Goal: Submit feedback/report problem: Provide input to the site owners about the experience or issues

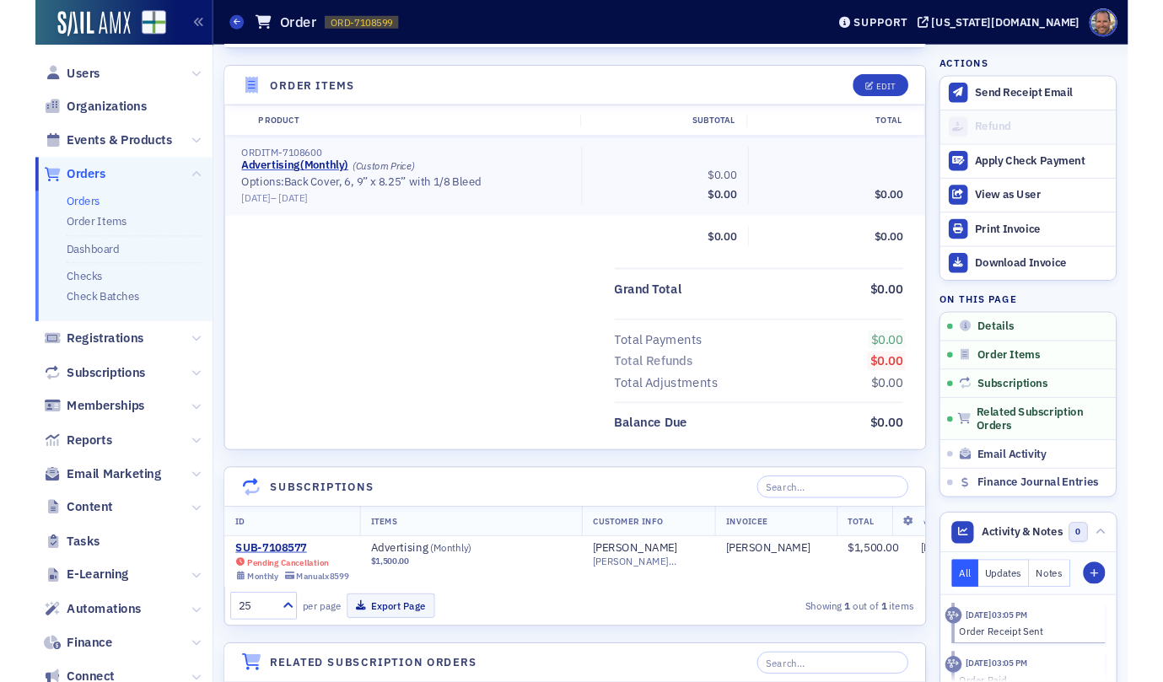
scroll to position [513, 0]
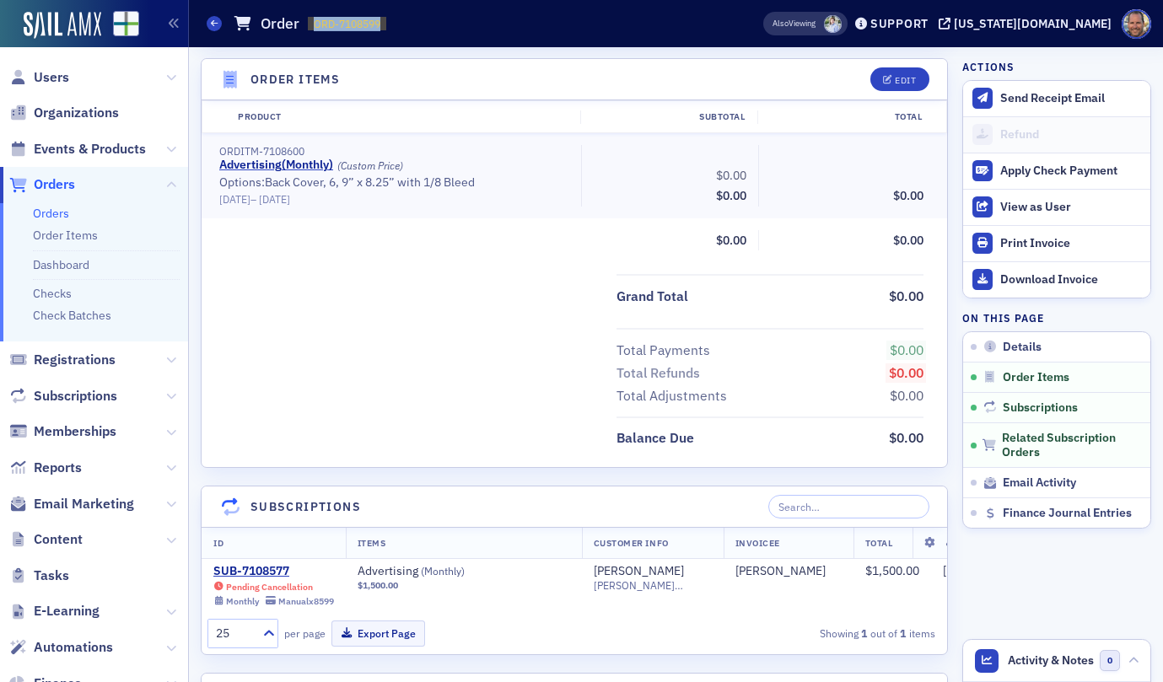
drag, startPoint x: 618, startPoint y: 35, endPoint x: 623, endPoint y: -35, distance: 70.2
click at [623, 0] on html "Prod Users Organizations Events & Products Orders Orders Order Items Dashboard …" at bounding box center [581, 341] width 1163 height 682
drag, startPoint x: 538, startPoint y: 23, endPoint x: 554, endPoint y: -44, distance: 68.5
click at [554, 0] on html "Prod Users Organizations Events & Products Orders Orders Order Items Dashboard …" at bounding box center [581, 341] width 1163 height 682
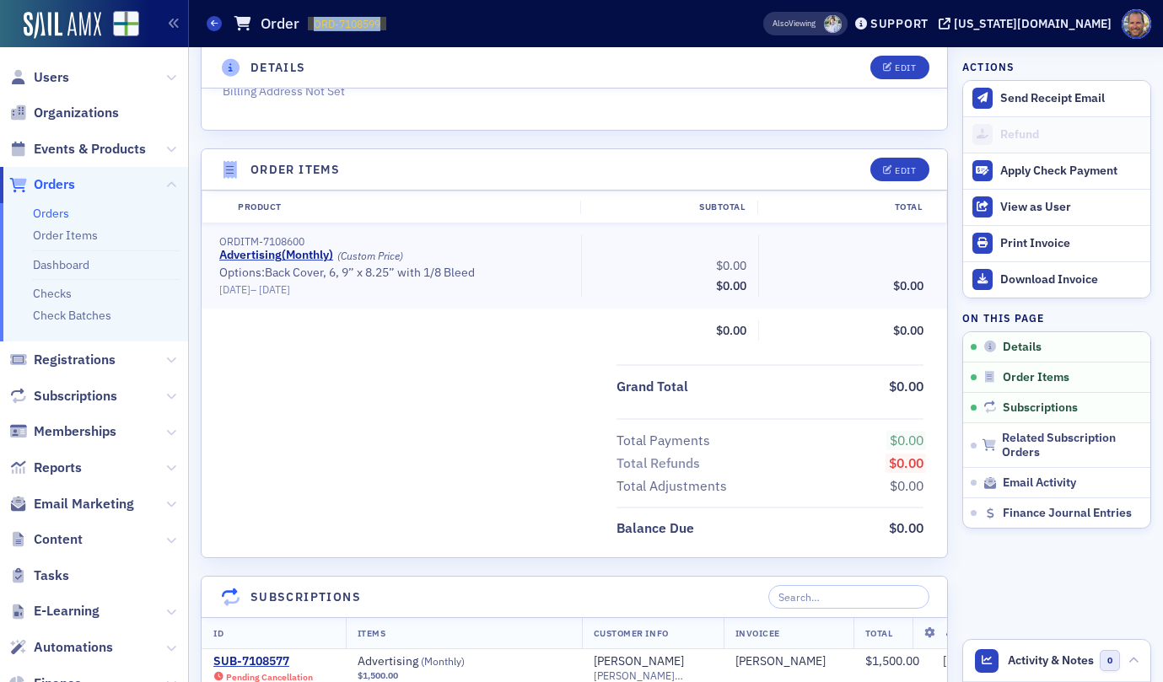
scroll to position [412, 0]
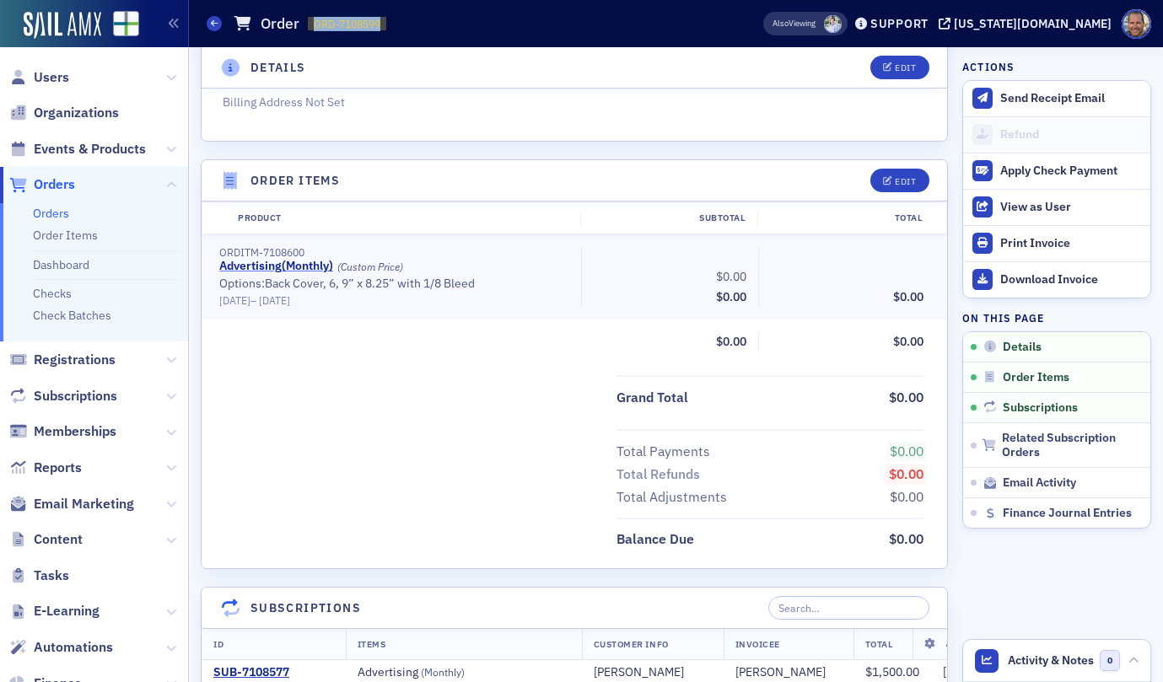
click at [268, 271] on link "Advertising ( Monthly )" at bounding box center [276, 266] width 114 height 15
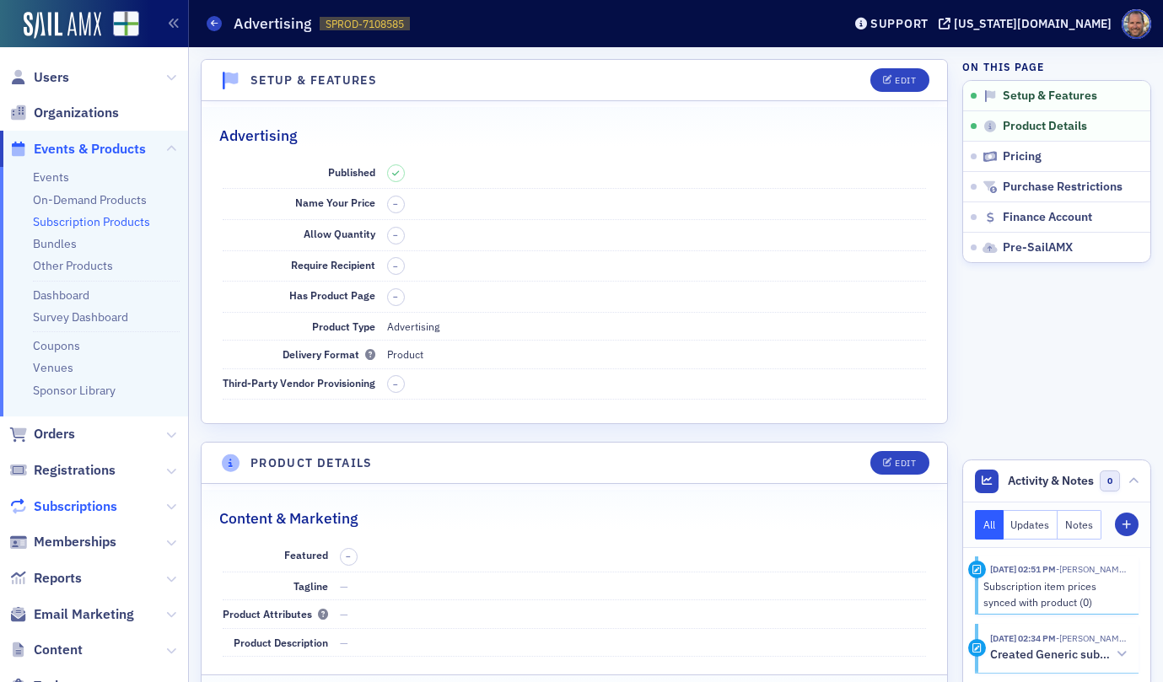
click at [61, 506] on span "Subscriptions" at bounding box center [75, 506] width 83 height 19
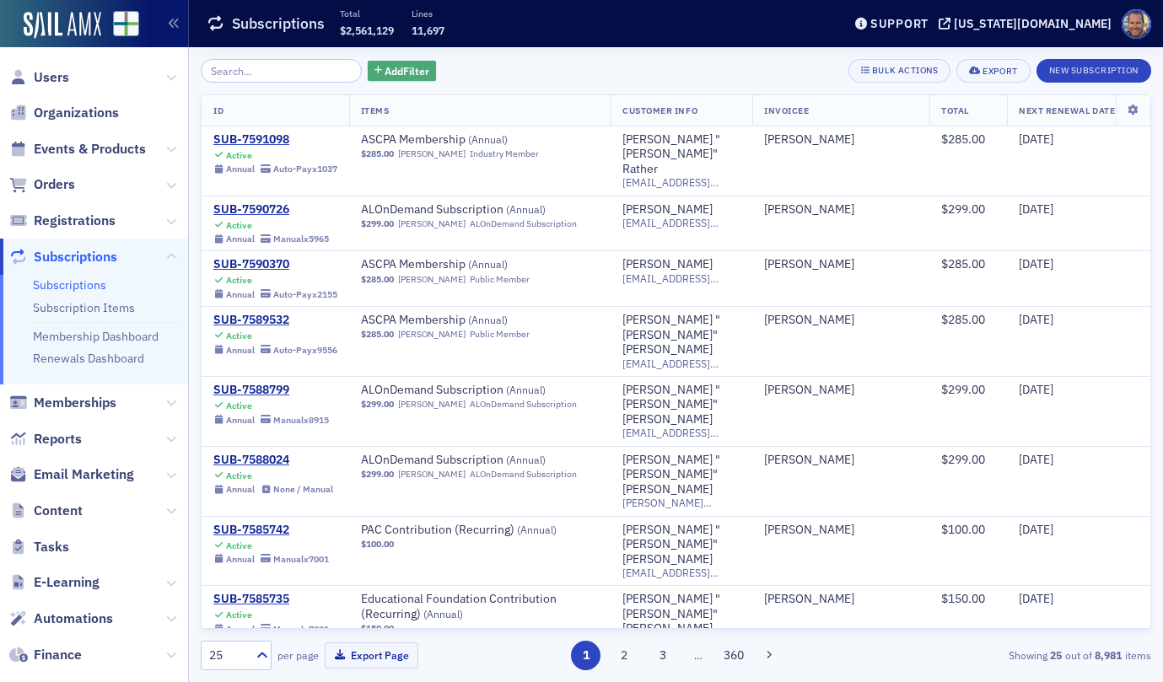
click at [391, 62] on button "Add Filter" at bounding box center [402, 71] width 69 height 21
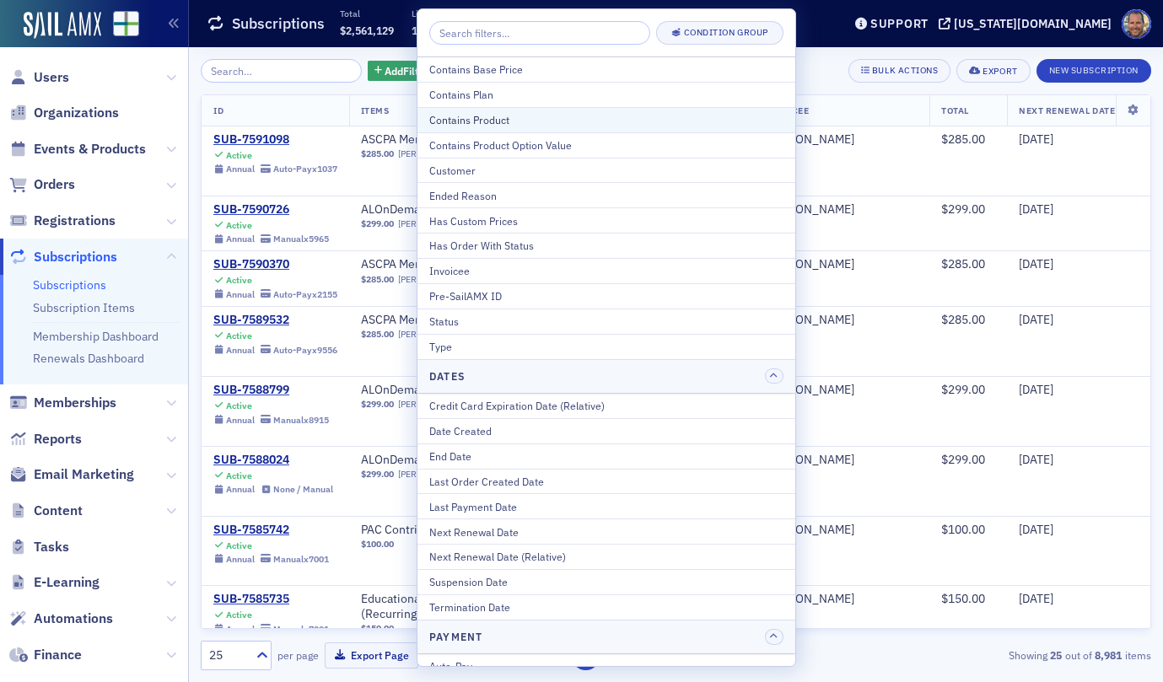
click at [459, 119] on div "Contains Product" at bounding box center [606, 119] width 354 height 15
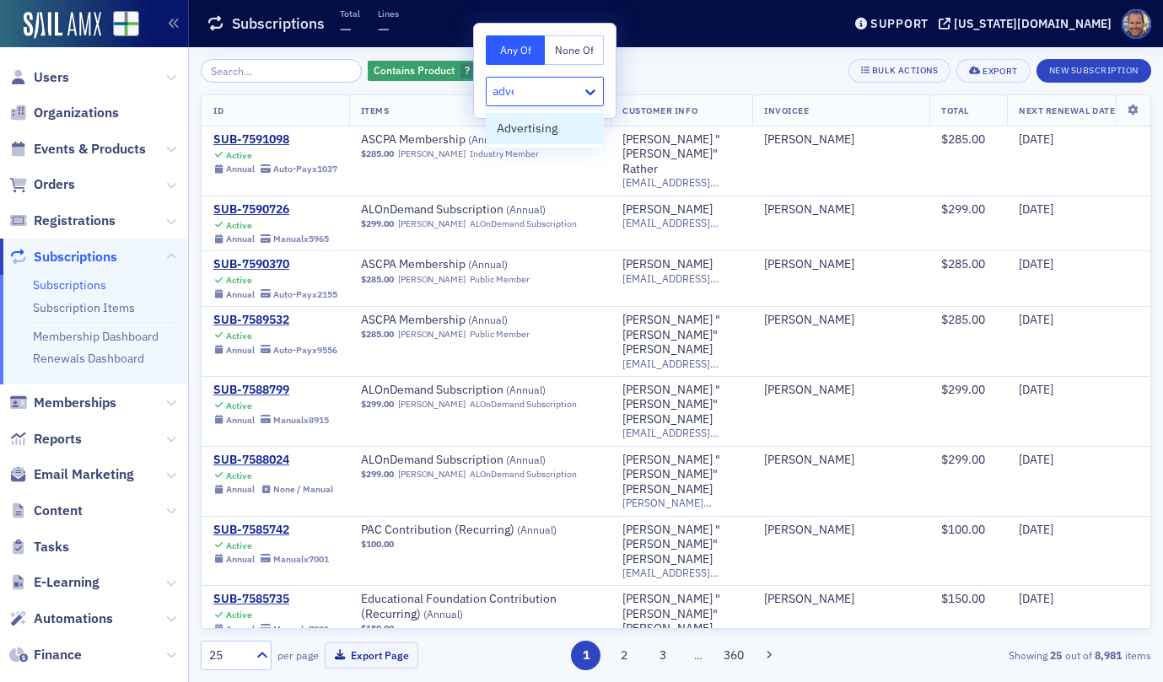
type input "adver"
click at [544, 133] on span "Advertising" at bounding box center [527, 129] width 61 height 18
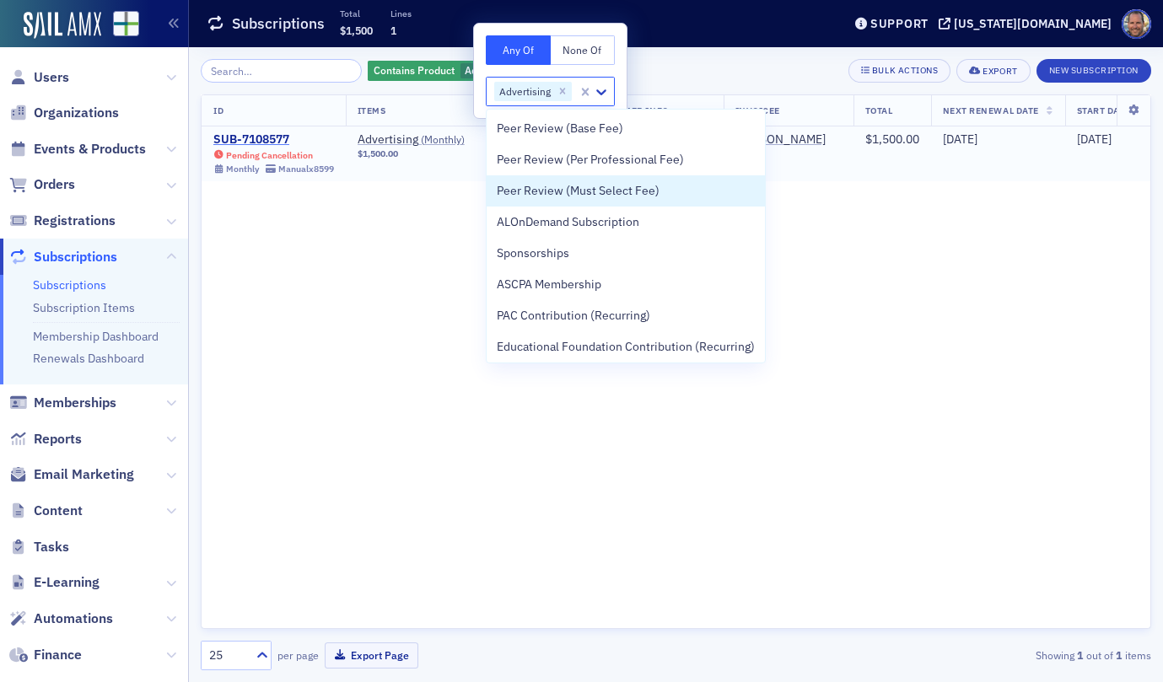
click at [277, 136] on div "SUB-7108577" at bounding box center [273, 139] width 121 height 15
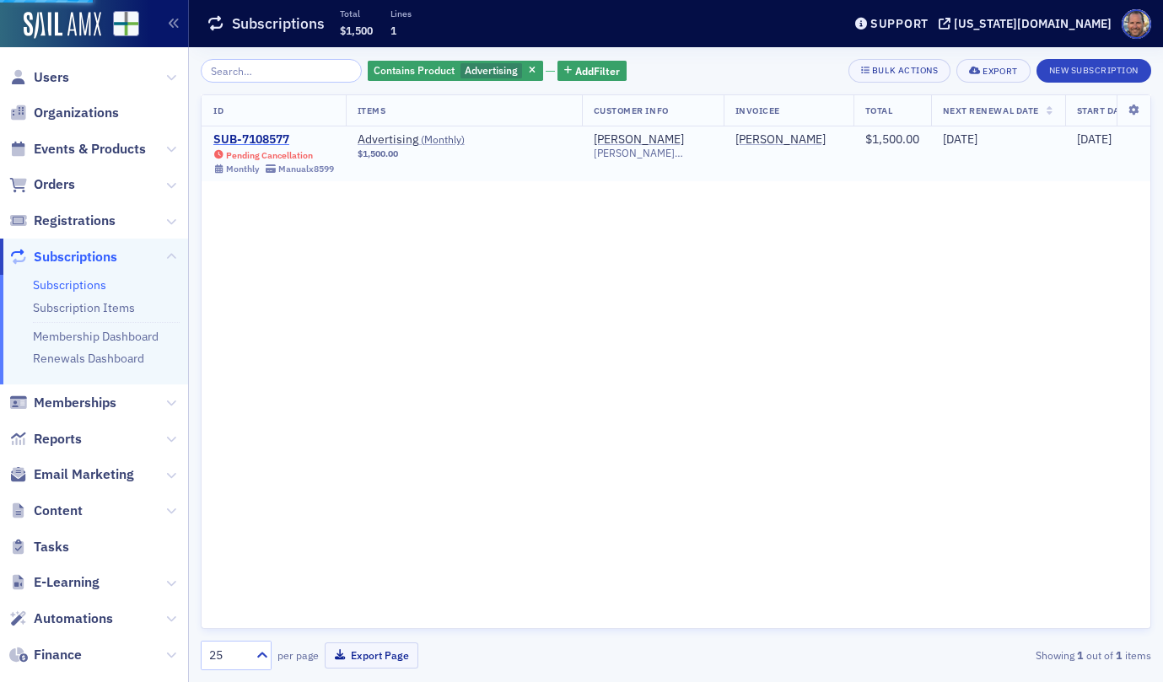
click at [277, 136] on div "SUB-7108577" at bounding box center [273, 139] width 121 height 15
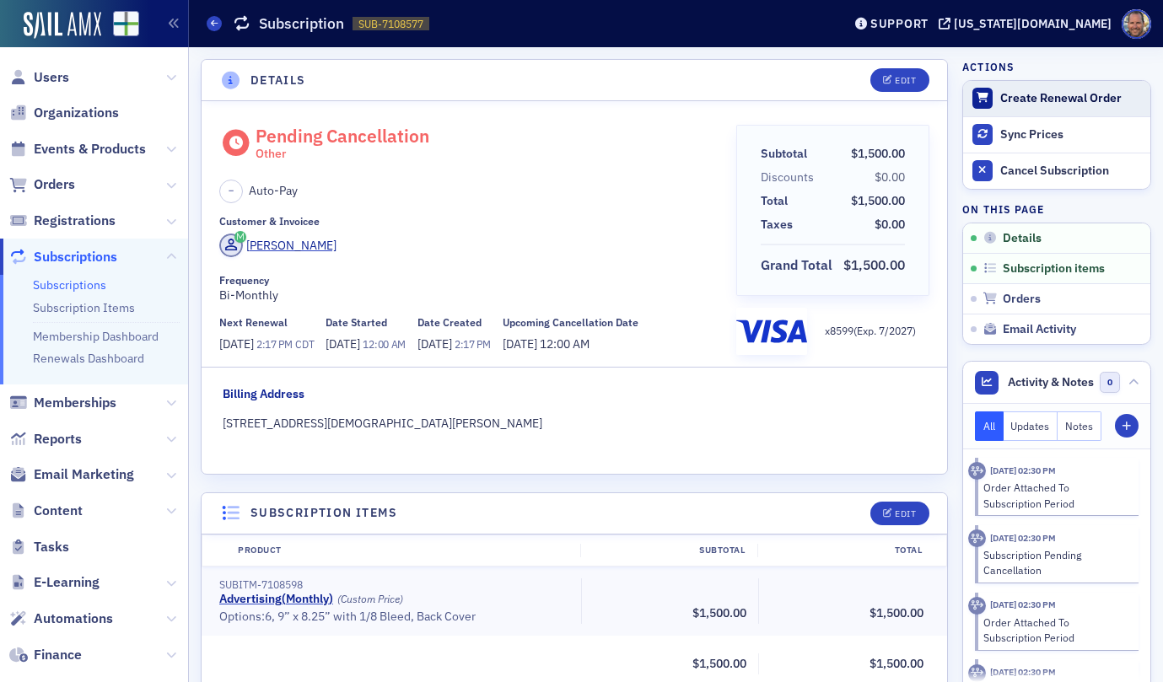
click at [1042, 93] on div "Create Renewal Order" at bounding box center [1071, 98] width 142 height 15
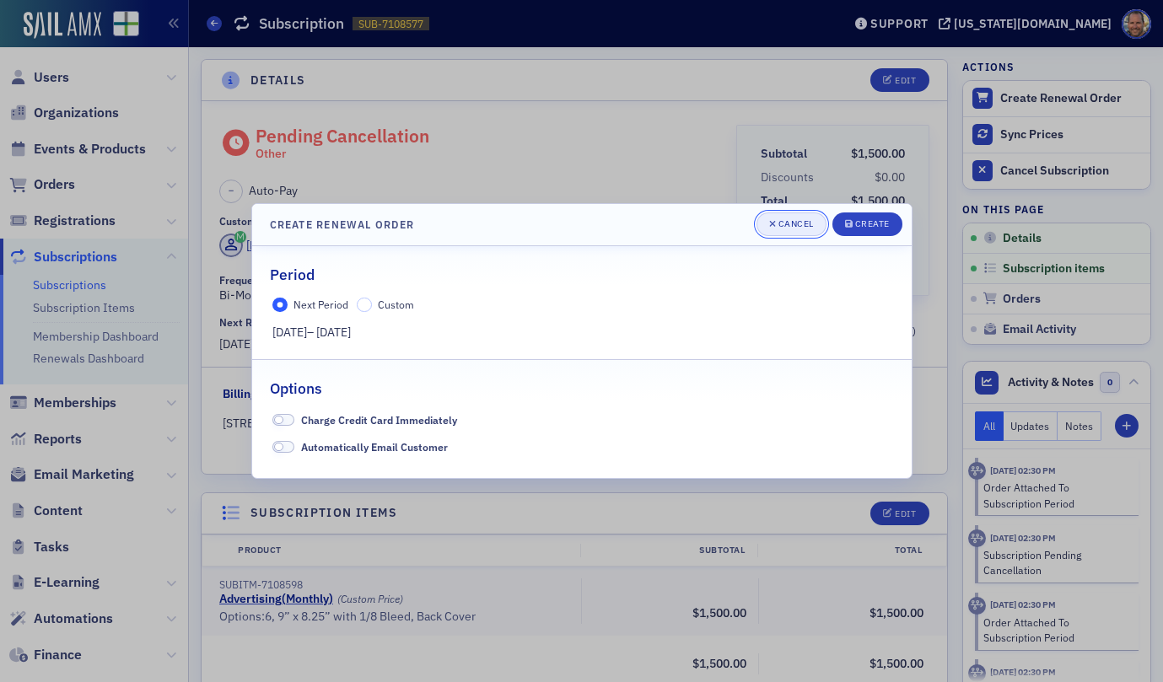
click at [786, 224] on div "Cancel" at bounding box center [795, 223] width 35 height 9
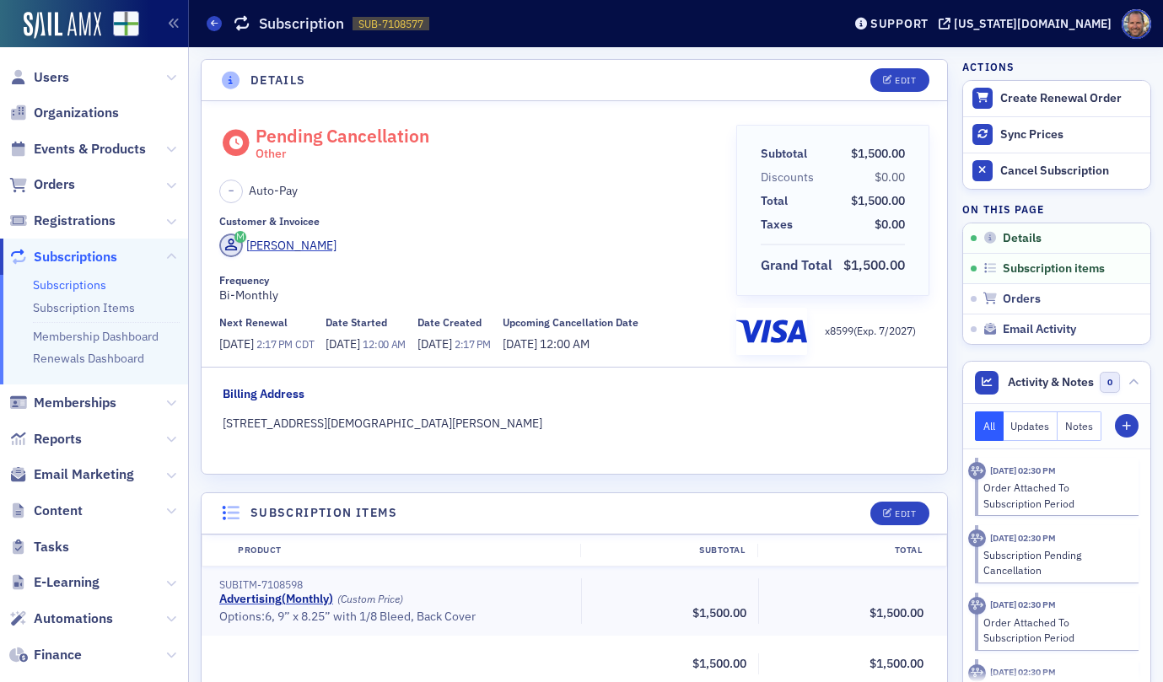
click at [77, 286] on link "Subscriptions" at bounding box center [69, 284] width 73 height 15
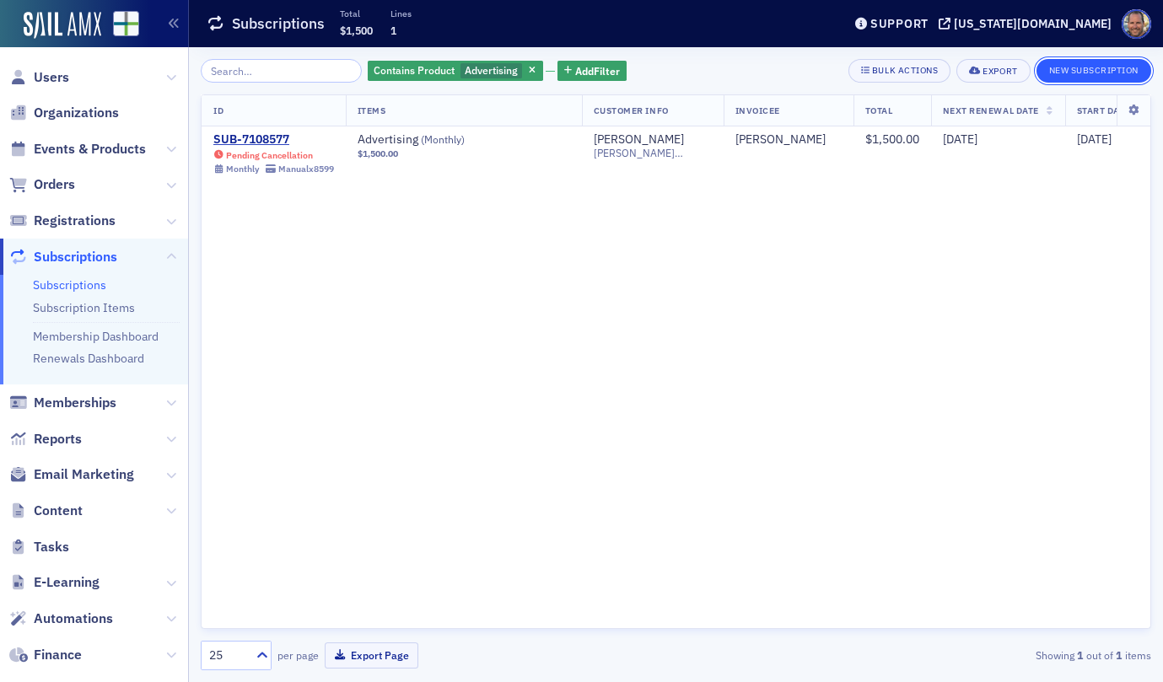
click at [1095, 73] on button "New Subscription" at bounding box center [1093, 71] width 115 height 24
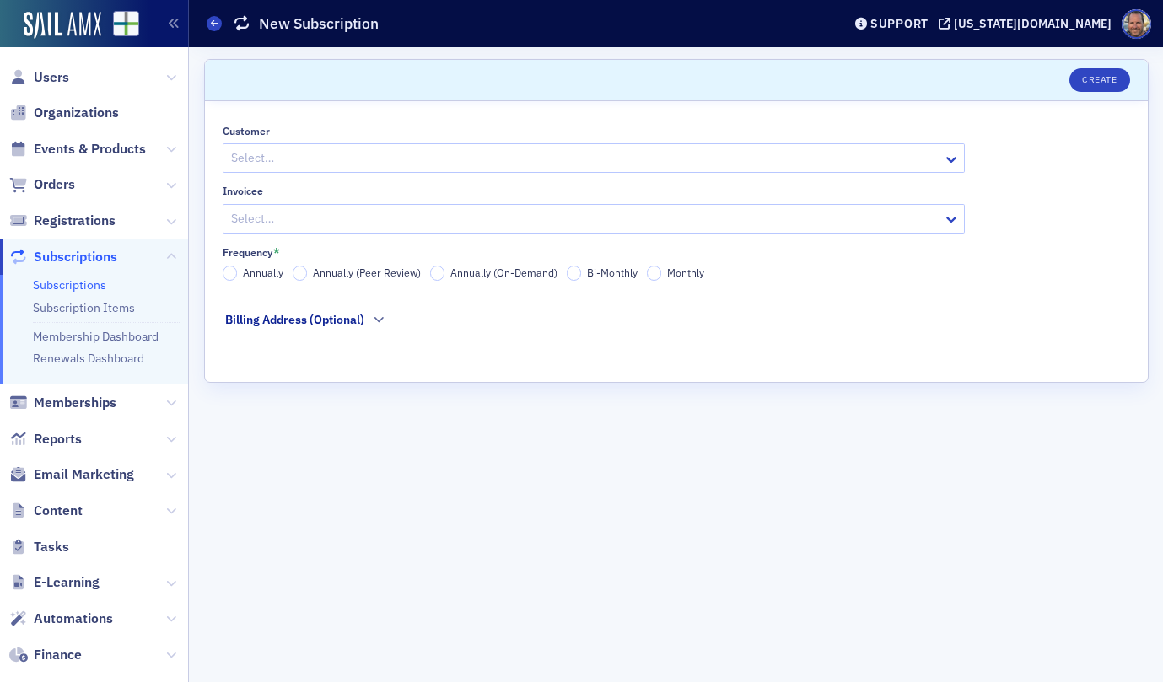
click at [324, 223] on div at bounding box center [585, 218] width 712 height 21
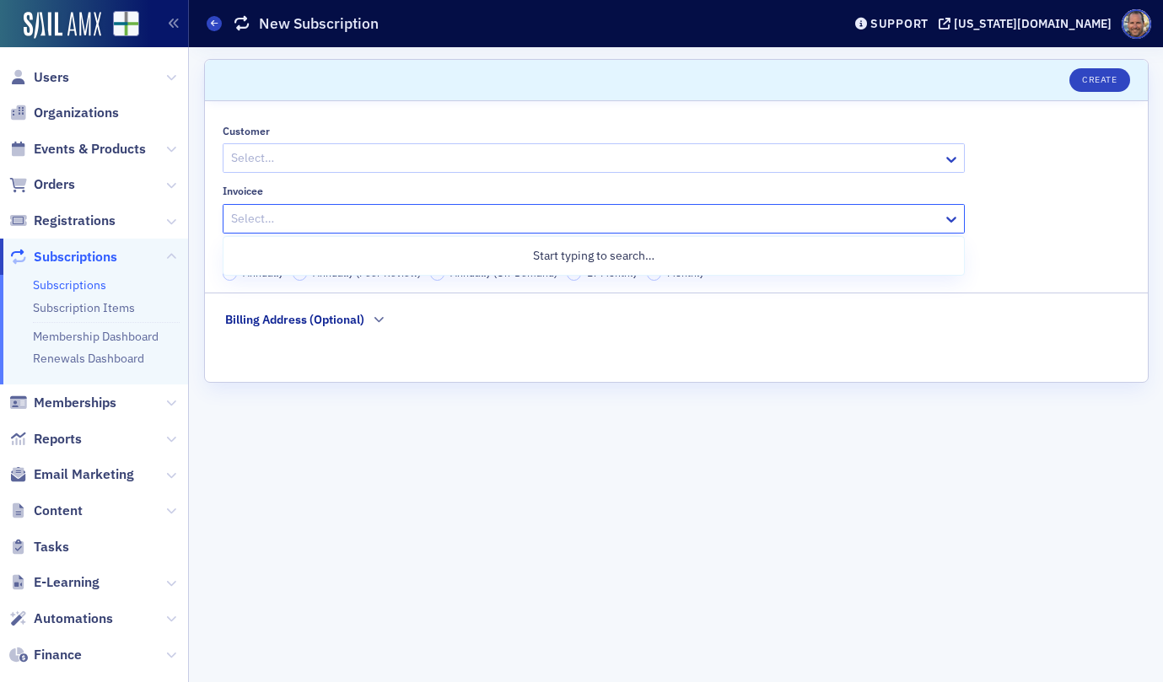
click at [351, 125] on div "Customer" at bounding box center [594, 131] width 742 height 13
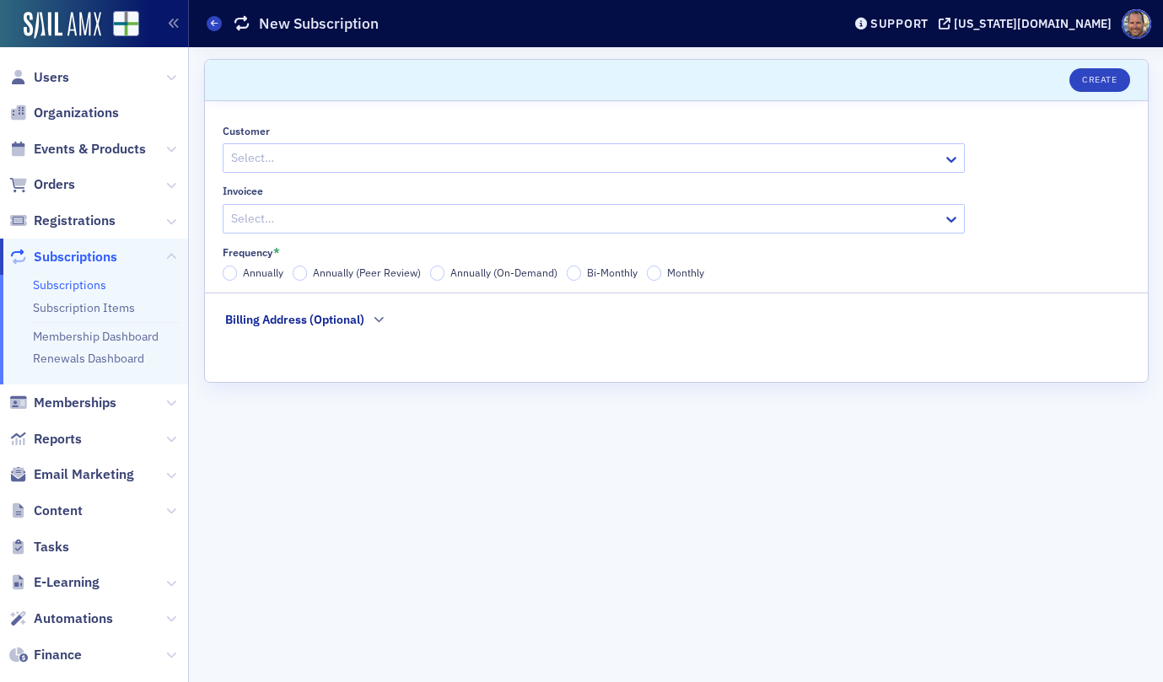
click at [344, 324] on div "Billing Address (Optional)" at bounding box center [294, 320] width 139 height 18
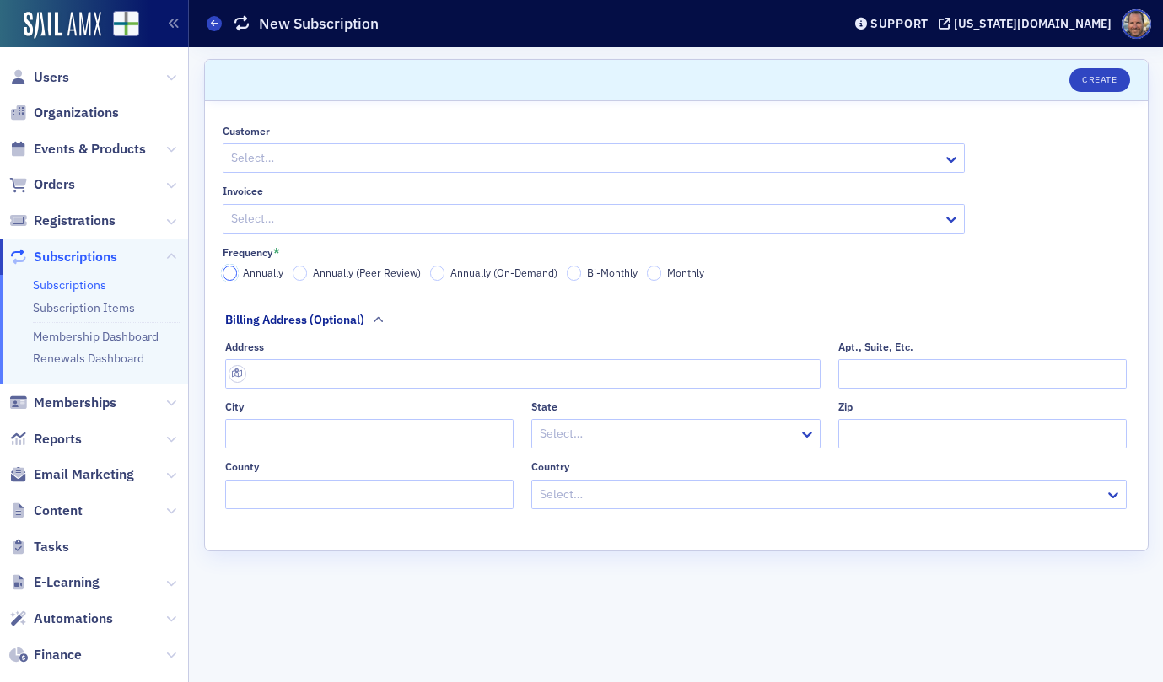
click at [228, 275] on input "Annually" at bounding box center [230, 273] width 15 height 15
click at [229, 273] on input "Annually" at bounding box center [230, 273] width 15 height 15
click at [375, 319] on icon "button" at bounding box center [379, 320] width 10 height 10
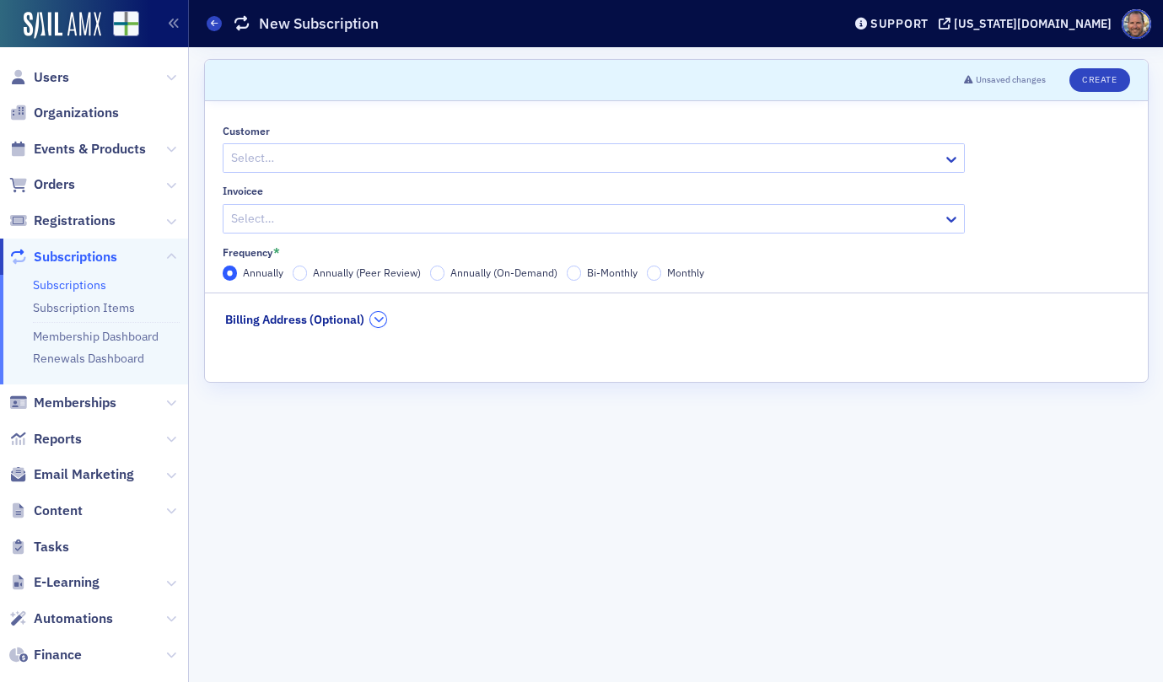
click at [375, 319] on icon "button" at bounding box center [379, 320] width 10 height 10
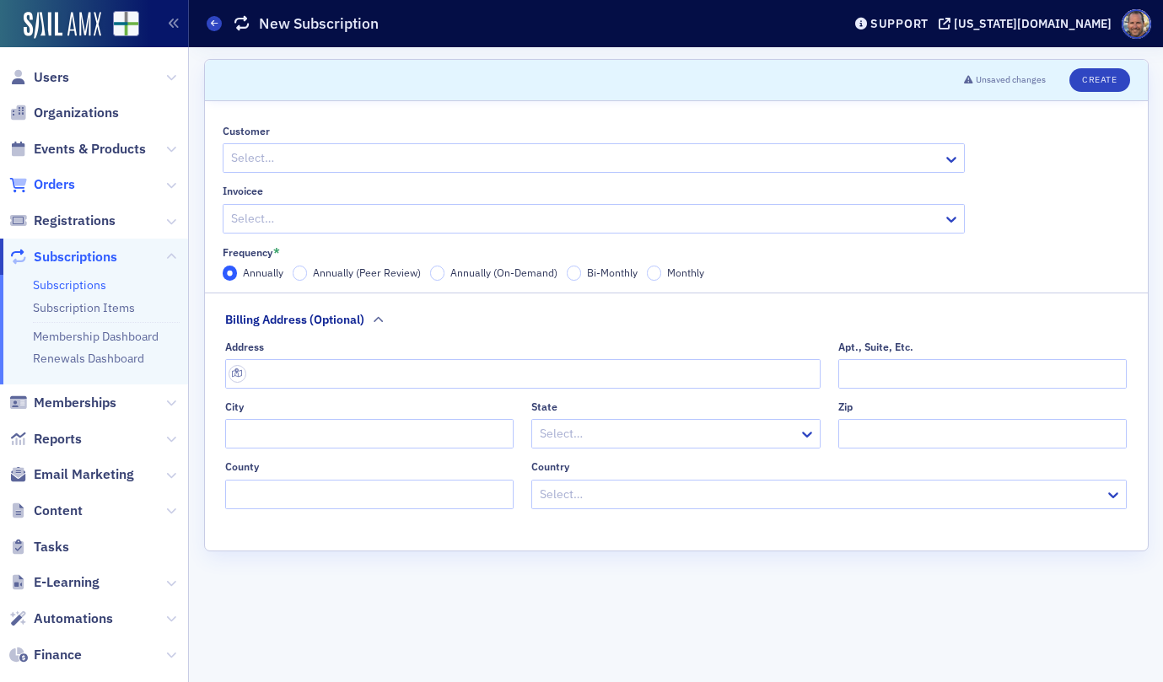
click at [56, 183] on span "Orders" at bounding box center [54, 184] width 41 height 19
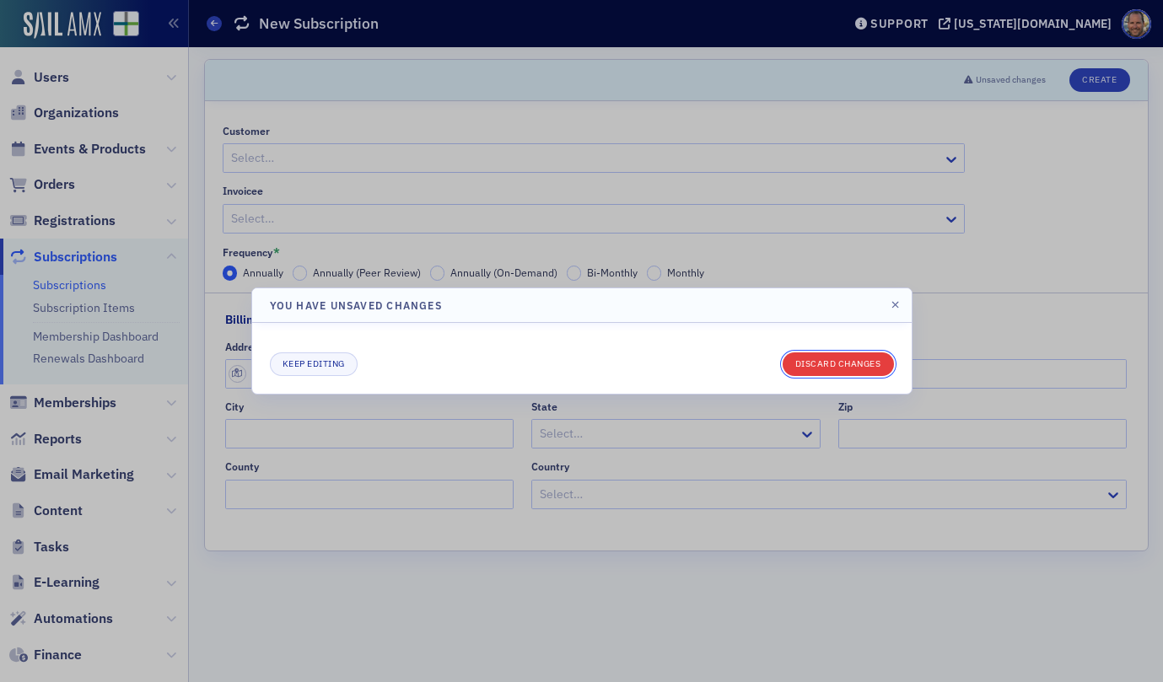
click at [865, 366] on button "Discard changes" at bounding box center [837, 364] width 111 height 24
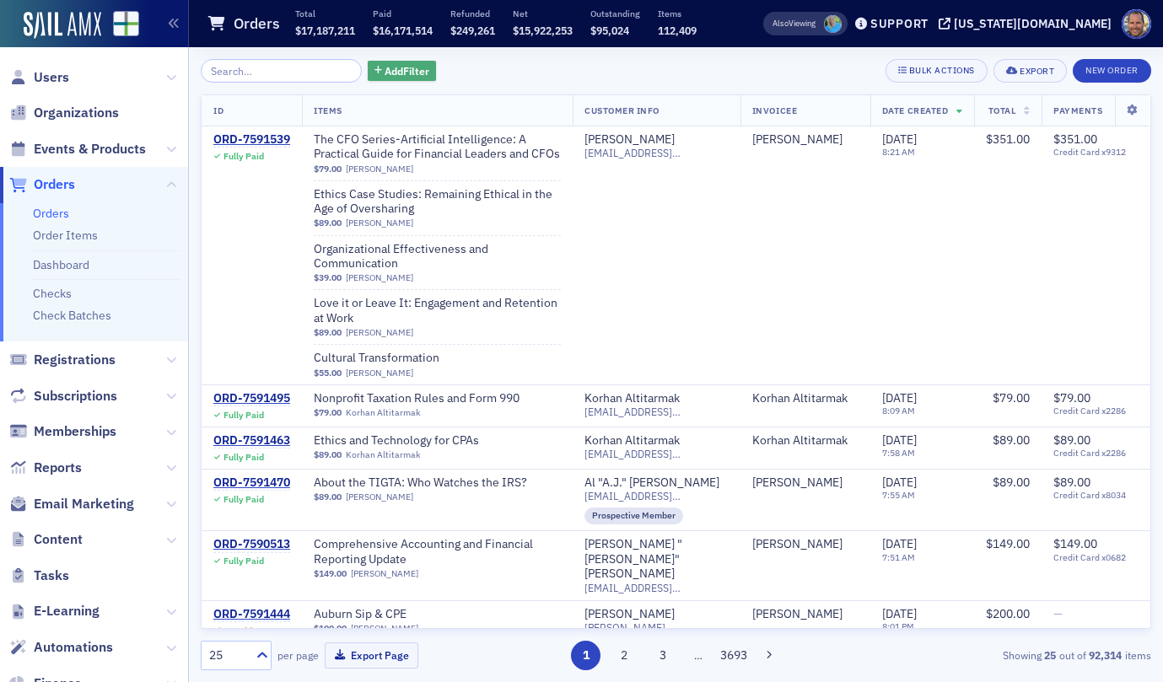
click at [403, 73] on span "Add Filter" at bounding box center [406, 70] width 45 height 15
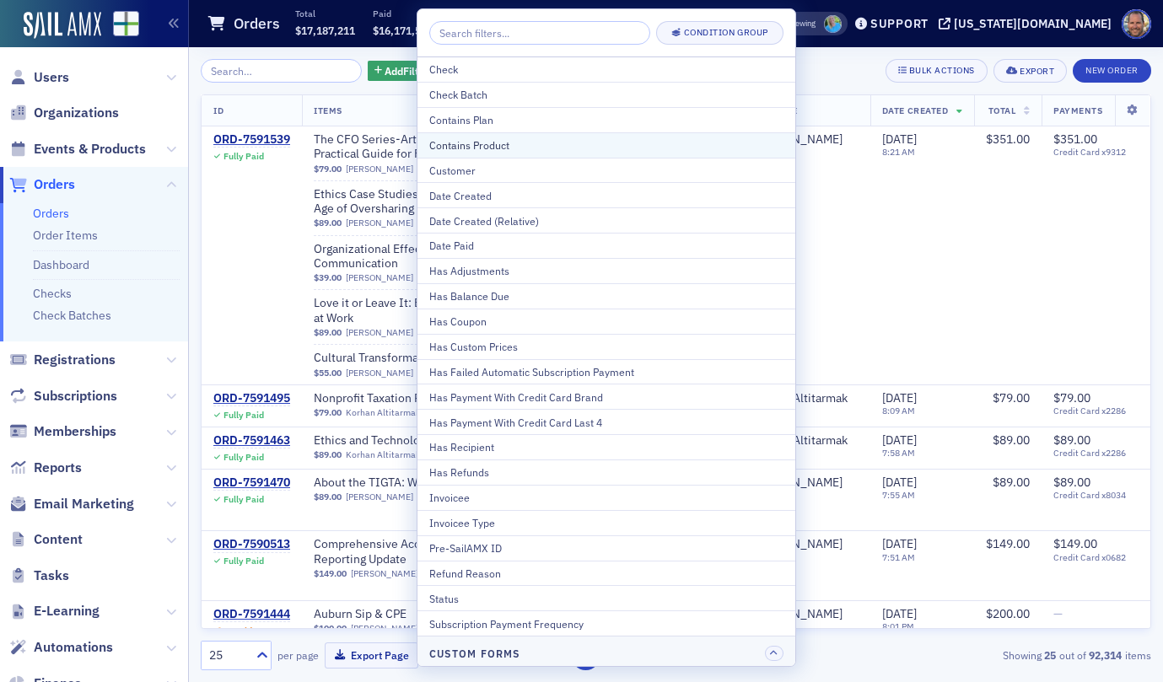
click at [471, 147] on div "Contains Product" at bounding box center [606, 144] width 354 height 15
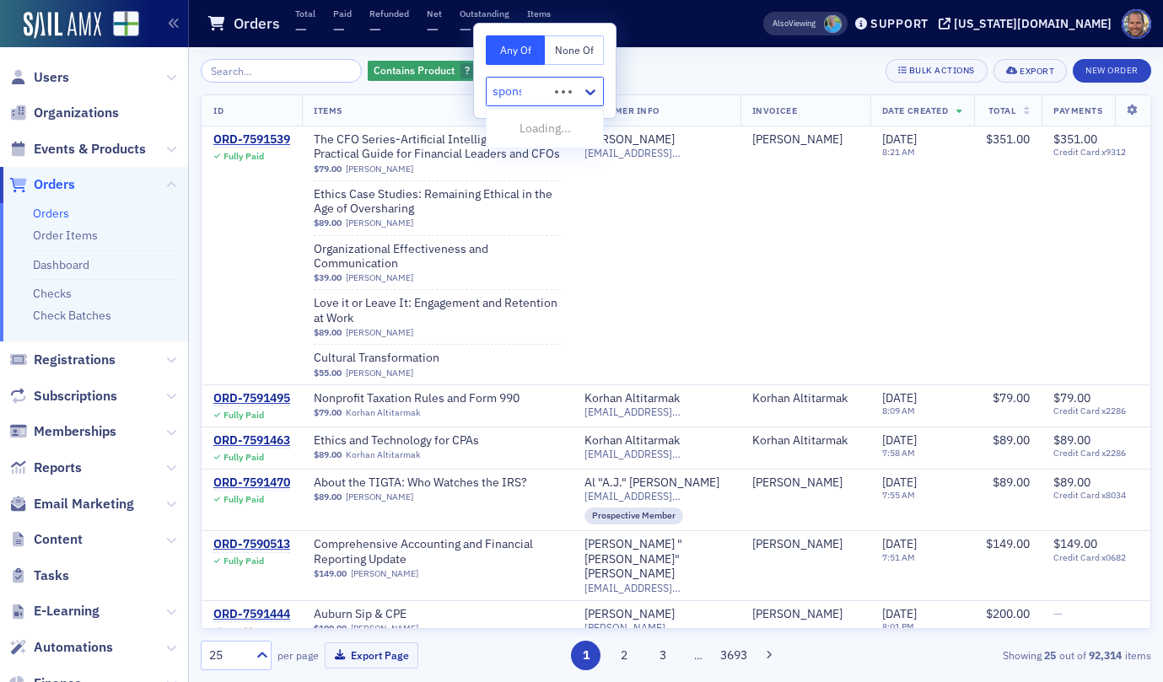
type input "sponso"
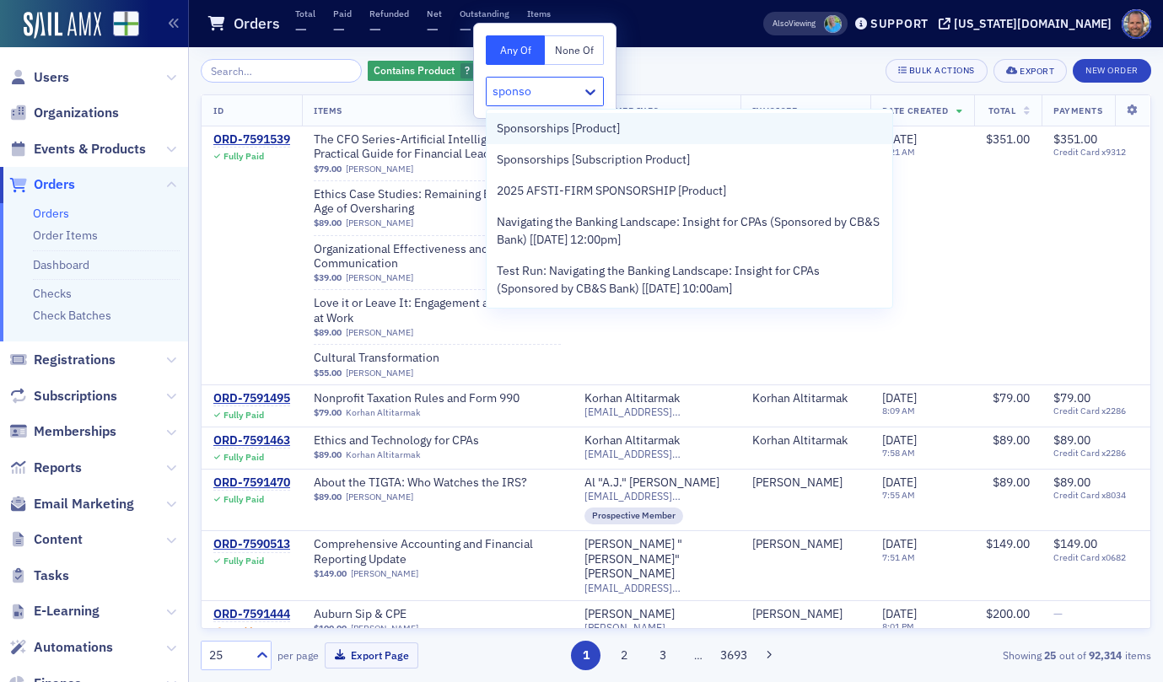
click at [532, 128] on span "Sponsorships [Product]" at bounding box center [558, 129] width 123 height 18
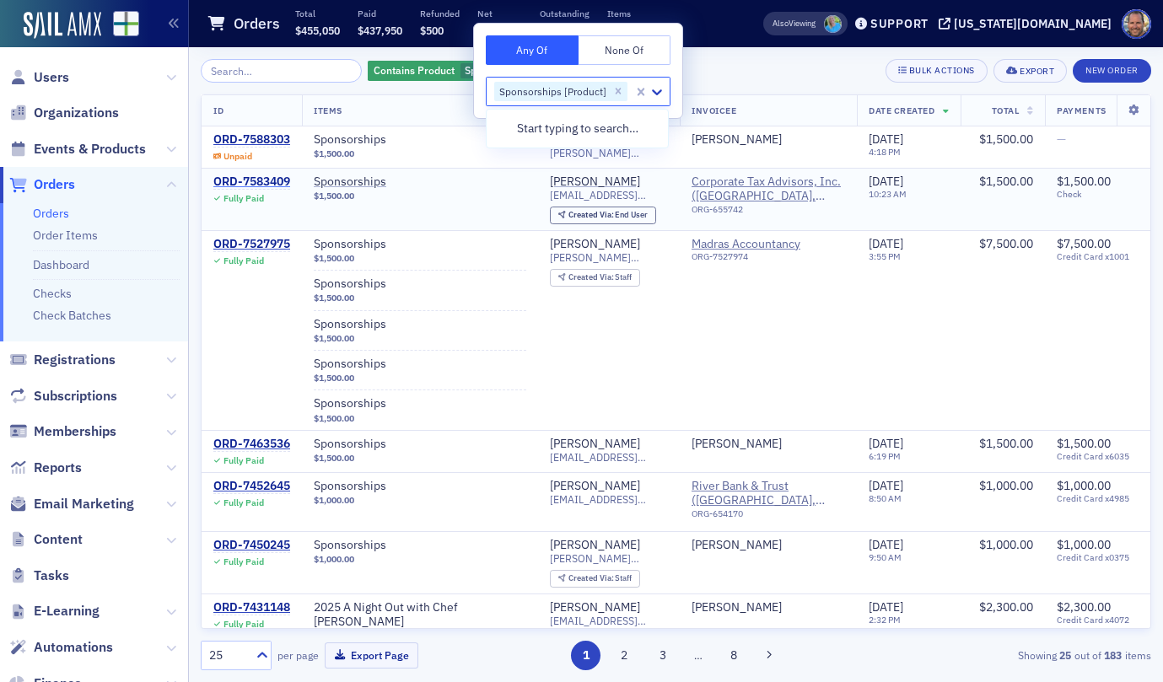
click at [250, 185] on div "ORD-7583409" at bounding box center [251, 182] width 77 height 15
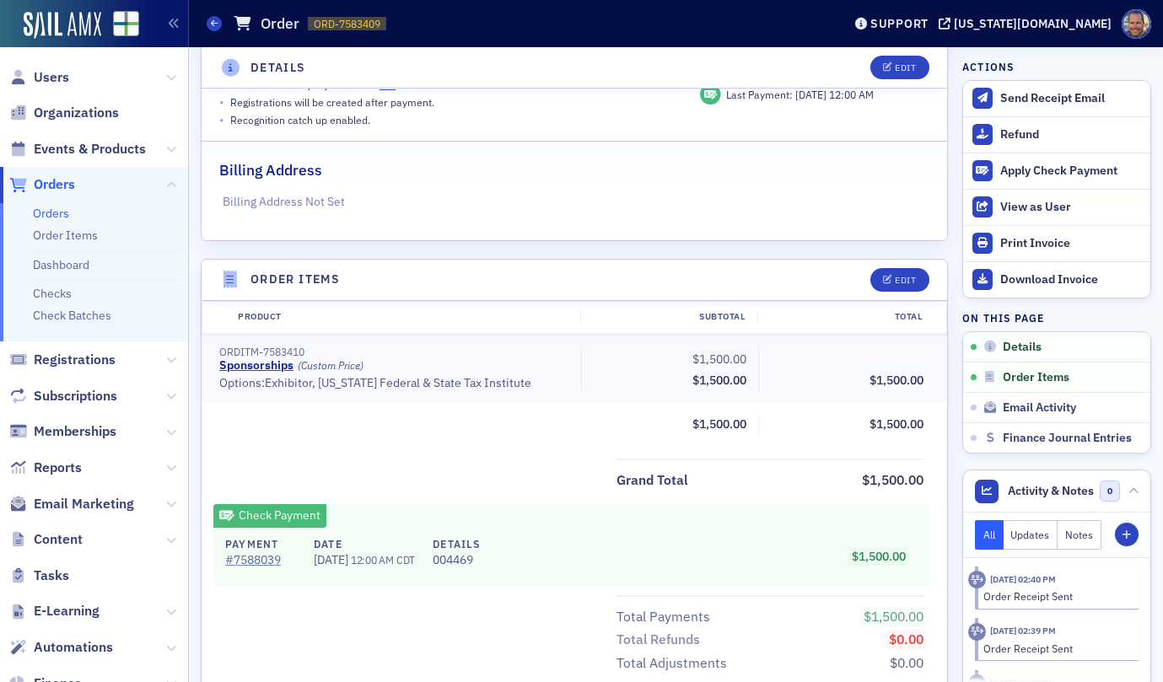
scroll to position [373, 0]
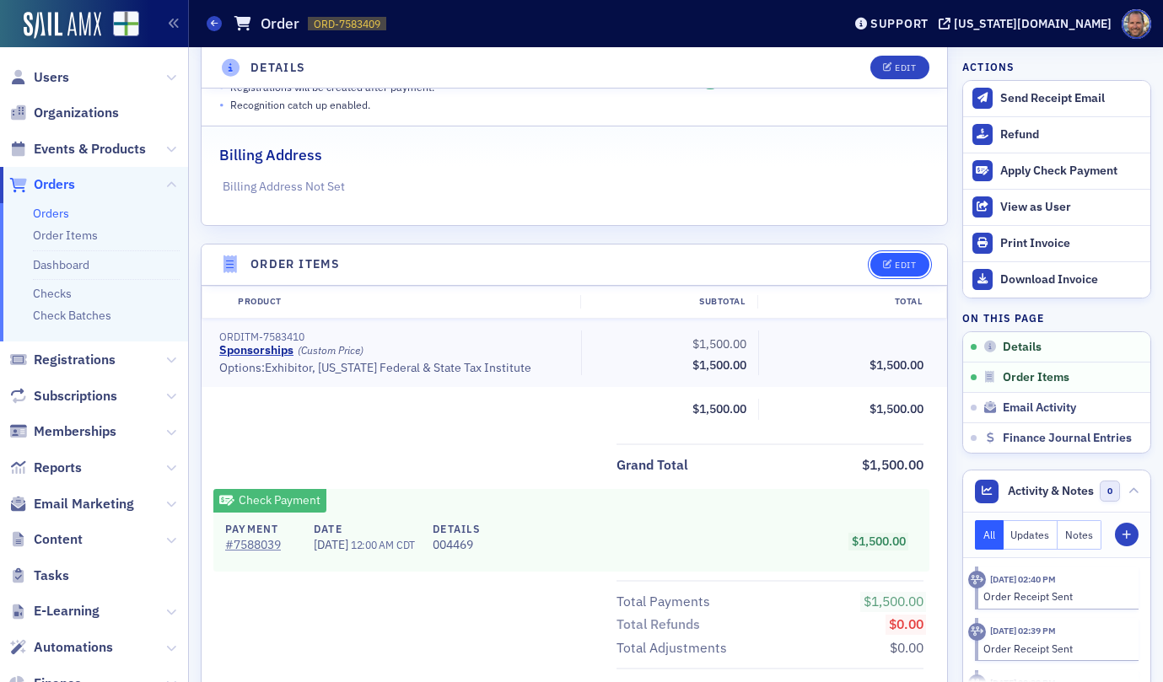
click at [896, 264] on div "Edit" at bounding box center [905, 265] width 21 height 9
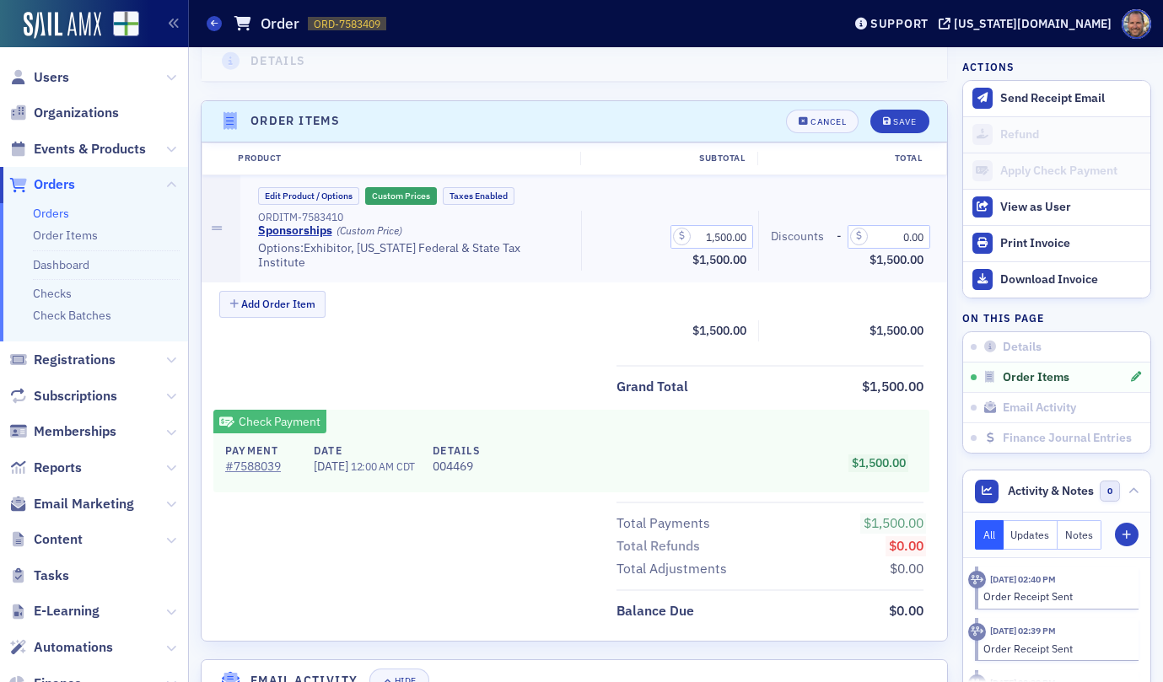
scroll to position [560, 0]
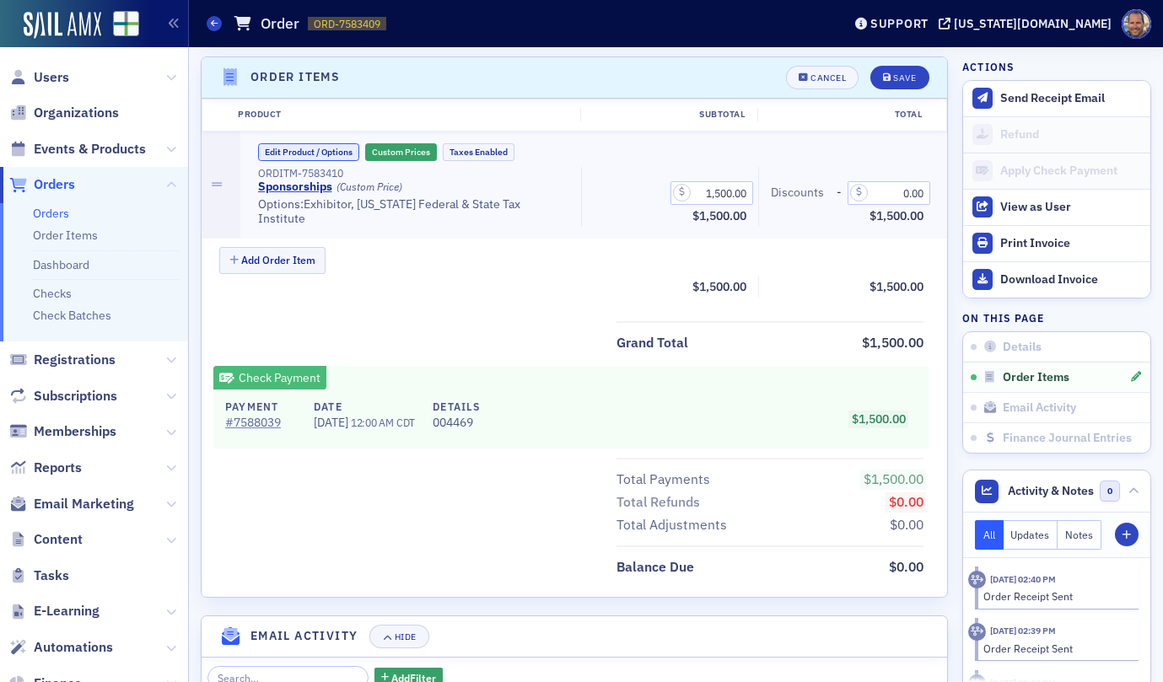
click at [295, 151] on button "Edit Product / Options" at bounding box center [308, 152] width 101 height 18
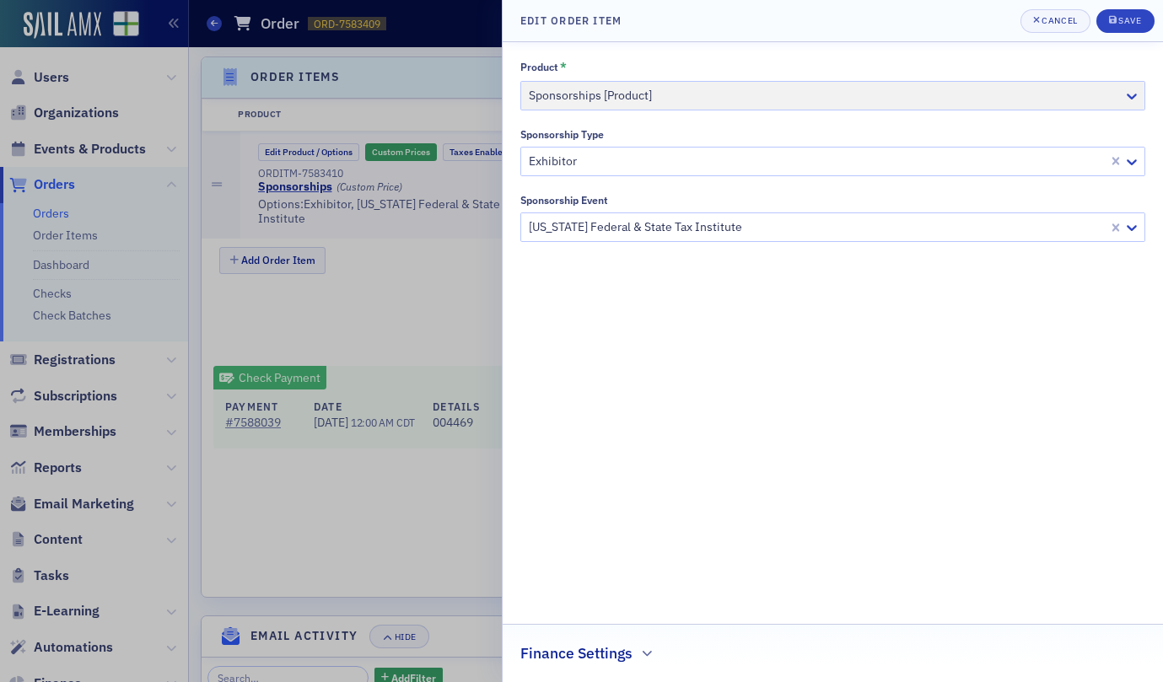
click at [630, 651] on h2 "Finance Settings" at bounding box center [576, 654] width 112 height 22
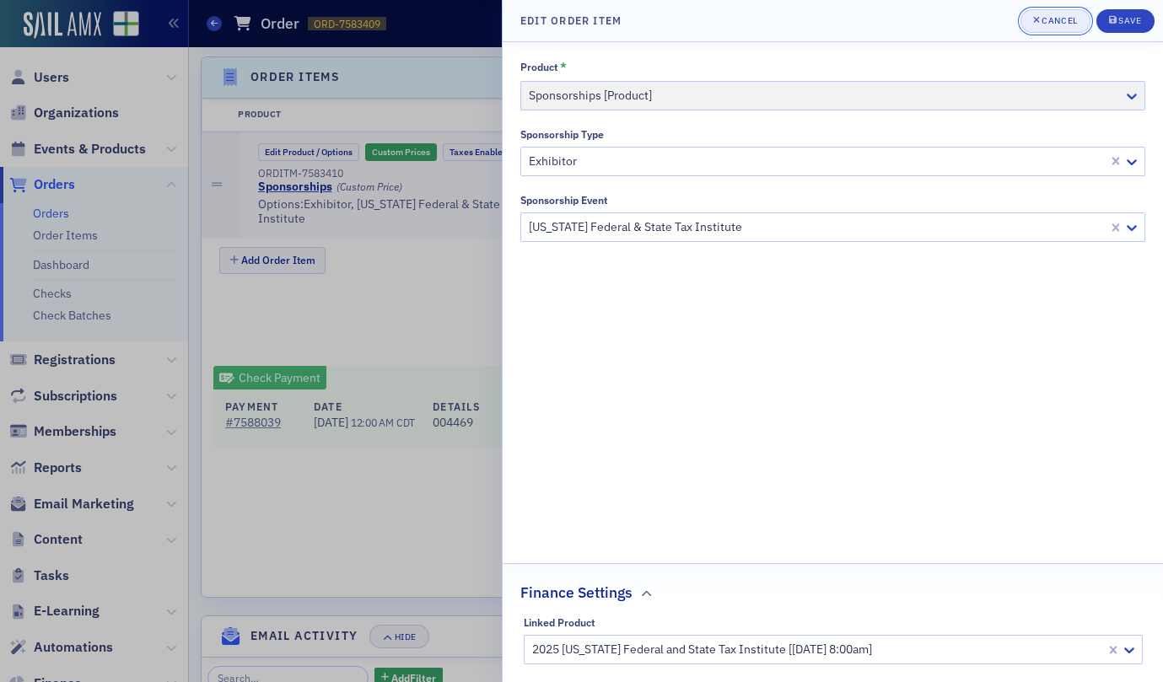
click at [1043, 20] on div "Cancel" at bounding box center [1058, 20] width 35 height 9
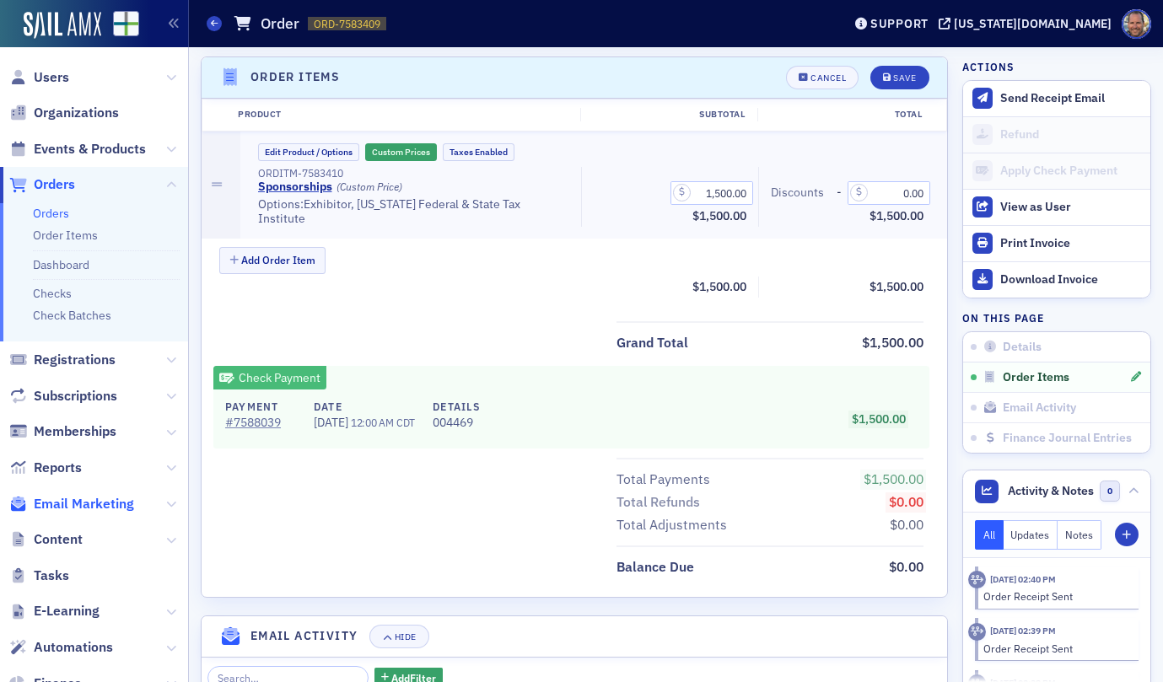
scroll to position [271, 0]
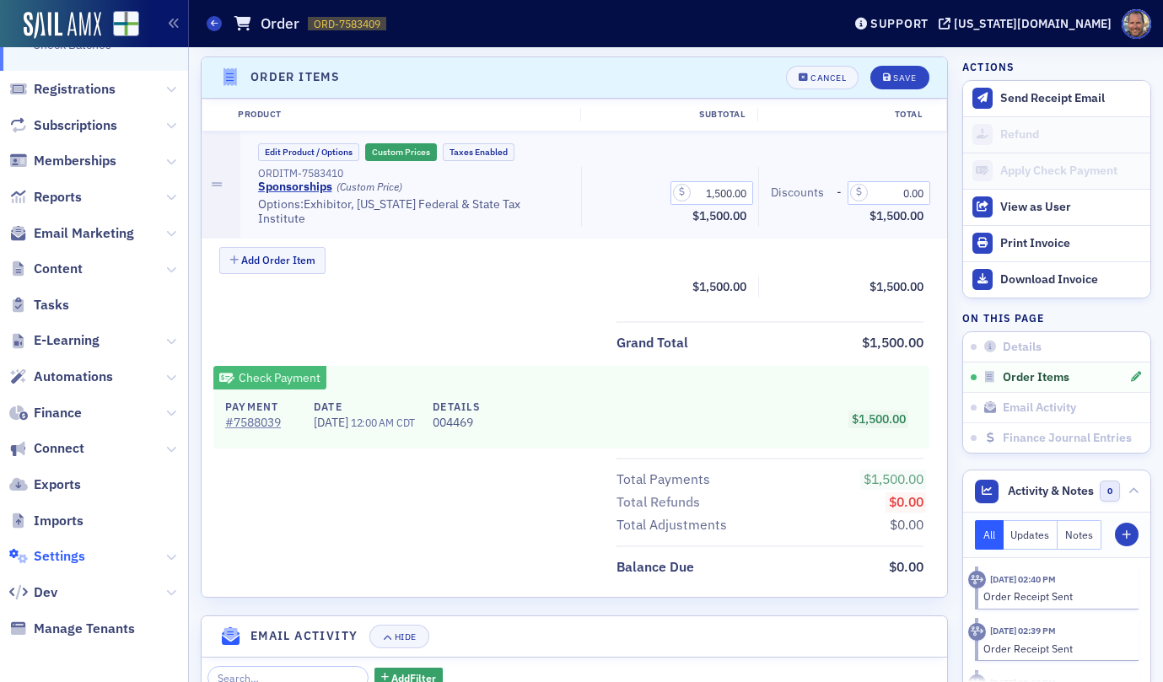
click at [47, 562] on span "Settings" at bounding box center [59, 556] width 51 height 19
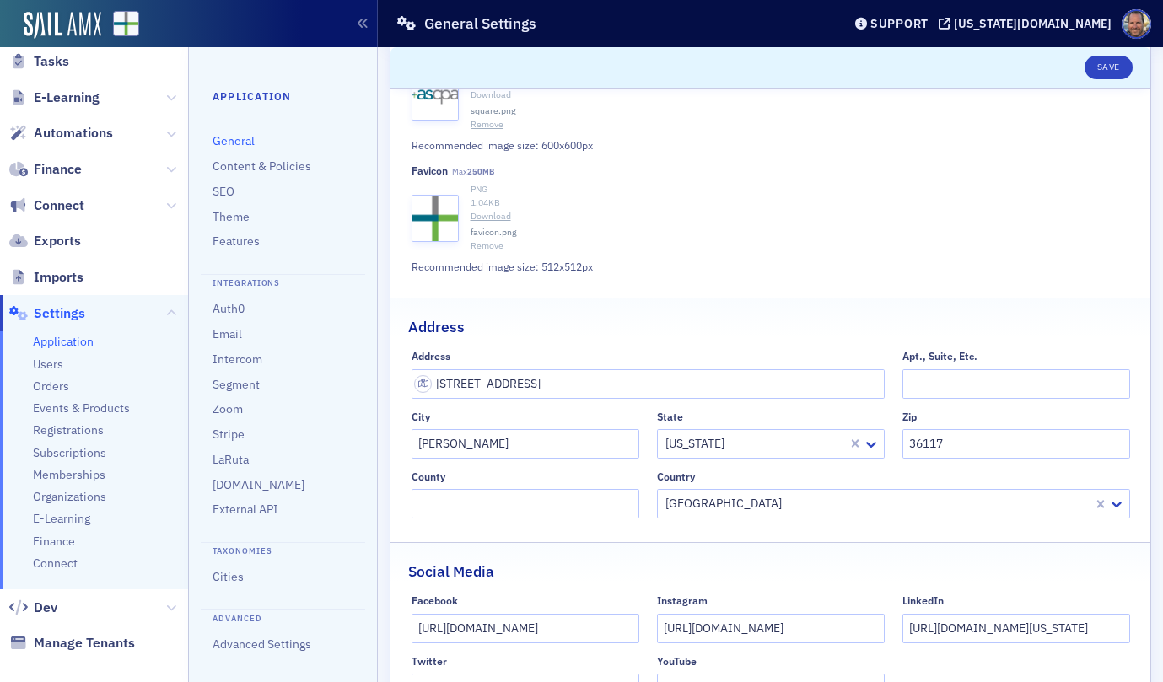
scroll to position [390, 0]
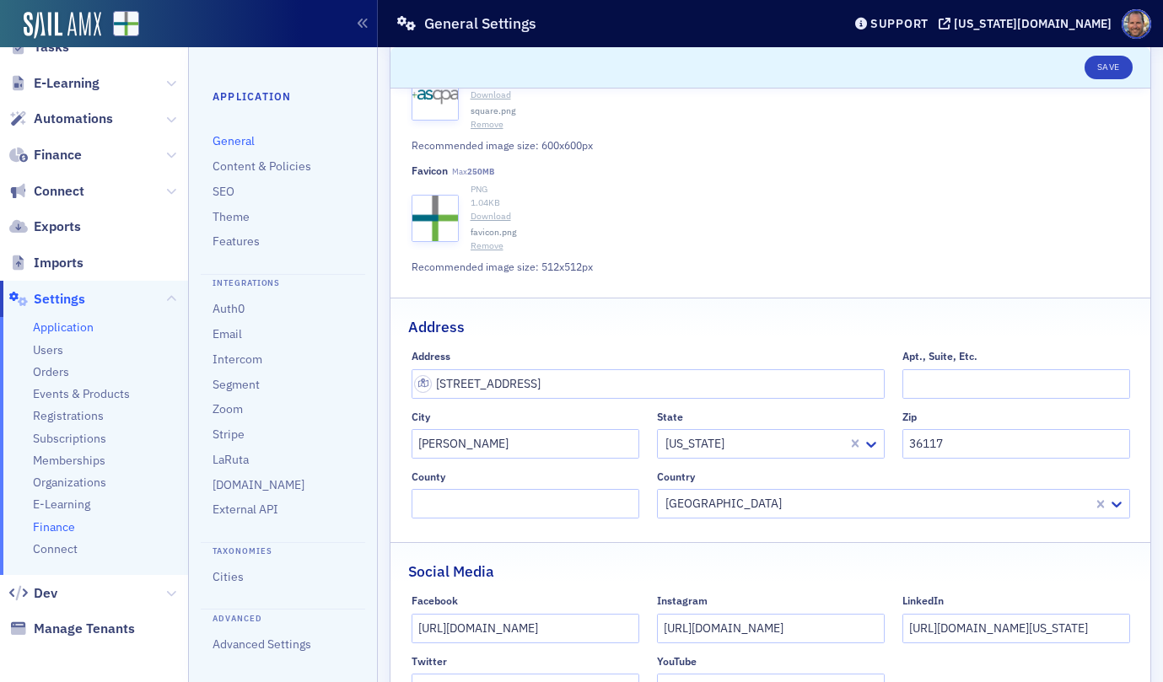
click at [66, 519] on span "Finance" at bounding box center [54, 527] width 42 height 16
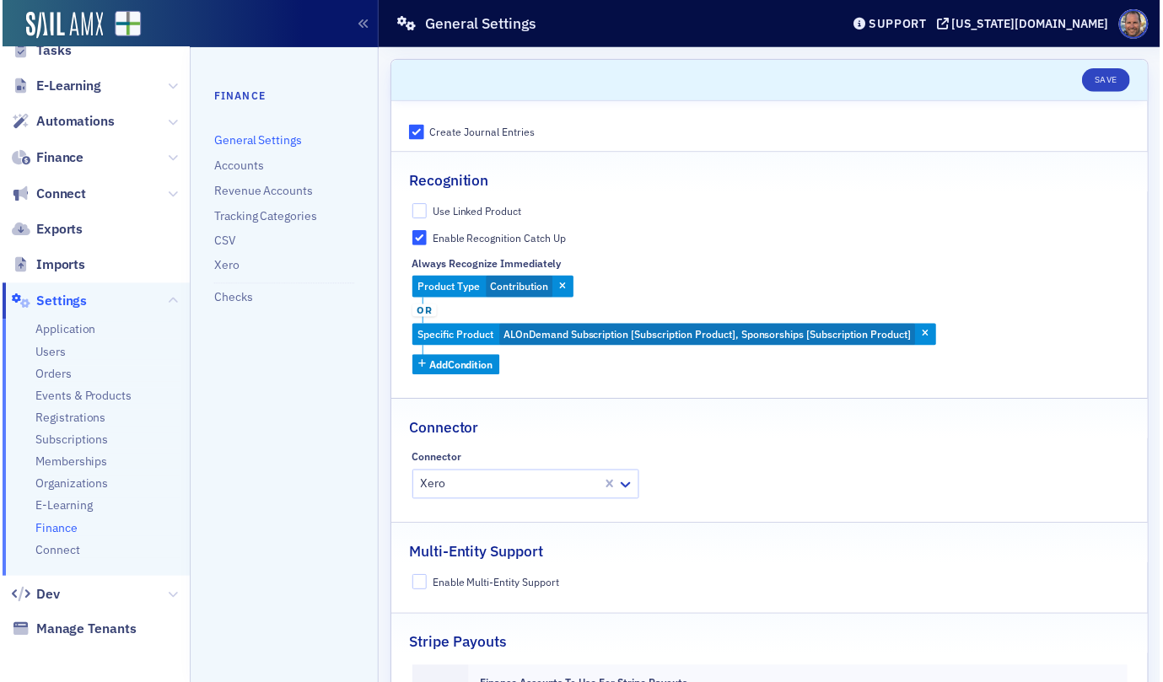
scroll to position [390, 0]
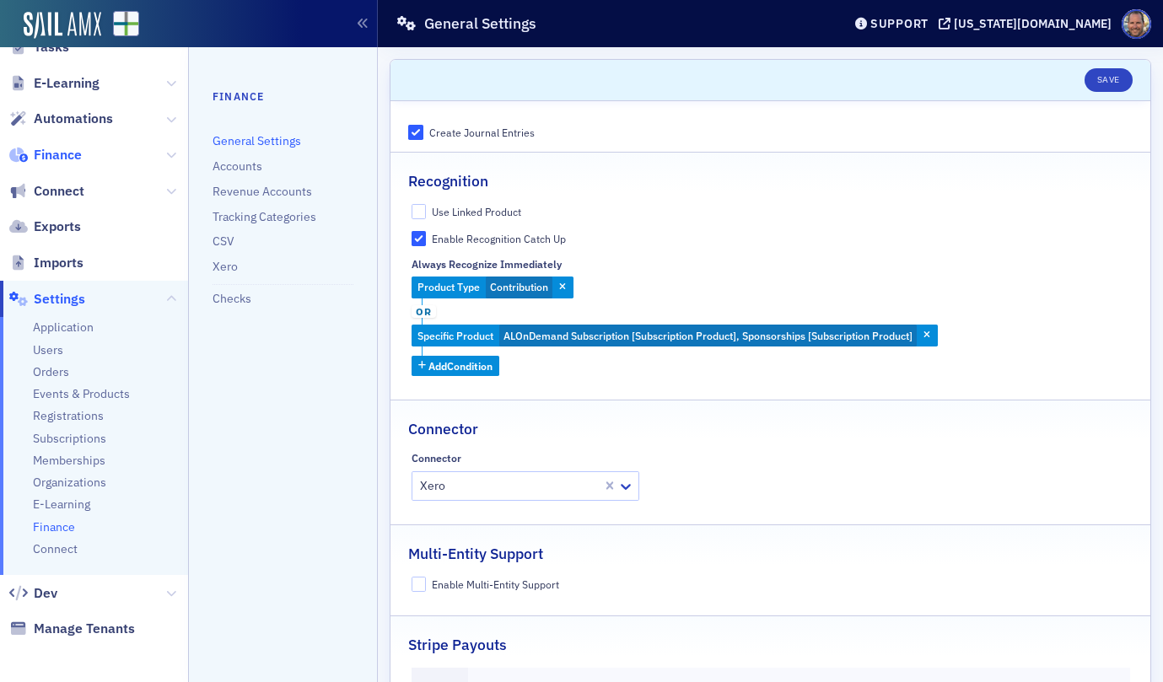
click at [58, 158] on span "Finance" at bounding box center [58, 155] width 48 height 19
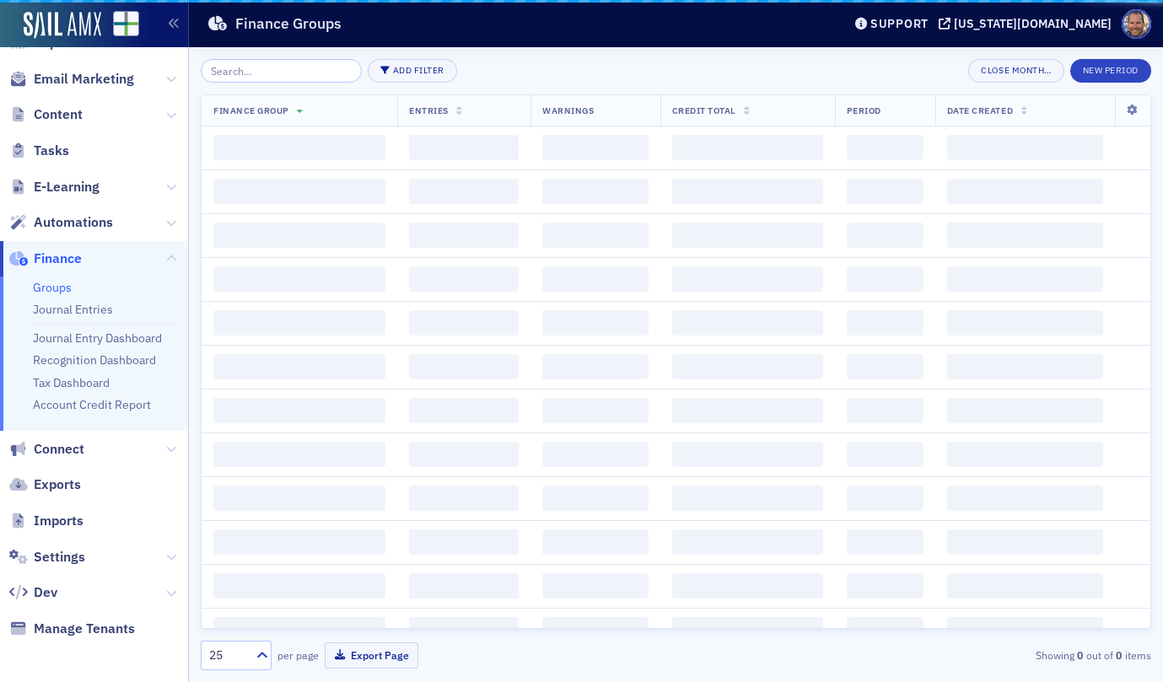
scroll to position [286, 0]
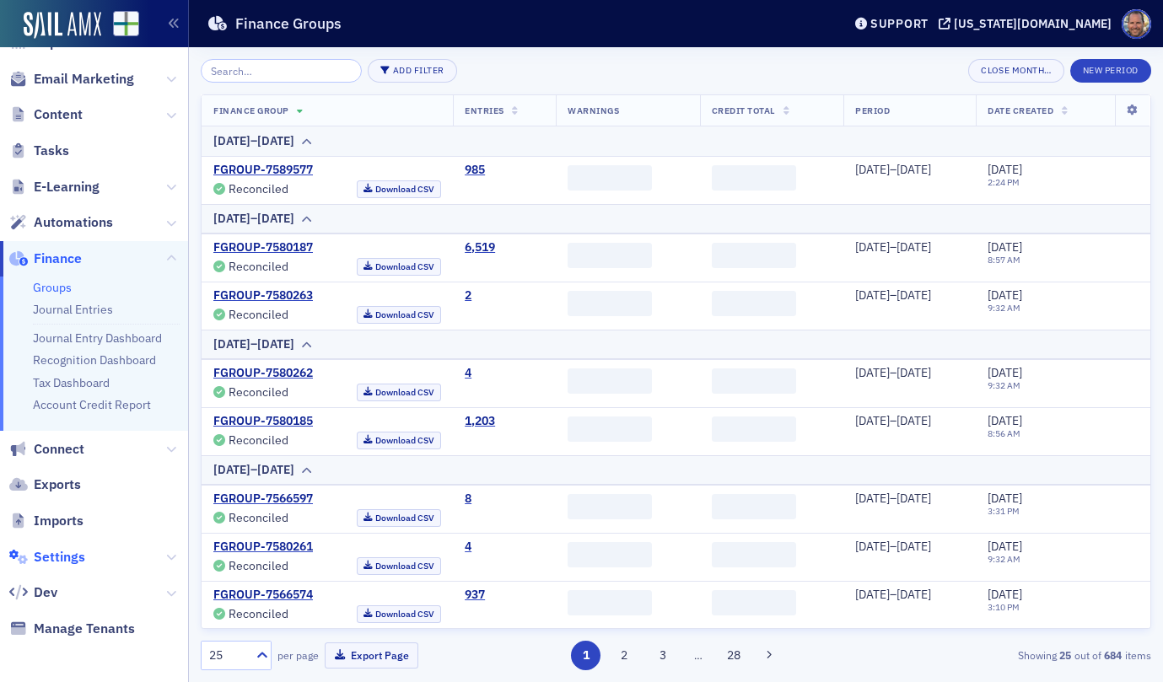
click at [55, 557] on span "Settings" at bounding box center [59, 557] width 51 height 19
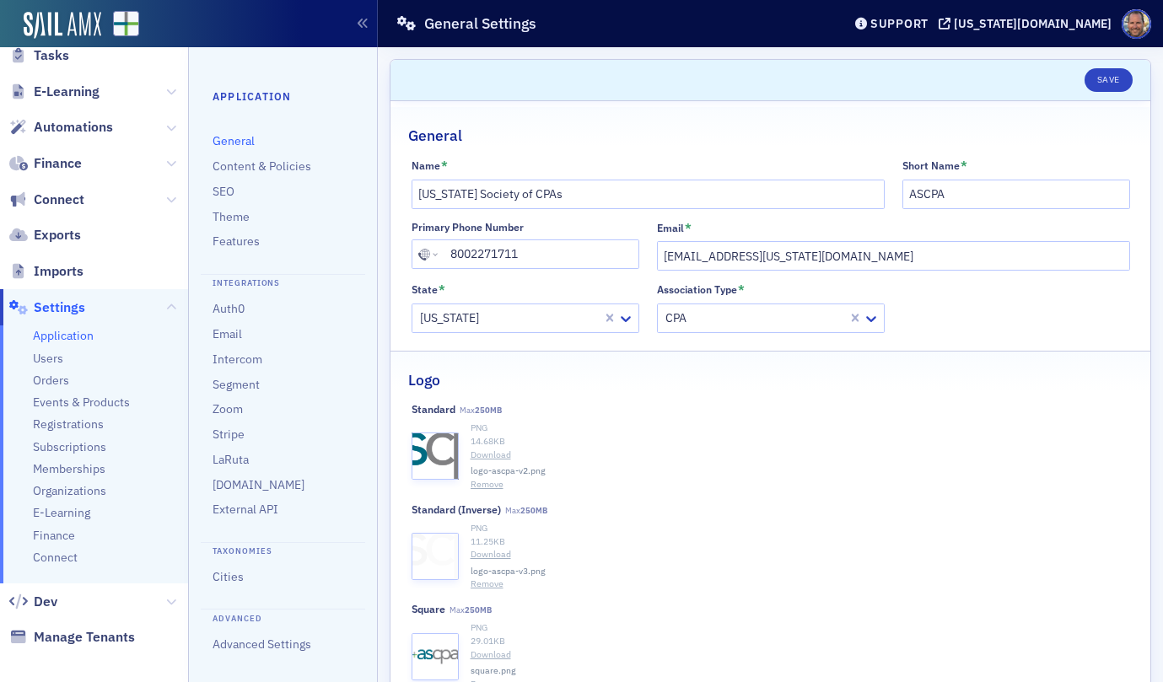
scroll to position [390, 0]
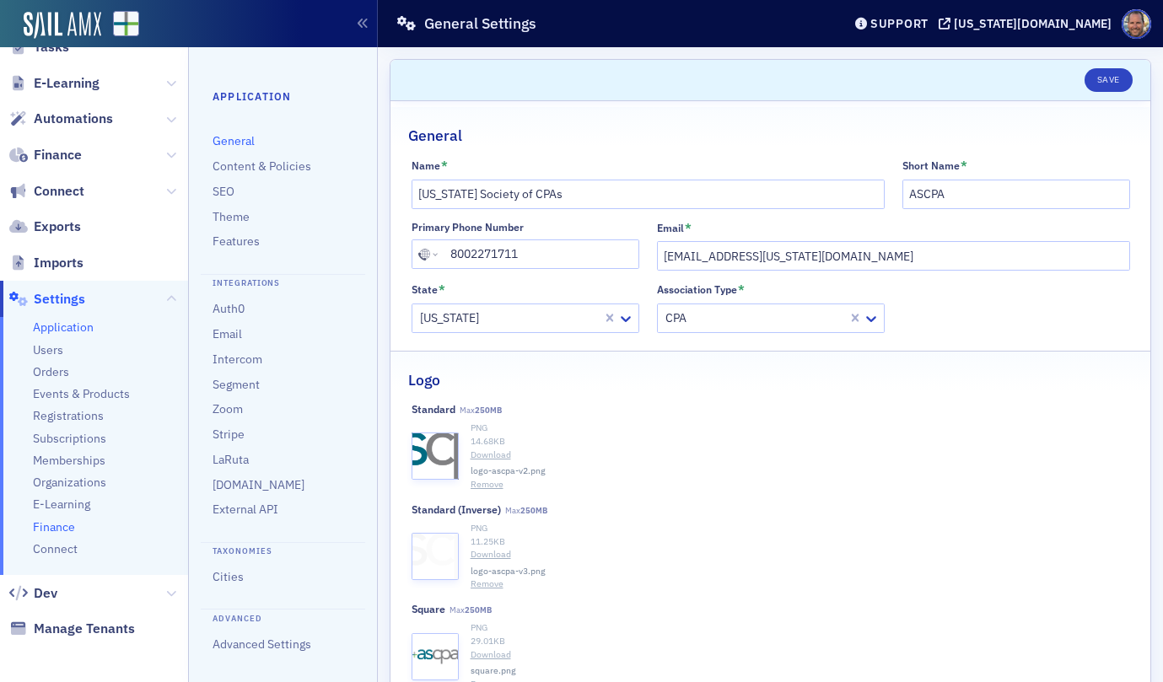
click at [48, 522] on span "Finance" at bounding box center [54, 527] width 42 height 16
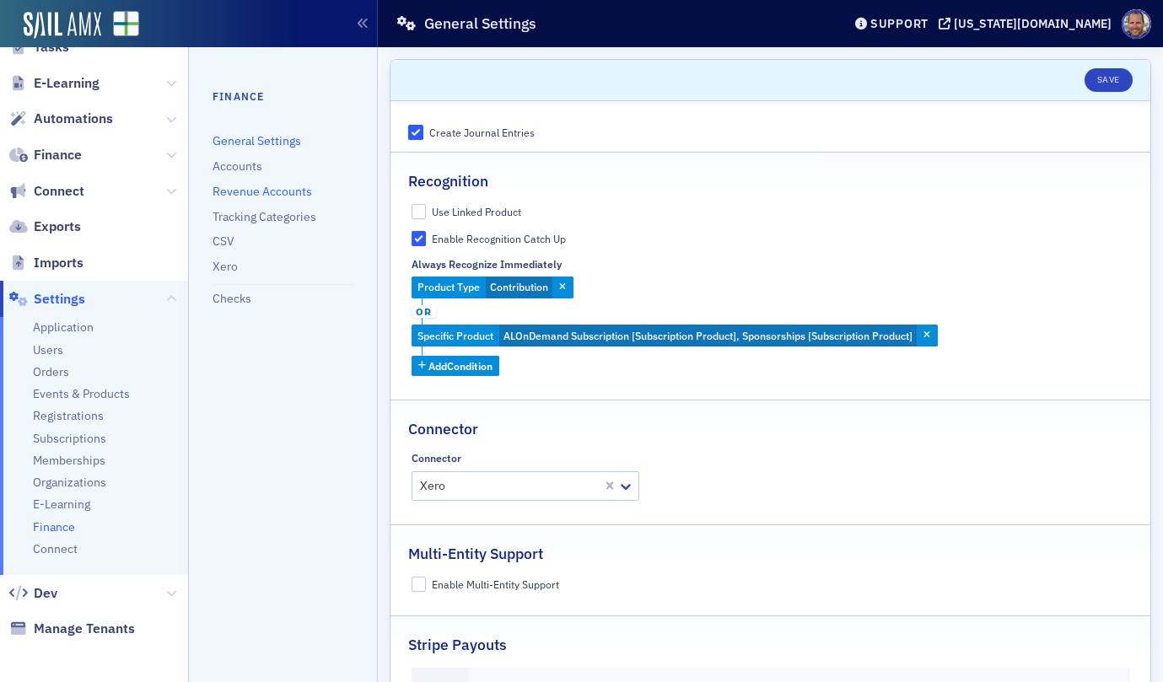
click at [300, 190] on link "Revenue Accounts" at bounding box center [261, 191] width 99 height 15
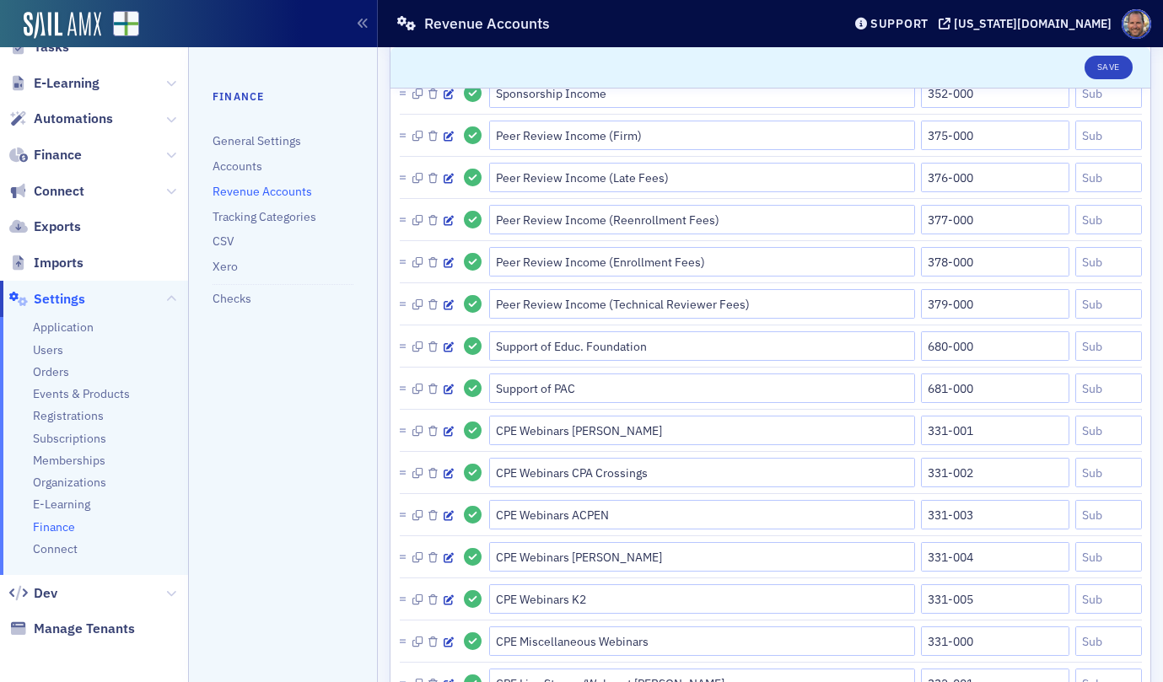
scroll to position [956, 0]
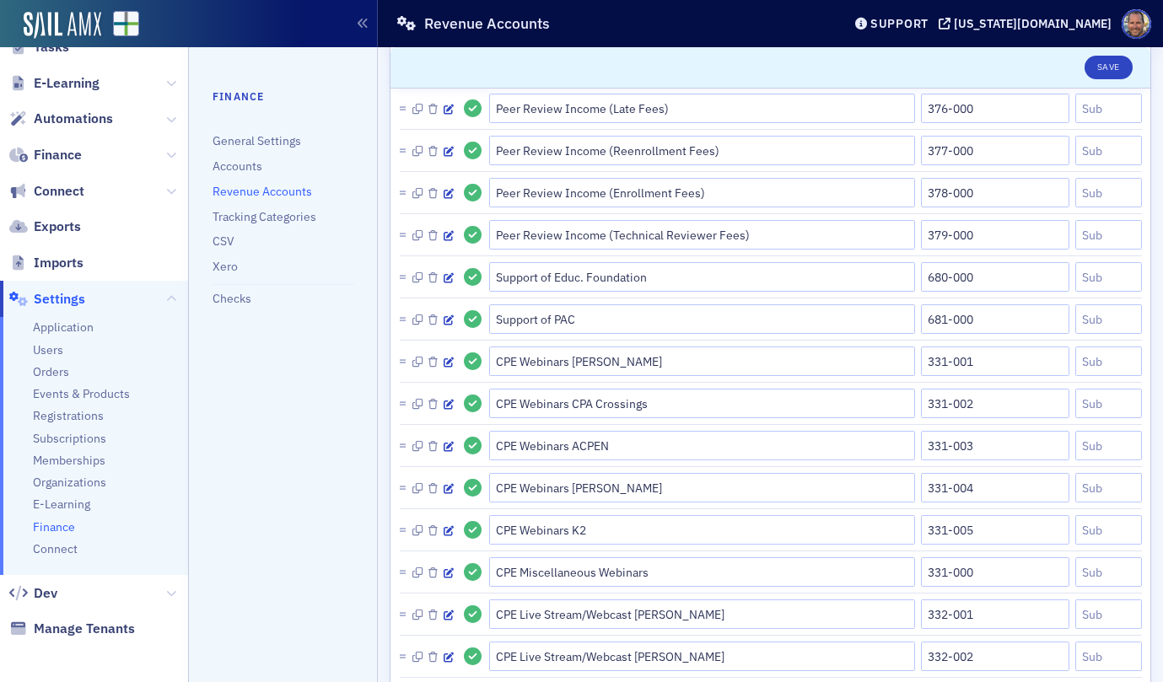
click at [247, 226] on ul "Finance General Settings Accounts Revenue Accounts Tracking Categories CSV Xero…" at bounding box center [282, 207] width 141 height 236
click at [240, 219] on link "Tracking Categories" at bounding box center [264, 216] width 104 height 15
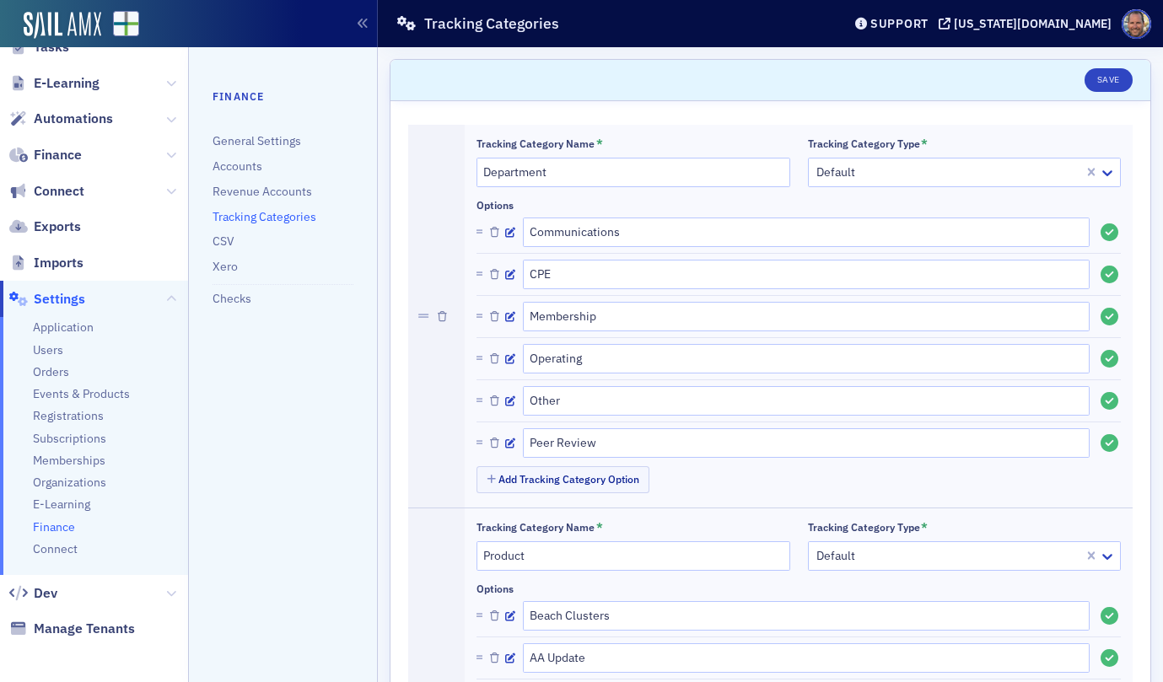
scroll to position [675, 0]
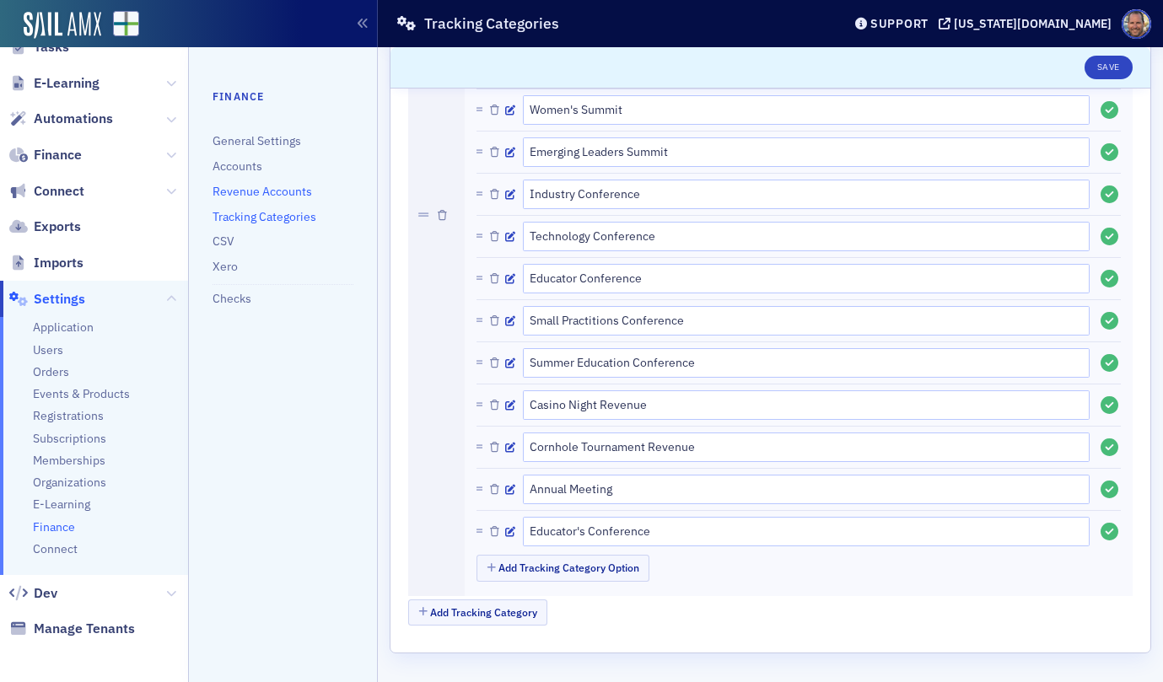
click at [241, 188] on link "Revenue Accounts" at bounding box center [261, 191] width 99 height 15
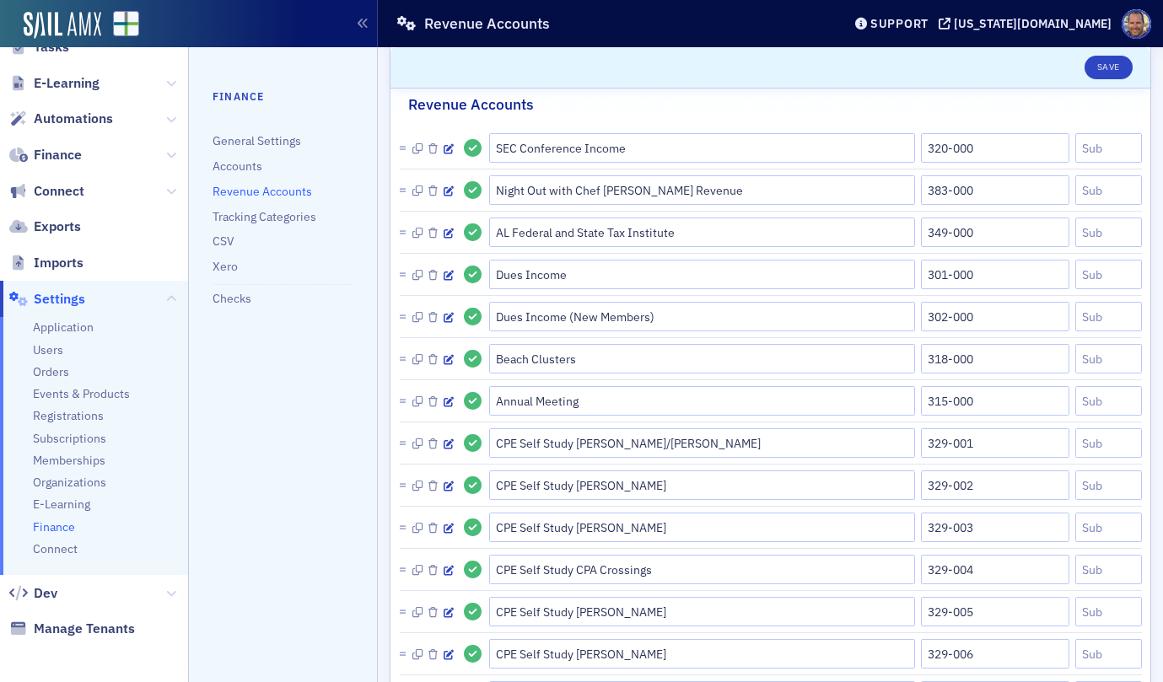
scroll to position [34, 0]
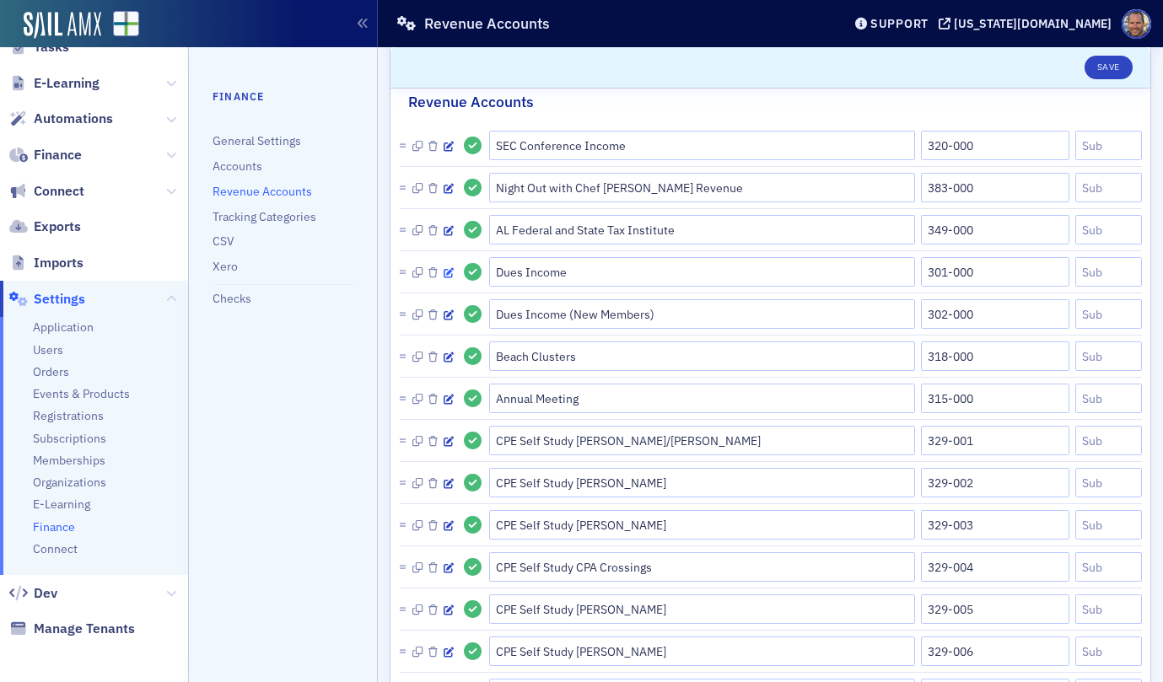
click at [448, 269] on icon "button" at bounding box center [449, 273] width 10 height 10
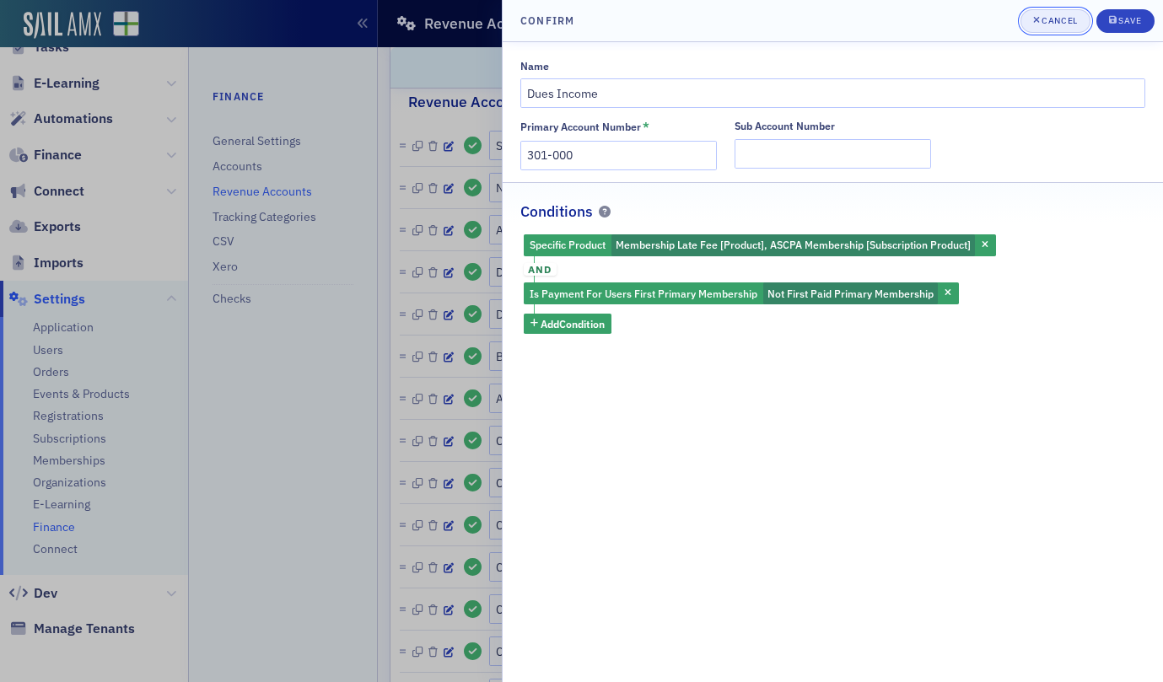
click at [1052, 13] on button "Cancel" at bounding box center [1055, 21] width 70 height 24
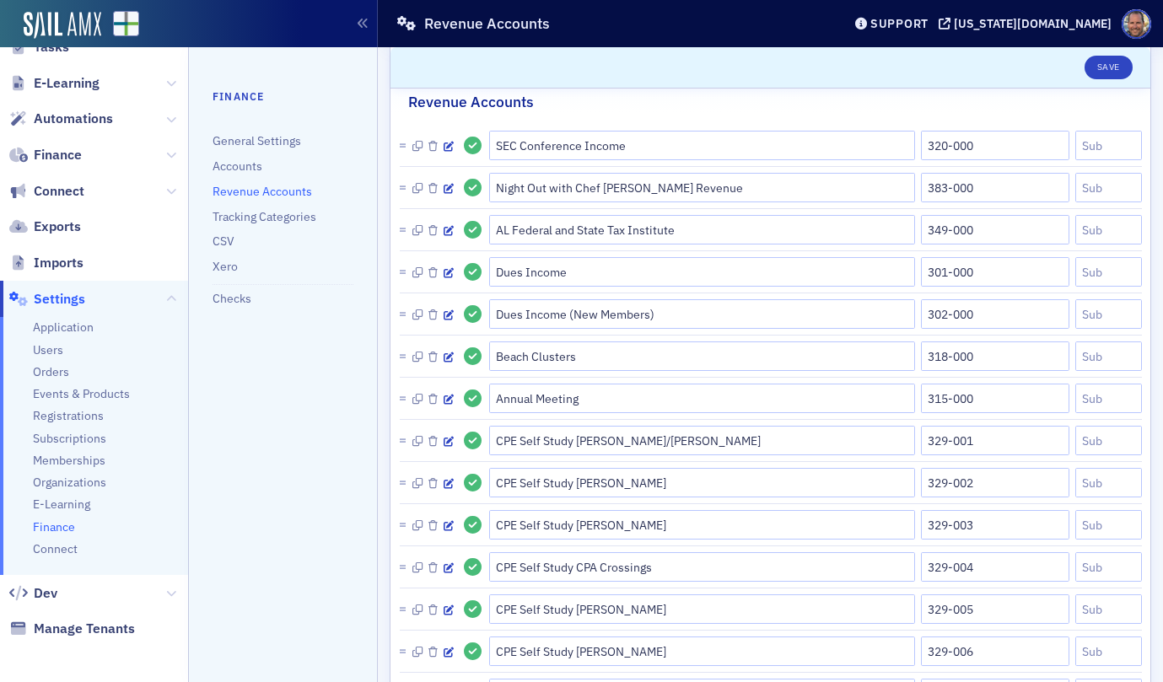
scroll to position [0, 0]
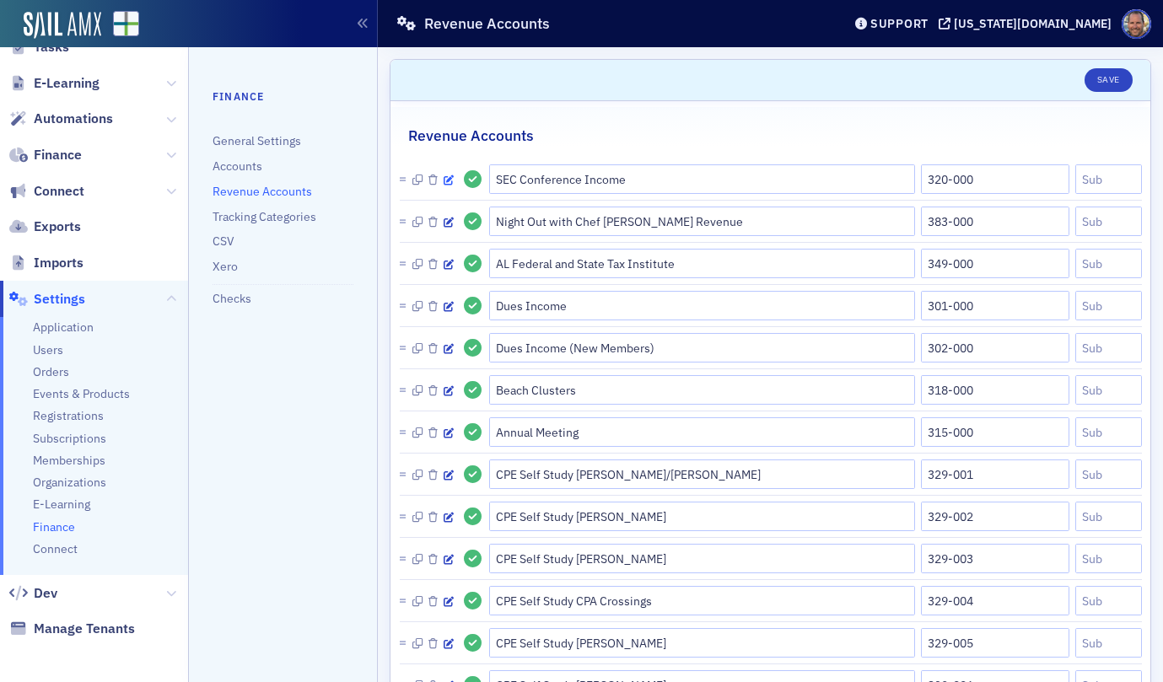
click at [450, 178] on icon "button" at bounding box center [449, 180] width 10 height 10
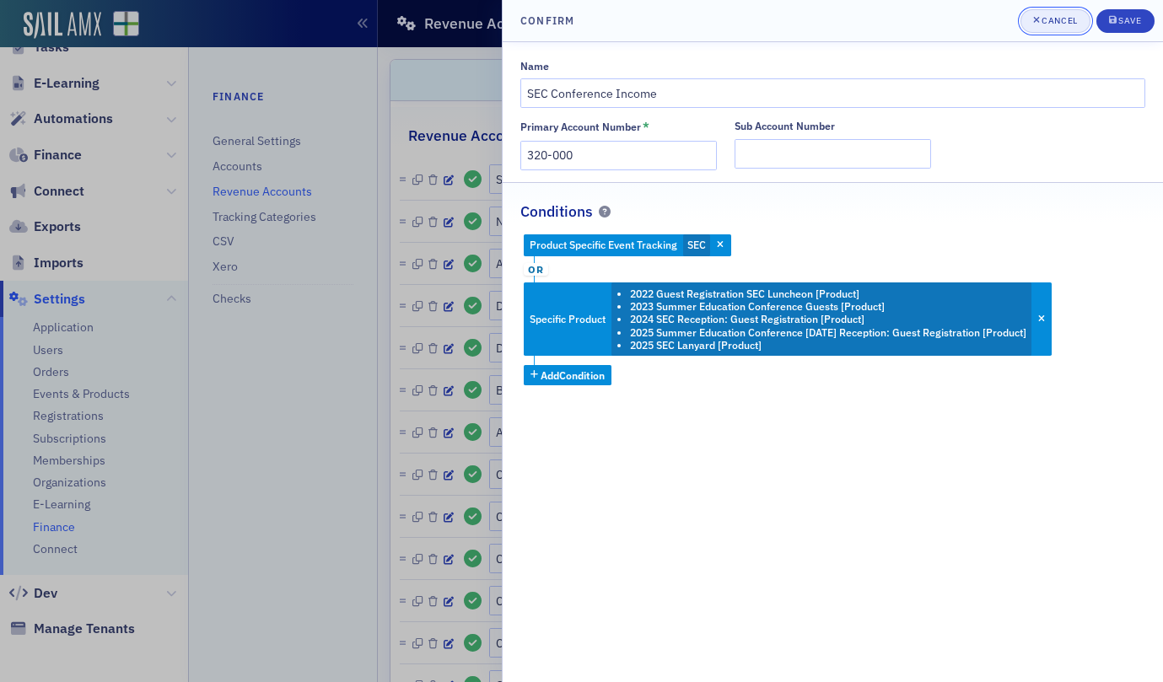
click at [1044, 19] on div "Cancel" at bounding box center [1058, 20] width 35 height 9
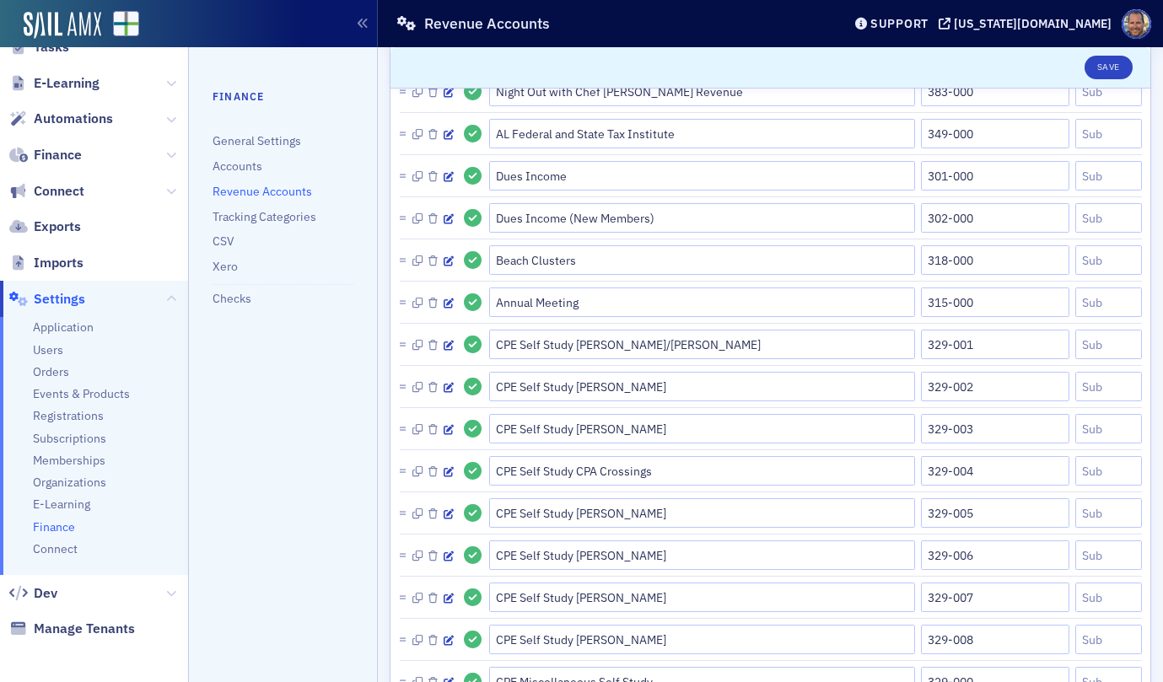
scroll to position [221, 0]
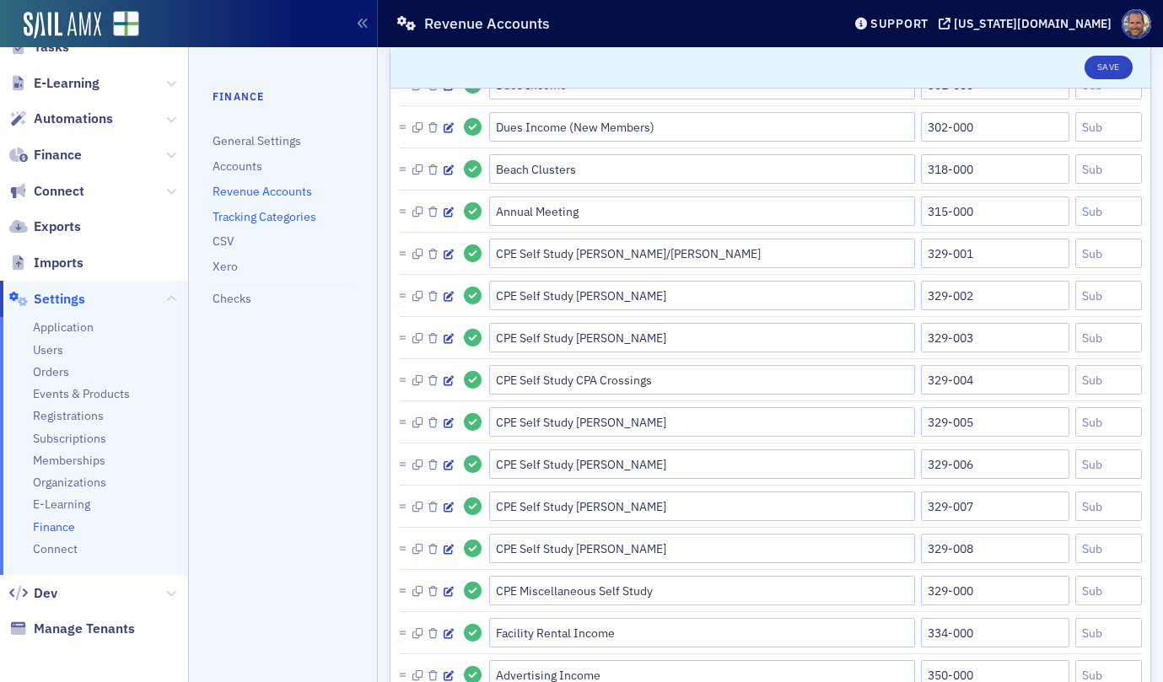
click at [258, 217] on link "Tracking Categories" at bounding box center [264, 216] width 104 height 15
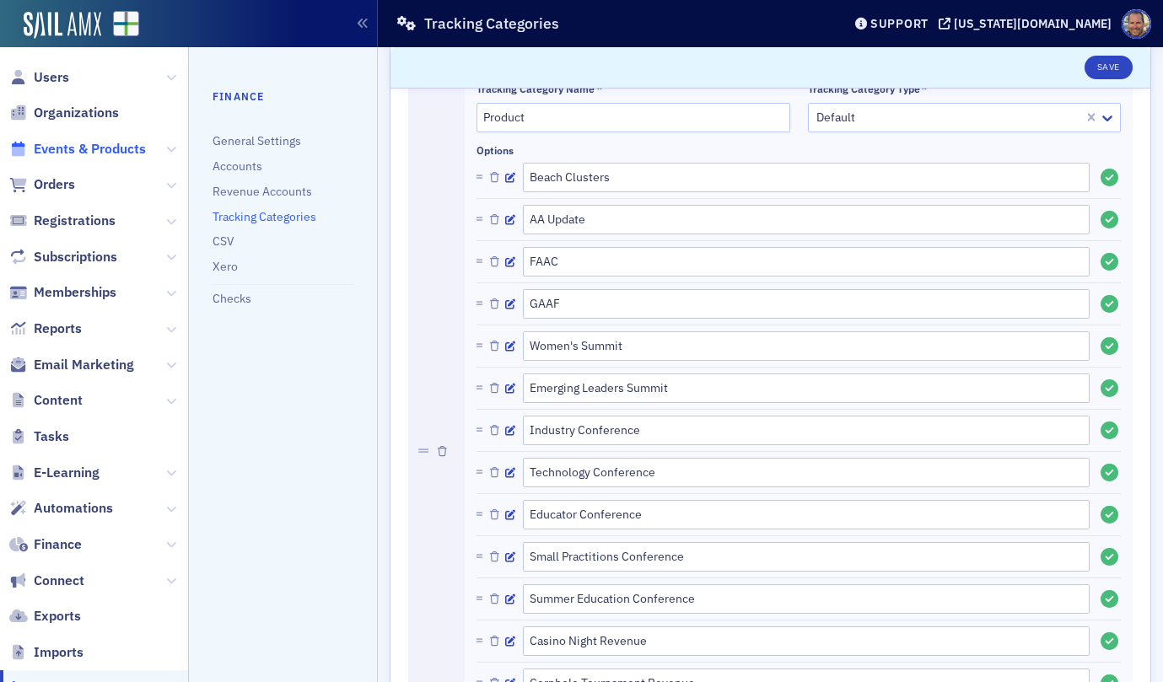
click at [56, 152] on span "Events & Products" at bounding box center [90, 149] width 112 height 19
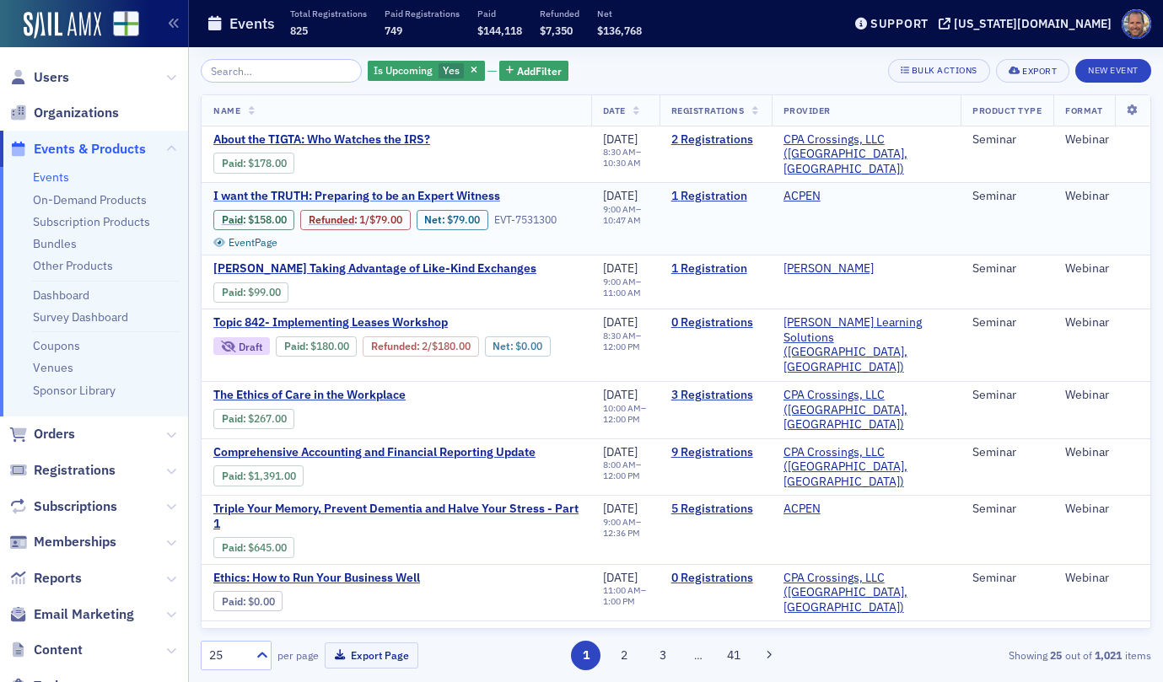
click at [338, 195] on span "I want the TRUTH: Preparing to be an Expert Witness" at bounding box center [356, 196] width 287 height 15
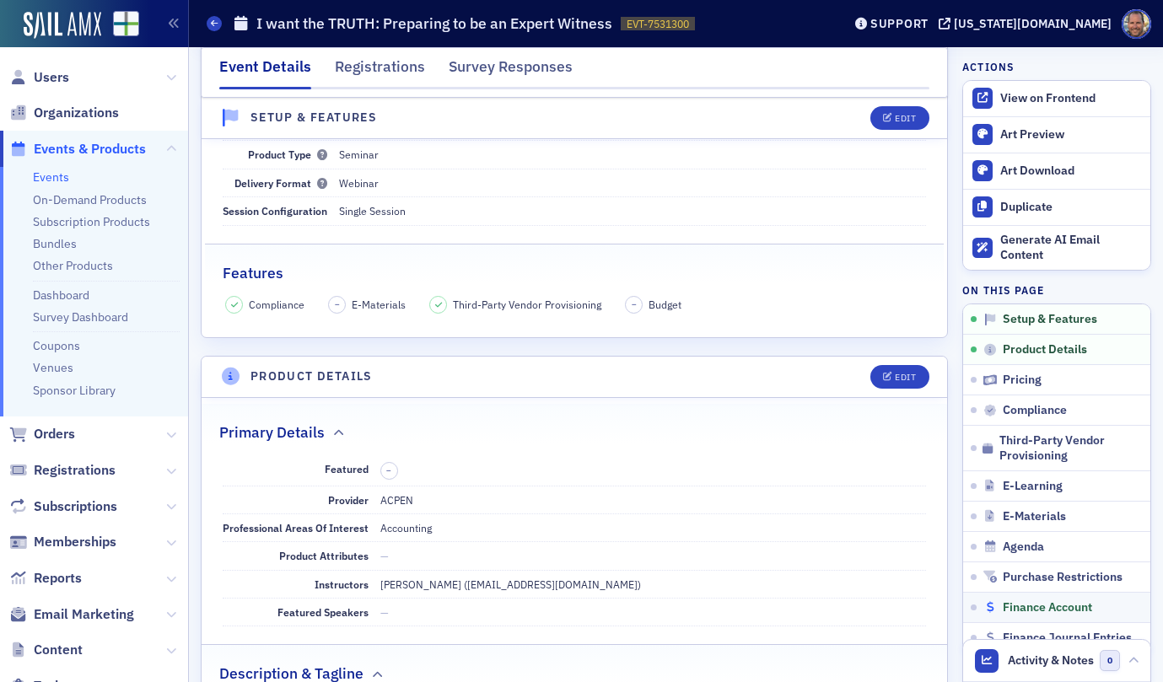
click at [1031, 600] on span "Finance Account" at bounding box center [1047, 607] width 89 height 15
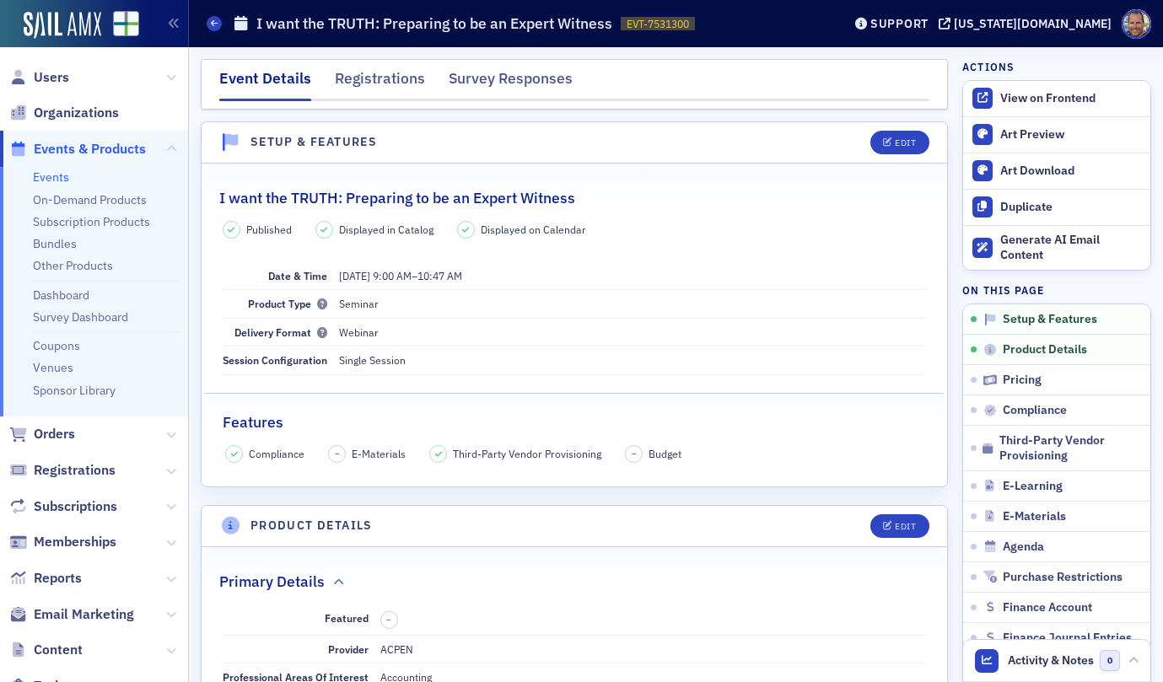
click at [57, 149] on span "Events & Products" at bounding box center [90, 149] width 112 height 19
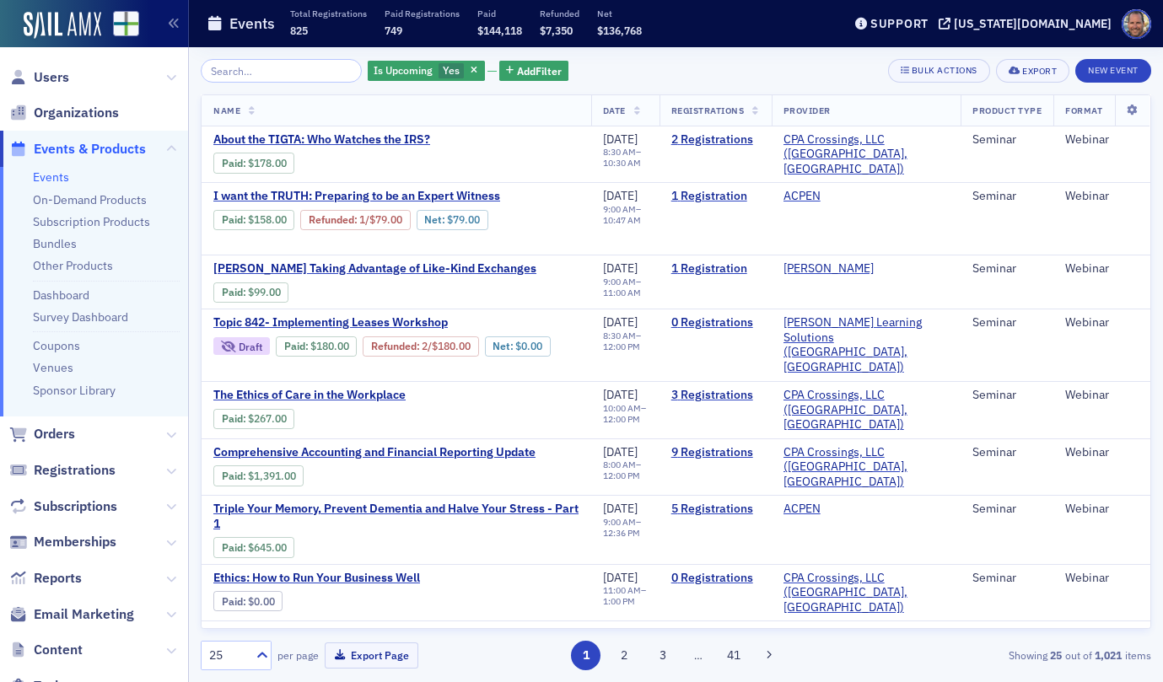
click at [261, 72] on input "search" at bounding box center [281, 71] width 161 height 24
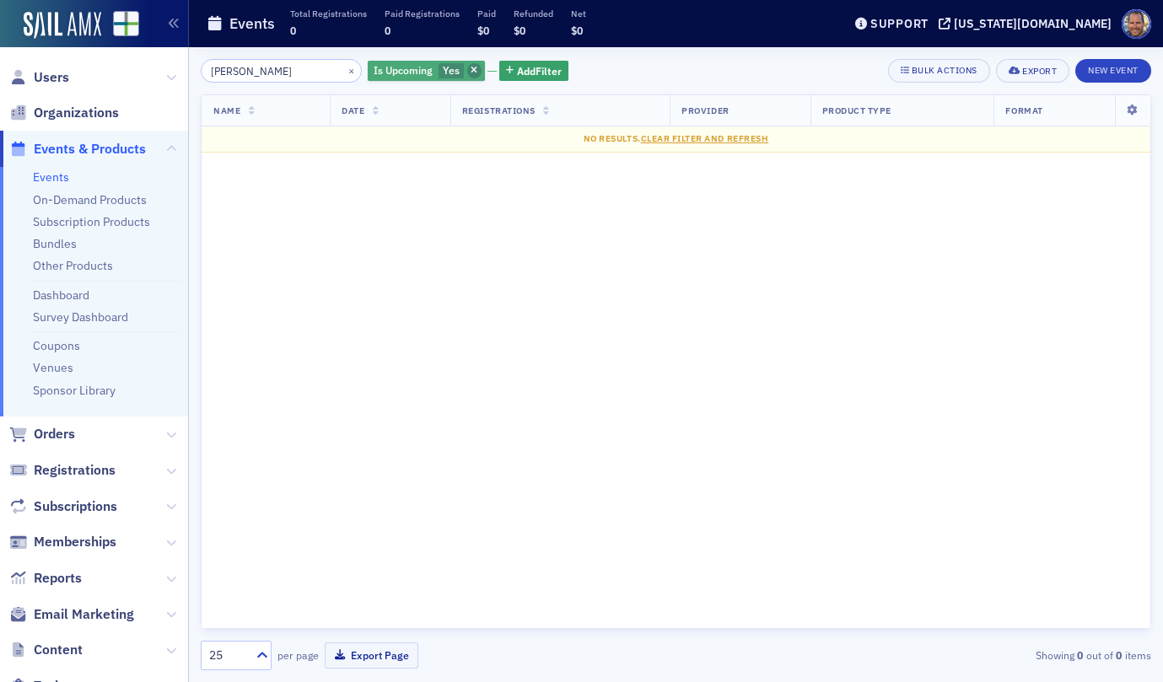
type input "[PERSON_NAME]"
click at [467, 71] on span "button" at bounding box center [474, 70] width 15 height 15
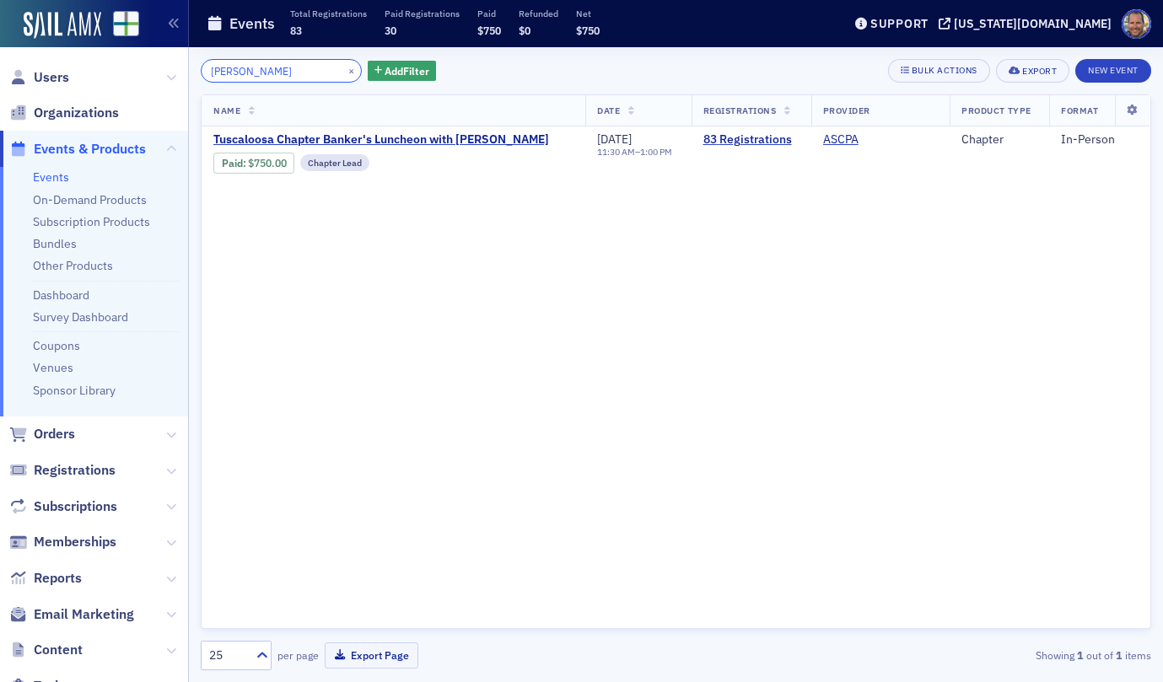
click at [268, 68] on input "[PERSON_NAME]" at bounding box center [281, 71] width 161 height 24
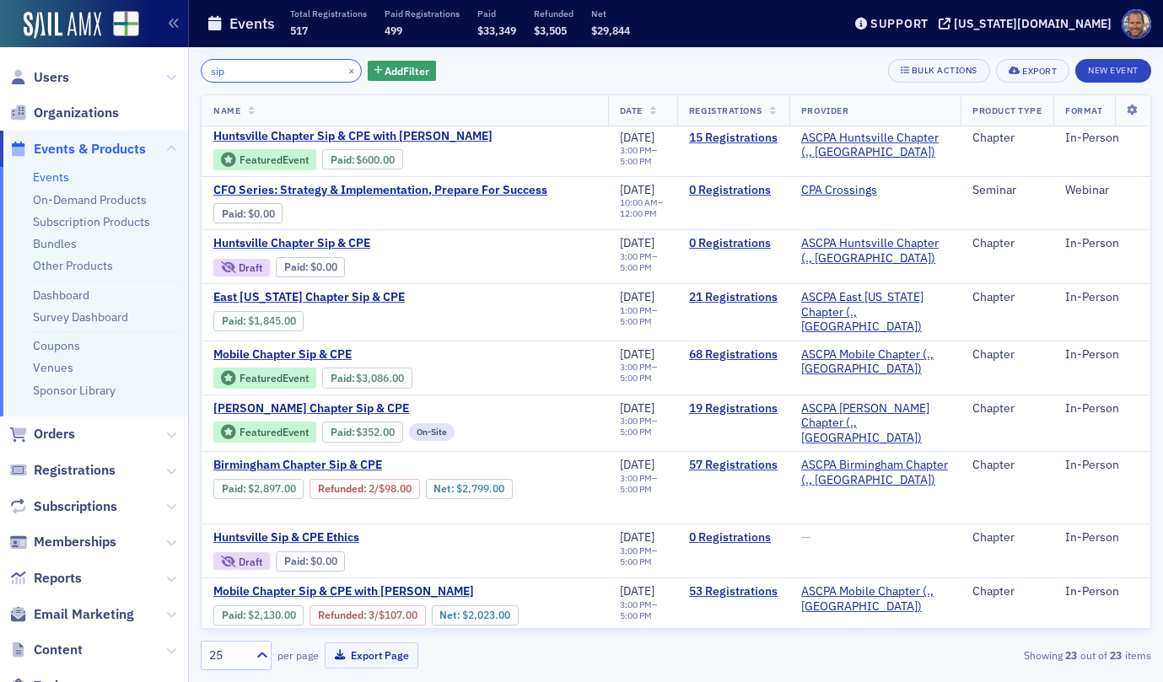
scroll to position [797, 0]
click at [254, 73] on input "sip" at bounding box center [281, 71] width 161 height 24
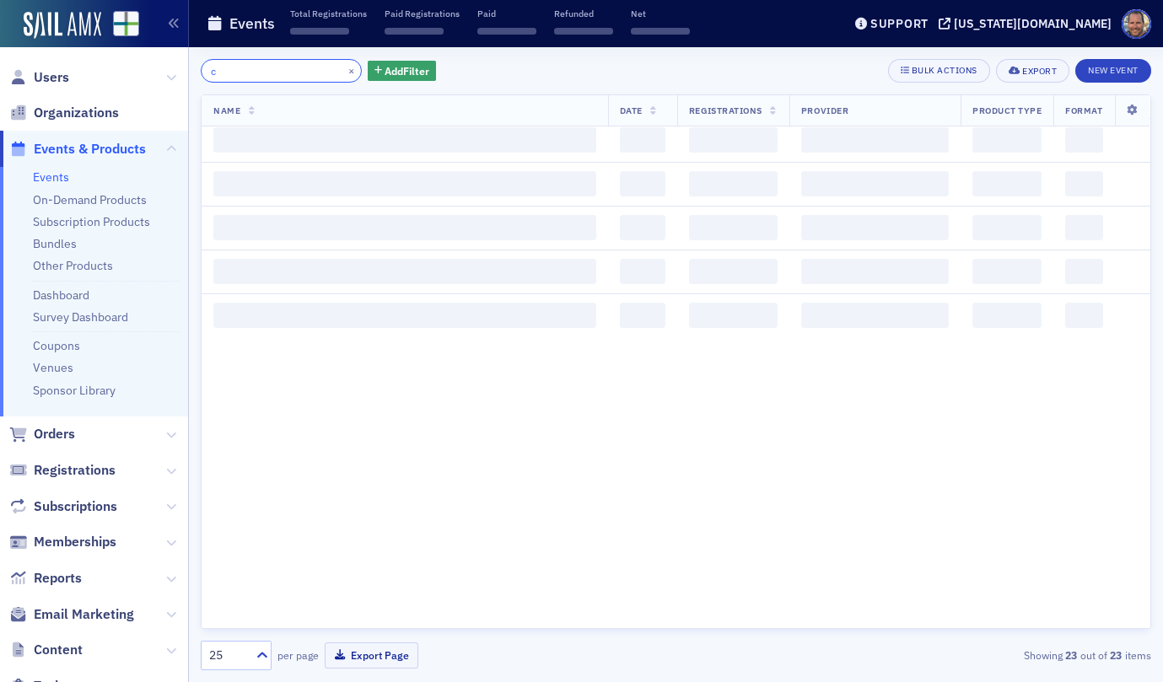
scroll to position [1797, 0]
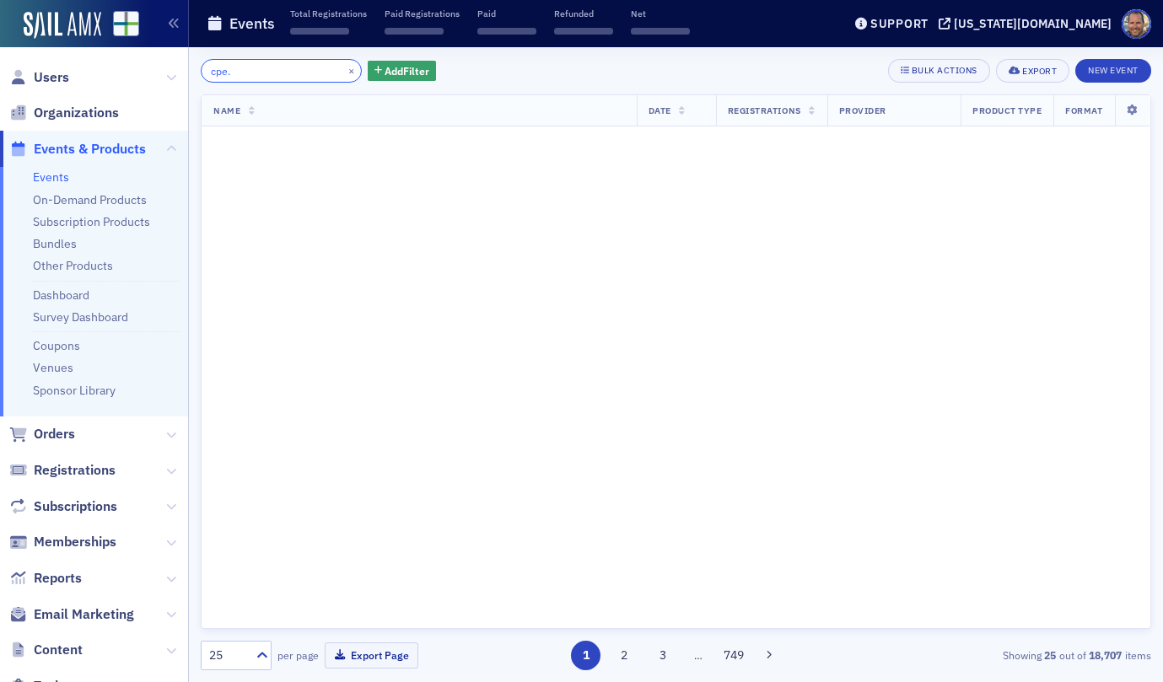
scroll to position [1797, 0]
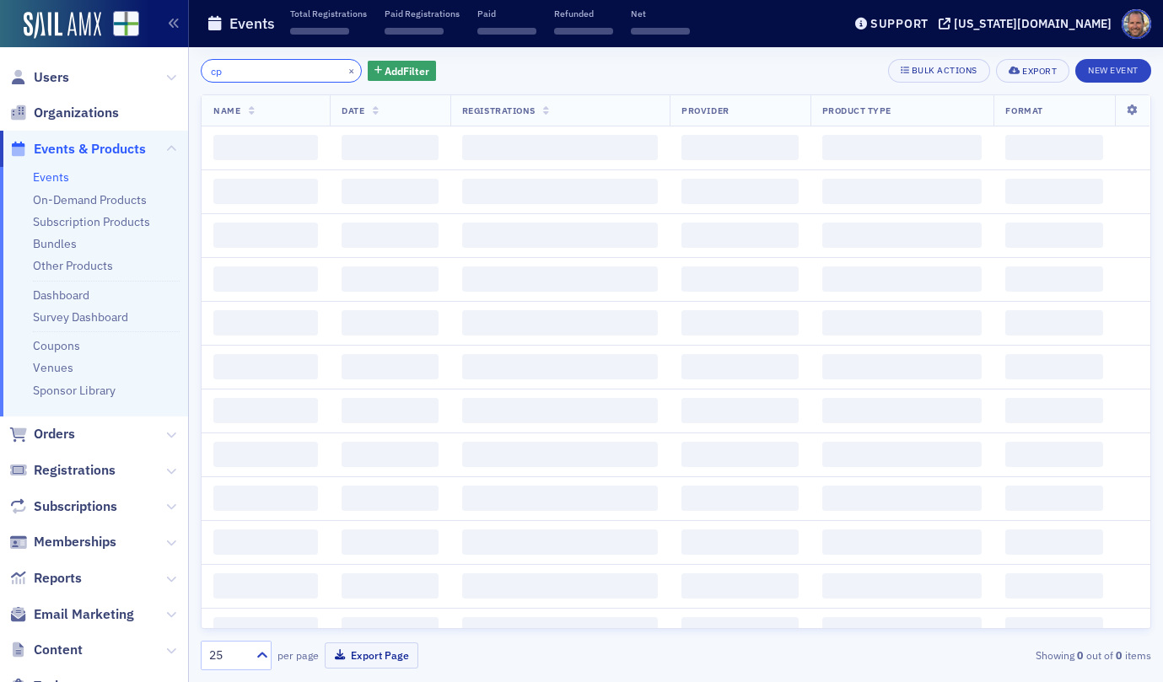
type input "c"
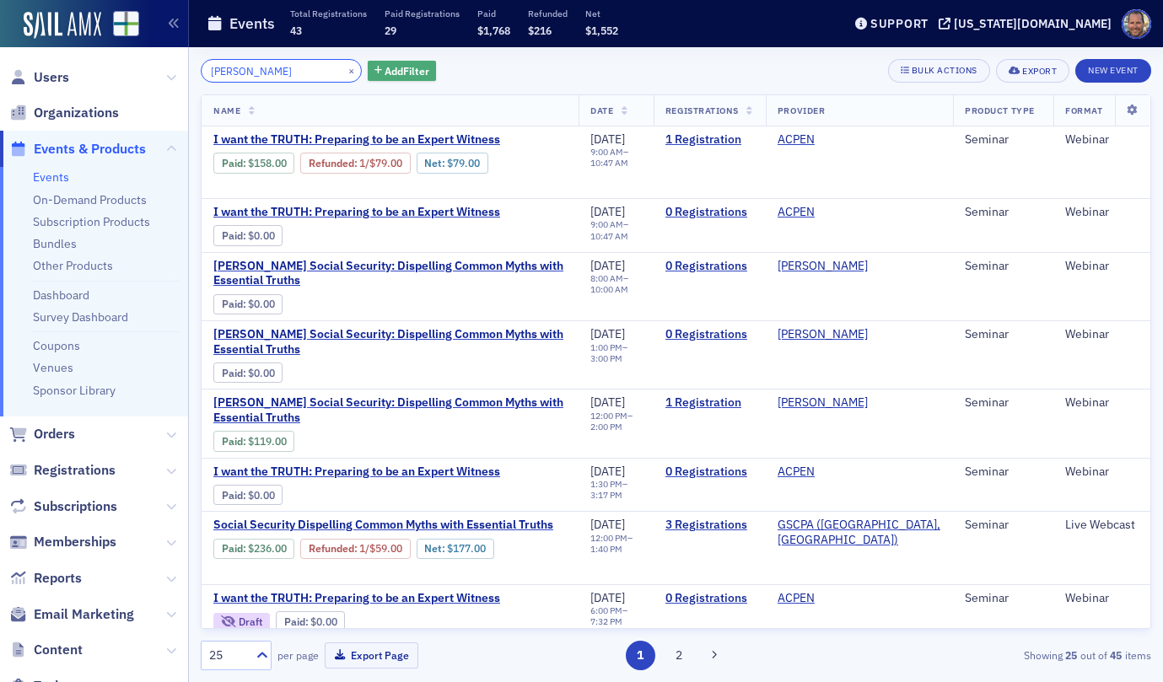
type input "[PERSON_NAME]"
click at [397, 71] on span "Add Filter" at bounding box center [406, 70] width 45 height 15
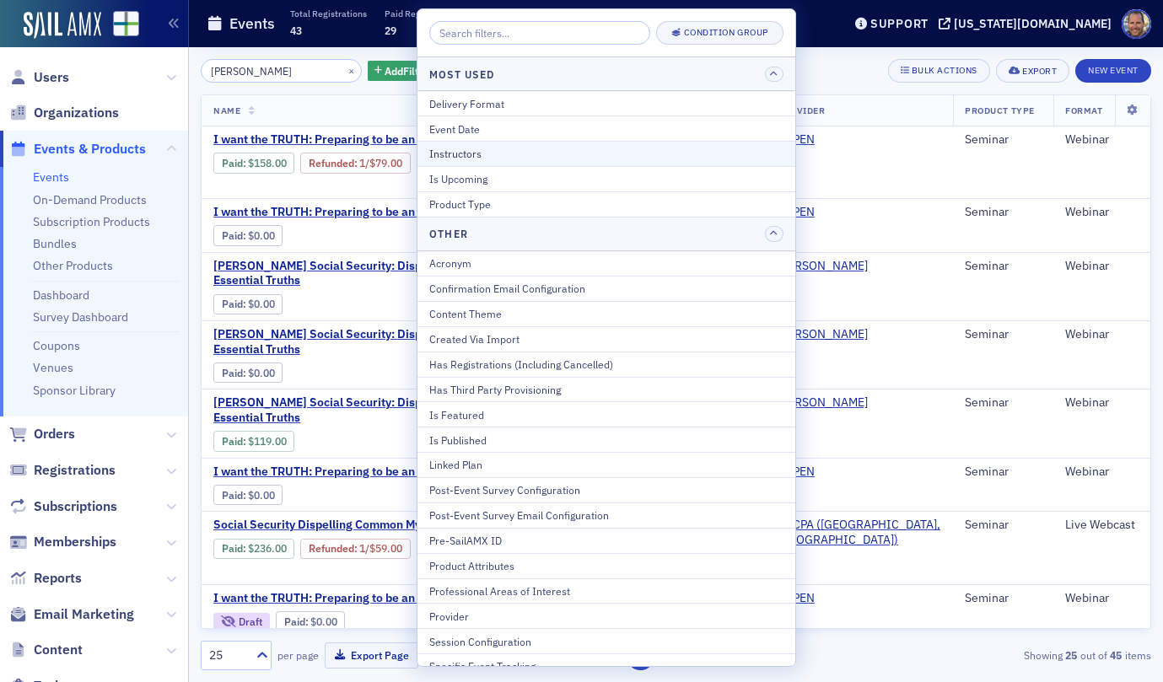
click at [467, 157] on div "Instructors" at bounding box center [606, 153] width 354 height 15
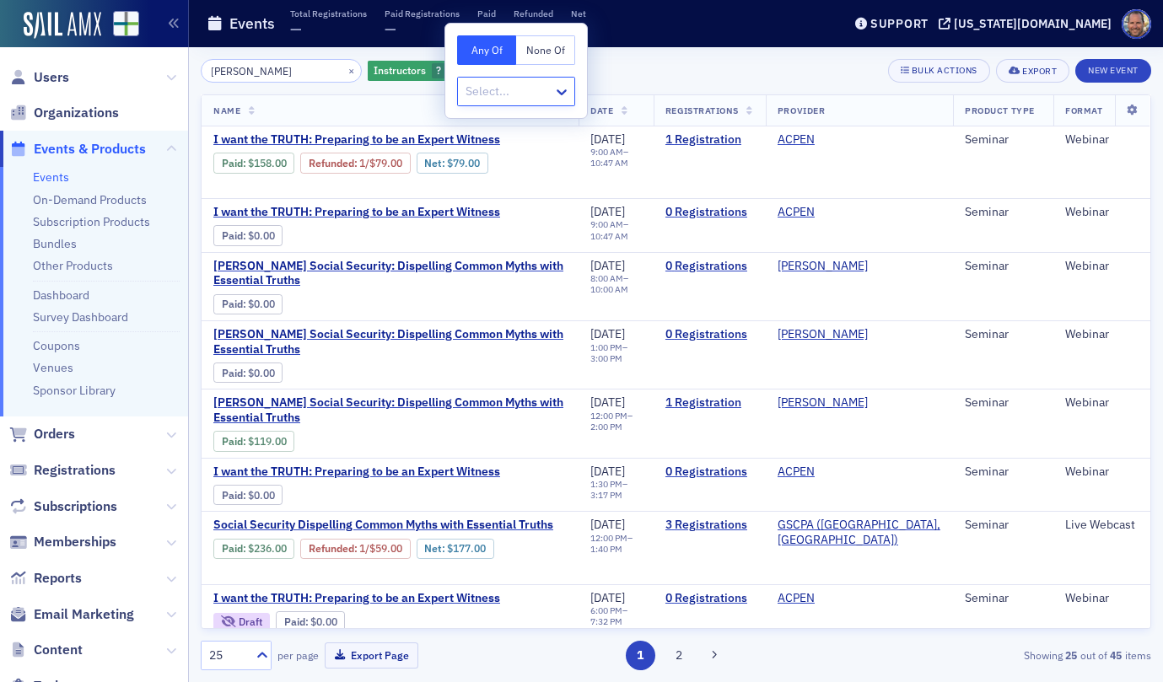
click at [539, 90] on div at bounding box center [508, 91] width 88 height 21
type input "[PERSON_NAME]"
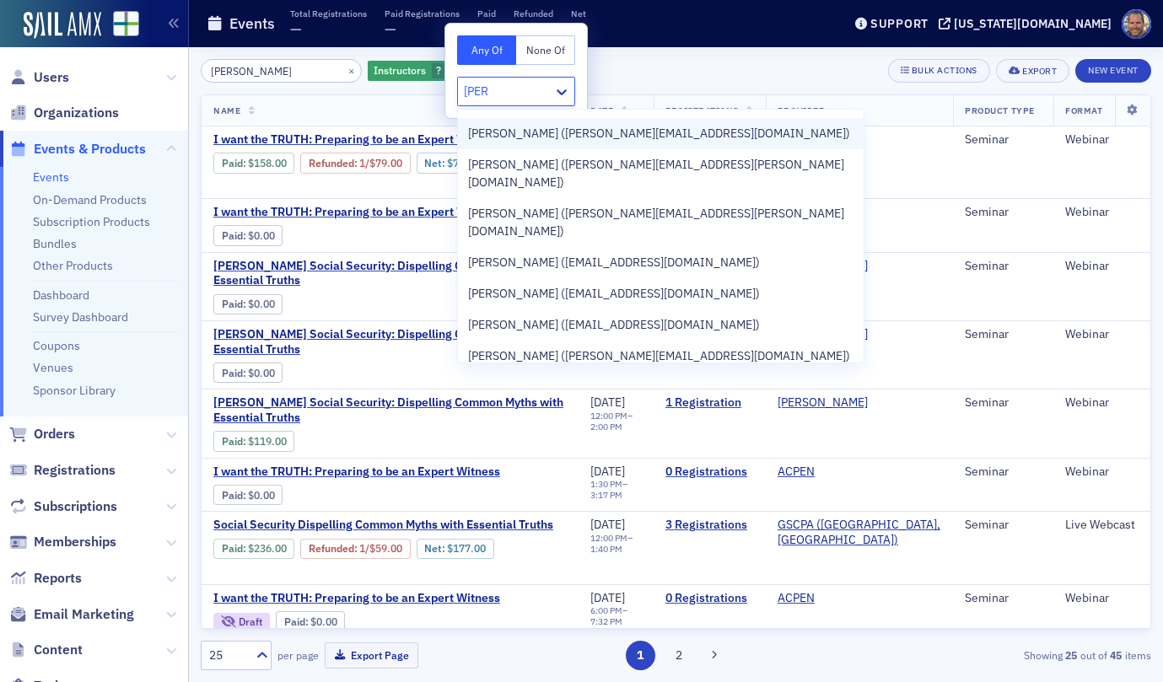
scroll to position [238, 0]
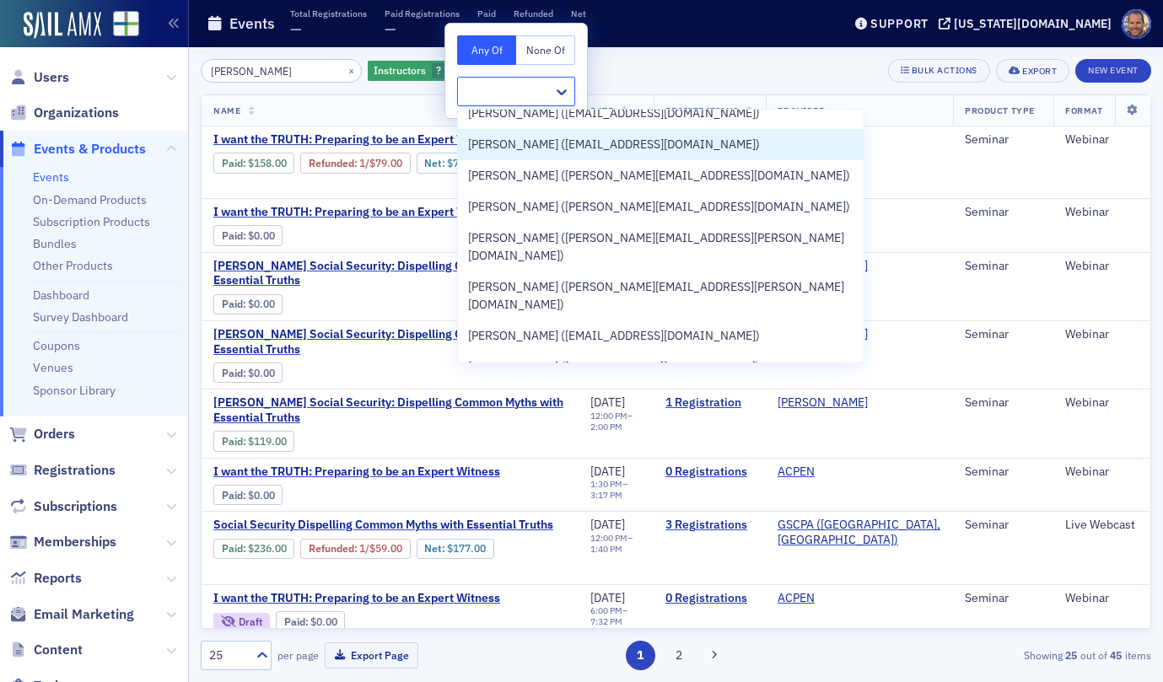
click at [497, 89] on div at bounding box center [508, 91] width 88 height 21
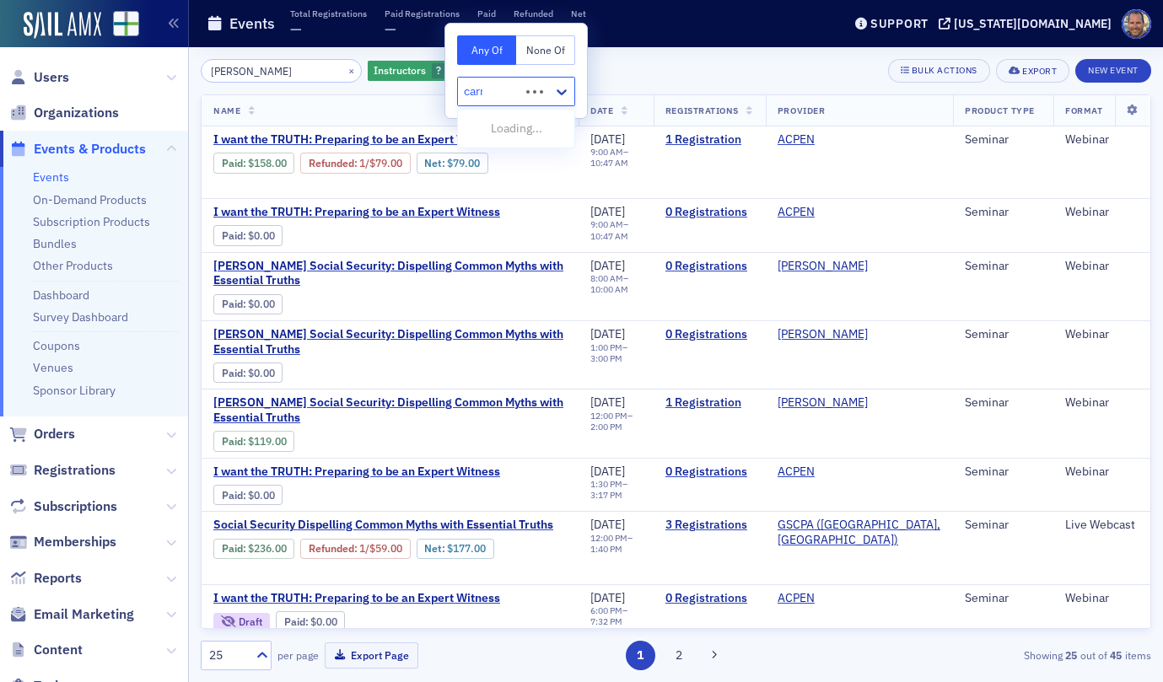
type input "carne"
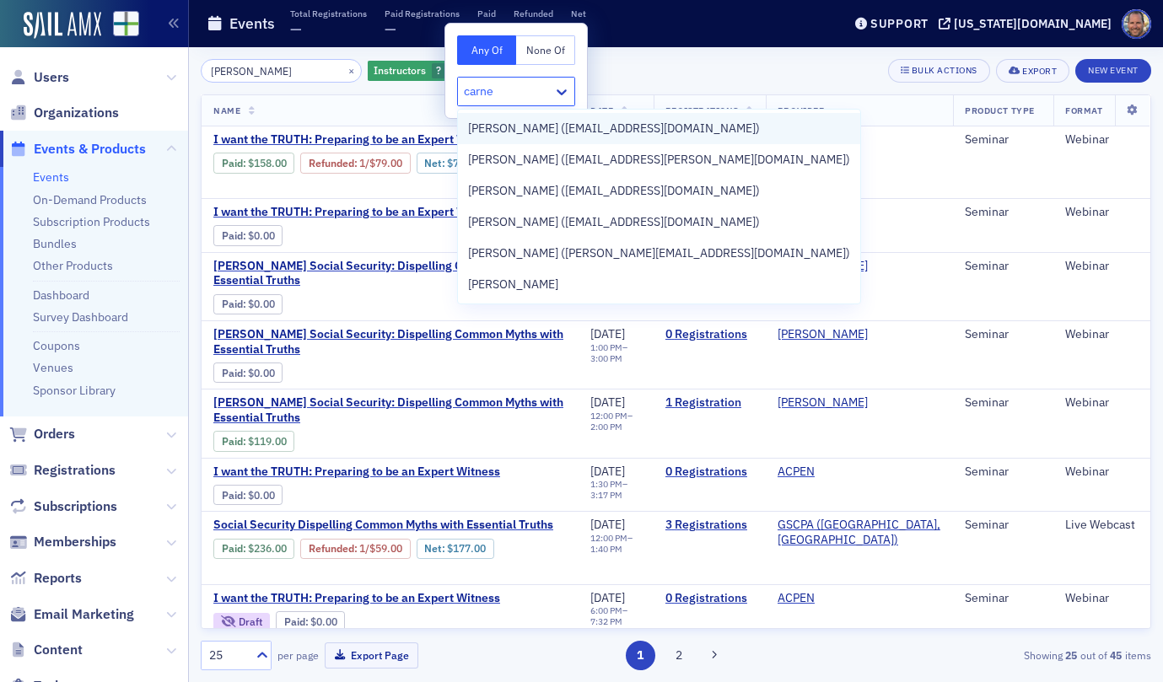
click at [515, 126] on span "[PERSON_NAME] ([EMAIL_ADDRESS][DOMAIN_NAME])" at bounding box center [614, 129] width 292 height 18
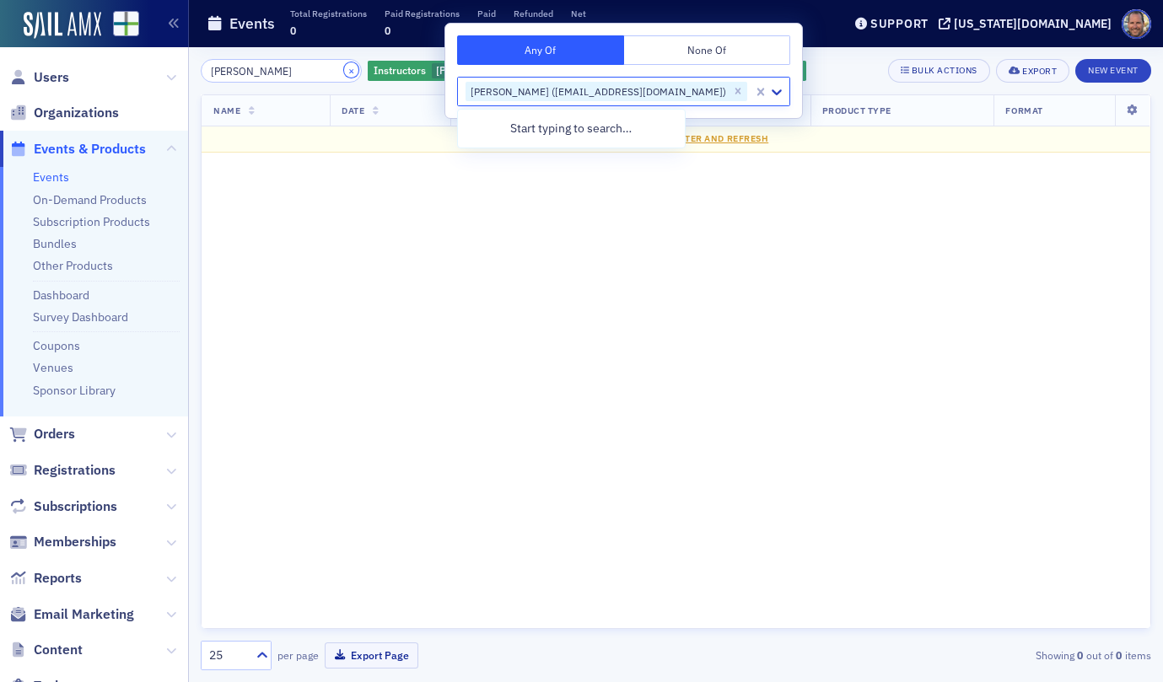
click at [344, 71] on button "×" at bounding box center [351, 69] width 15 height 15
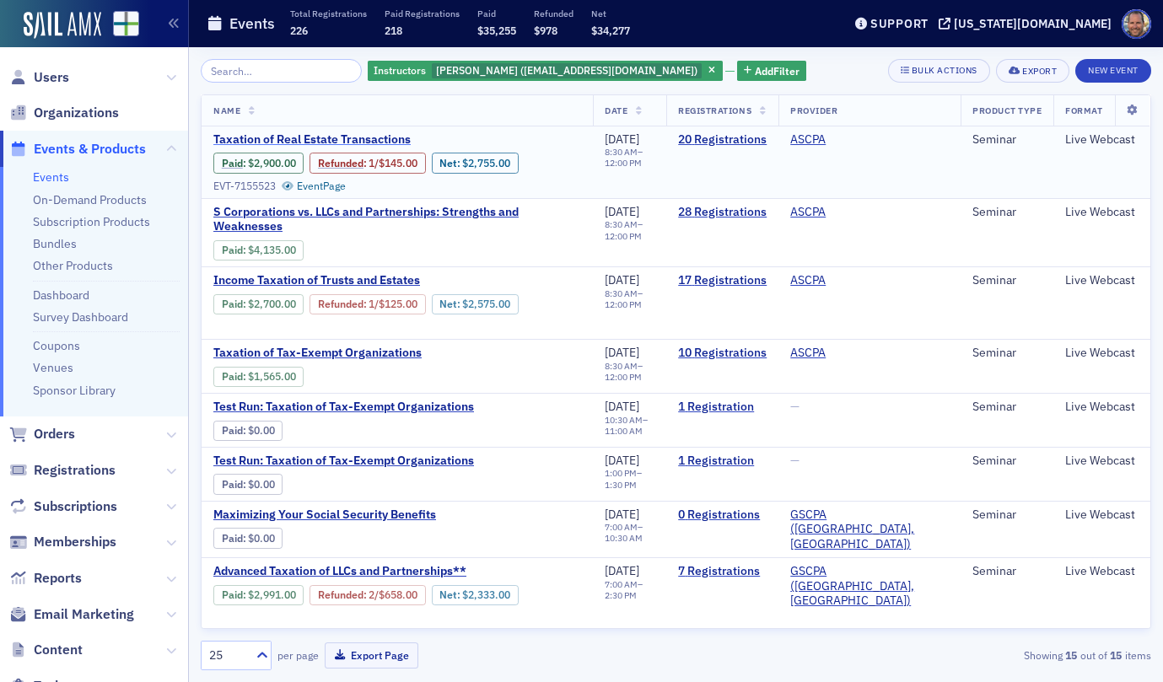
click at [325, 136] on span "Taxation of Real Estate Transactions" at bounding box center [354, 139] width 283 height 15
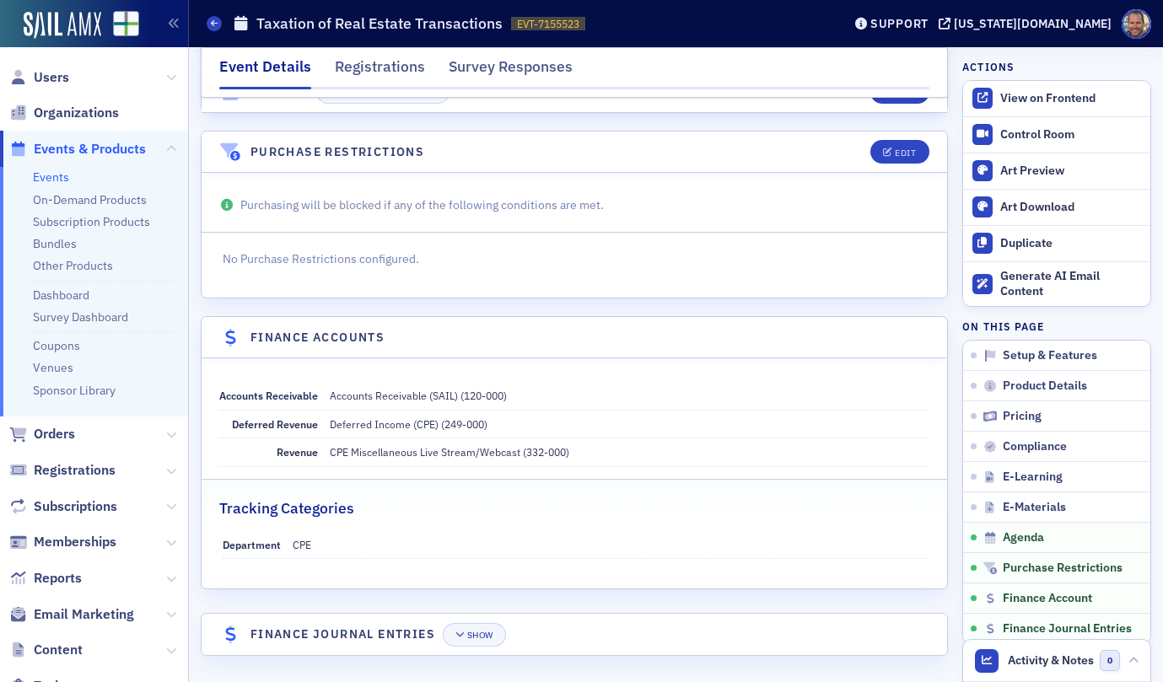
scroll to position [2699, 0]
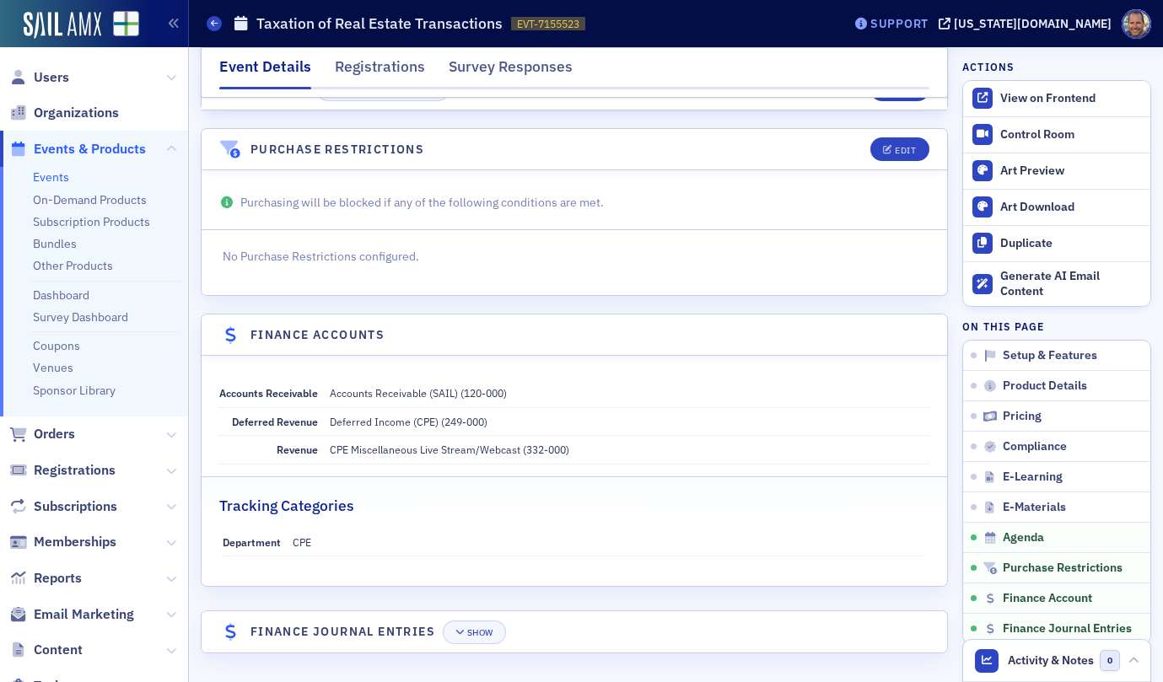
click at [928, 22] on div "Support" at bounding box center [899, 23] width 58 height 15
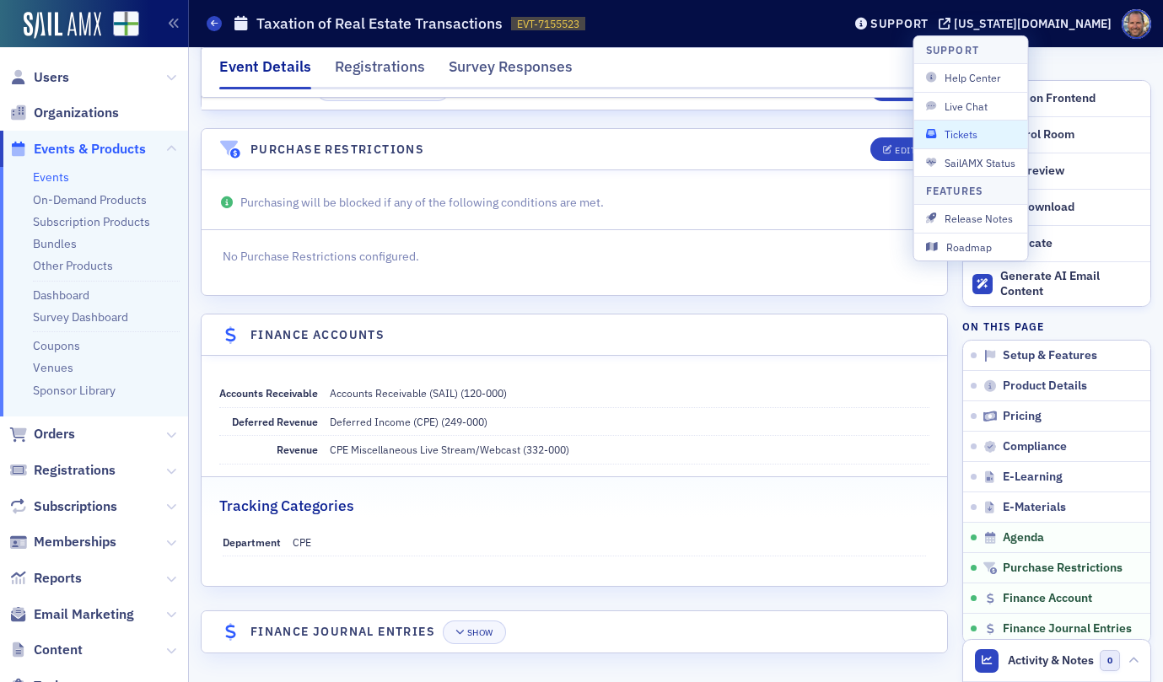
click at [960, 132] on span "Tickets" at bounding box center [971, 133] width 90 height 15
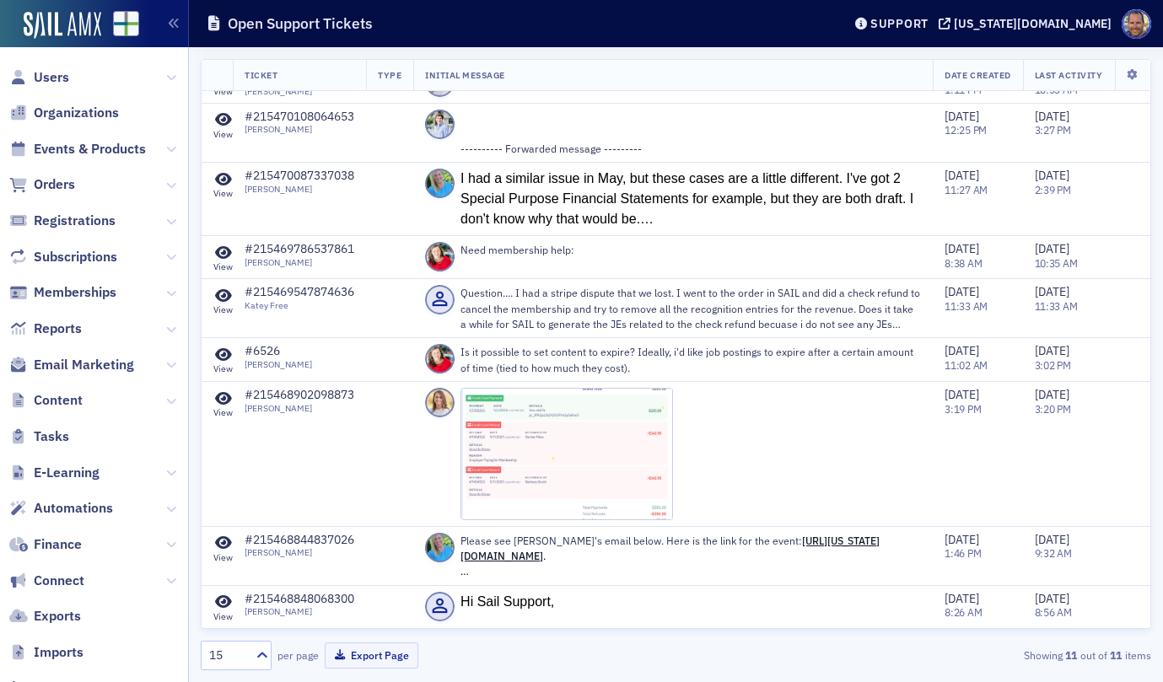
scroll to position [189, 0]
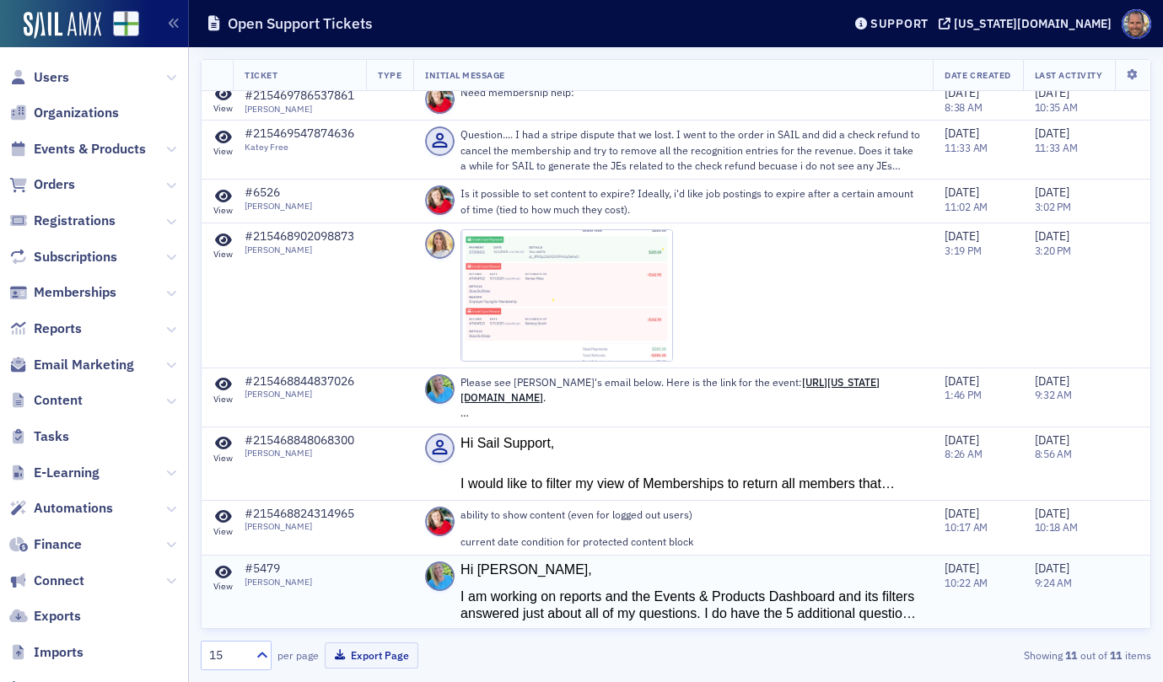
click at [559, 600] on div "I am working on reports and the Events & Products Dashboard and its filters ans…" at bounding box center [690, 606] width 460 height 35
click at [219, 587] on div "View" at bounding box center [222, 586] width 19 height 11
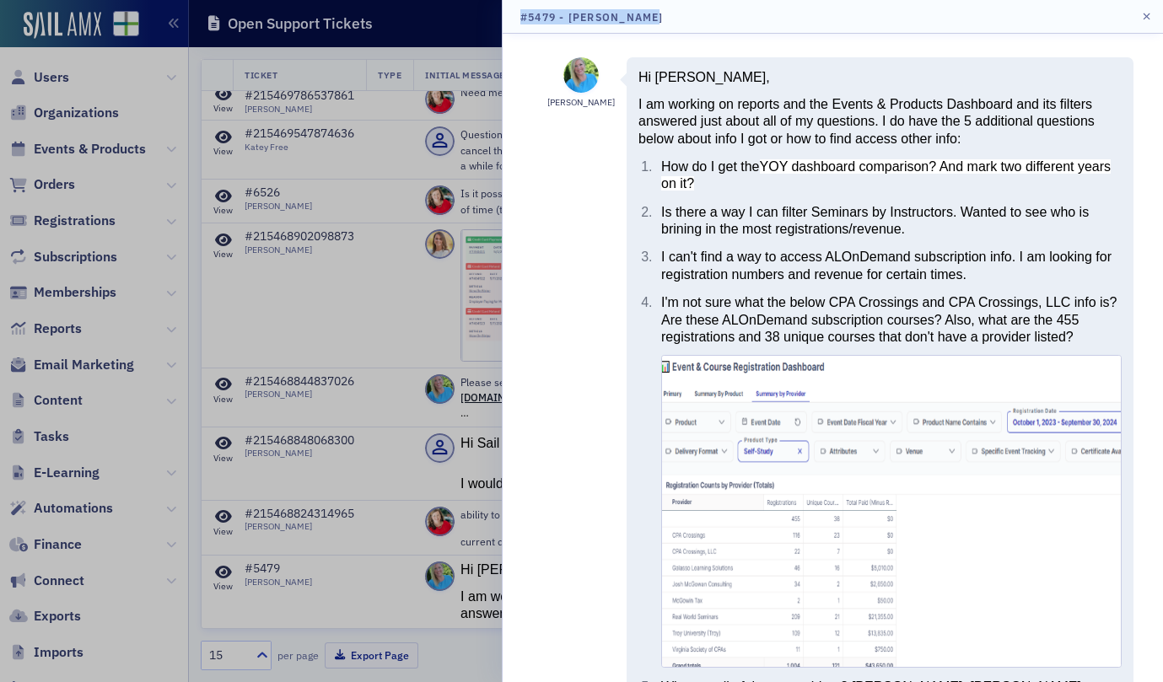
drag, startPoint x: 736, startPoint y: 24, endPoint x: 486, endPoint y: 32, distance: 250.5
click at [486, 35] on div "#5479 - [PERSON_NAME] [PERSON_NAME] Hi [PERSON_NAME], I am working on reports a…" at bounding box center [581, 341] width 1163 height 682
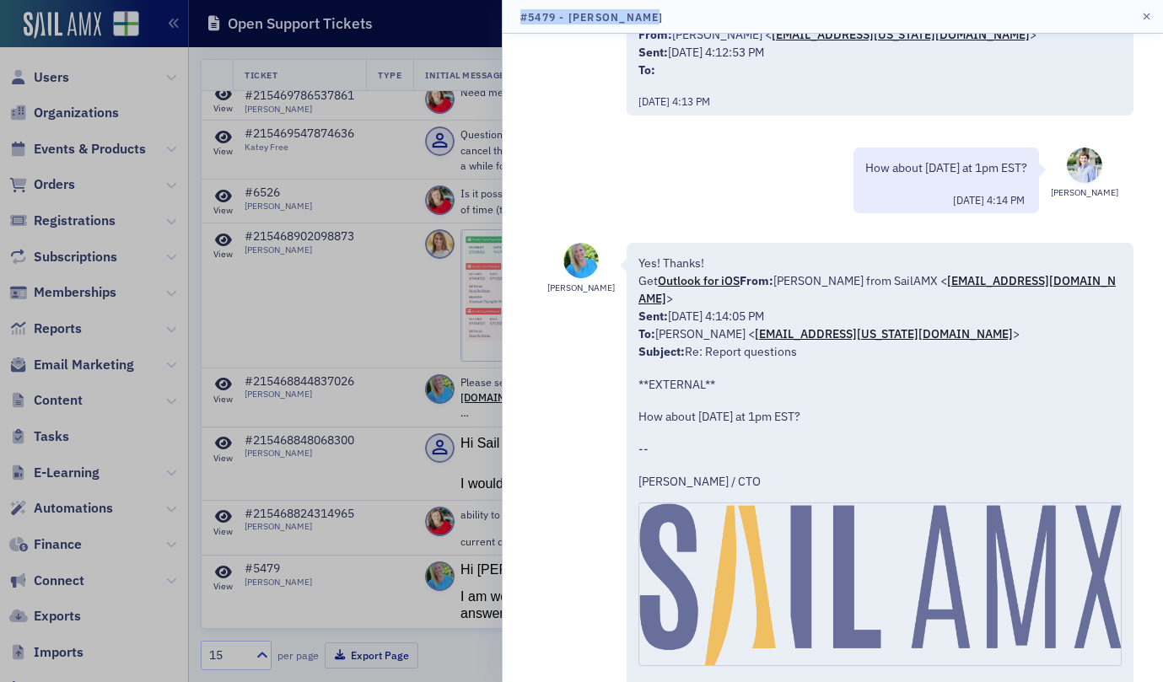
scroll to position [2427, 0]
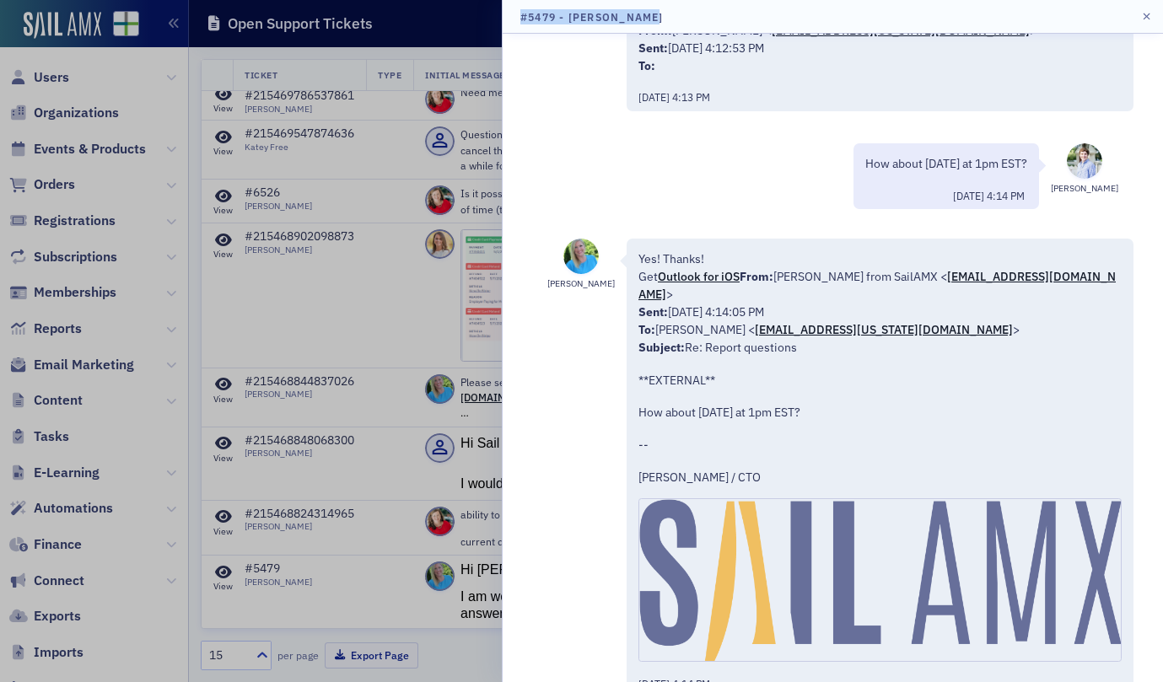
click at [444, 307] on div at bounding box center [581, 341] width 1163 height 682
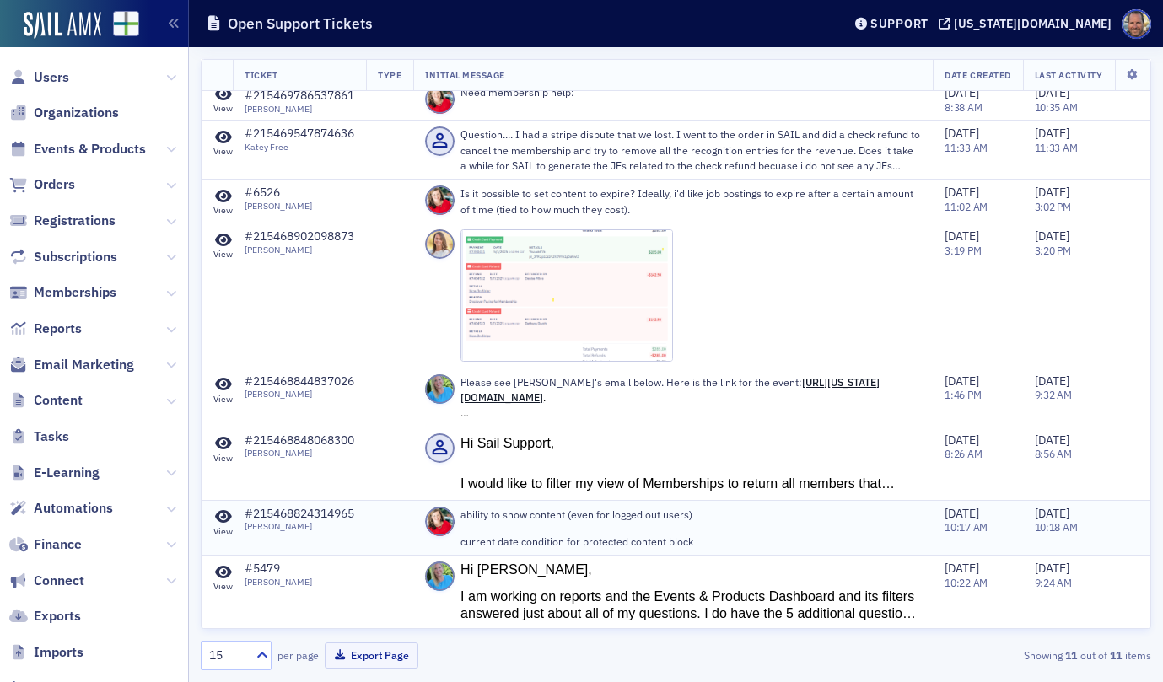
click at [227, 515] on icon at bounding box center [223, 516] width 17 height 15
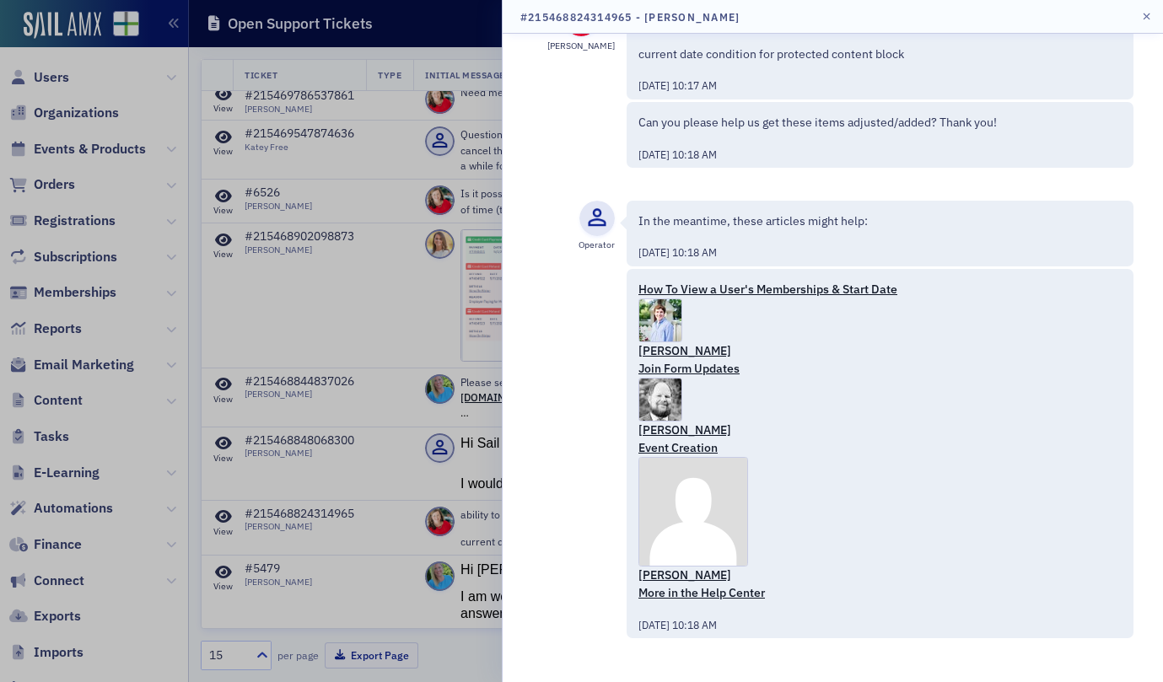
scroll to position [0, 0]
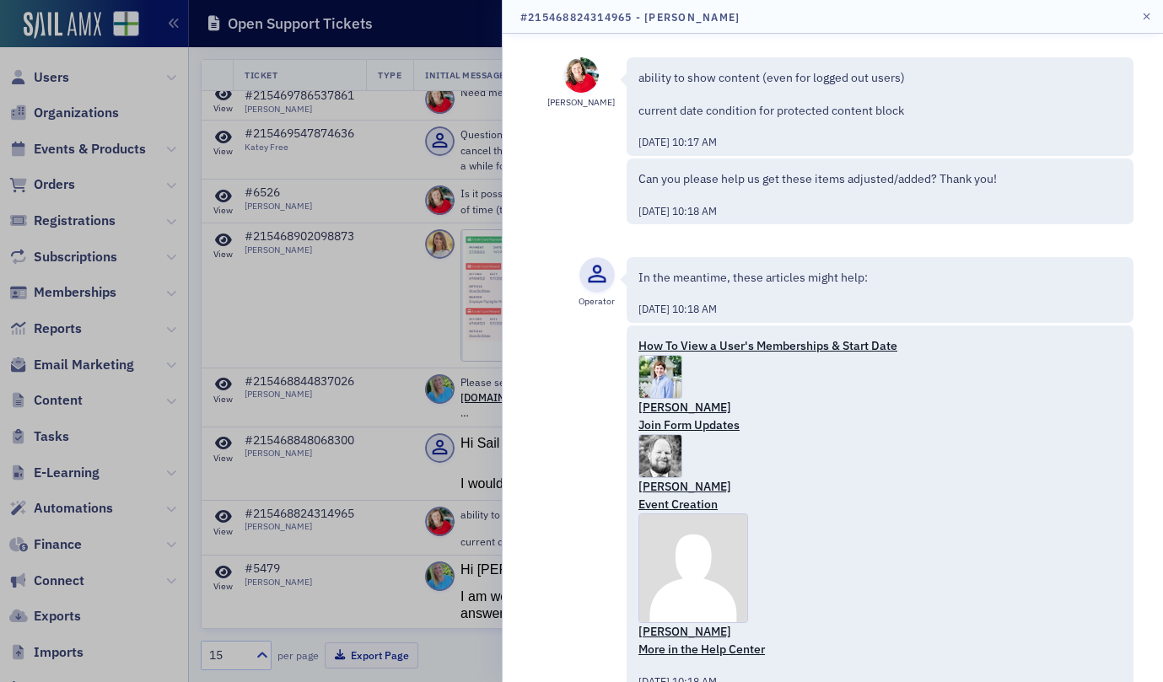
click at [863, 46] on div "[PERSON_NAME] ability to show content (even for logged out users) current date …" at bounding box center [833, 358] width 660 height 648
click at [1143, 17] on icon "button" at bounding box center [1147, 17] width 8 height 10
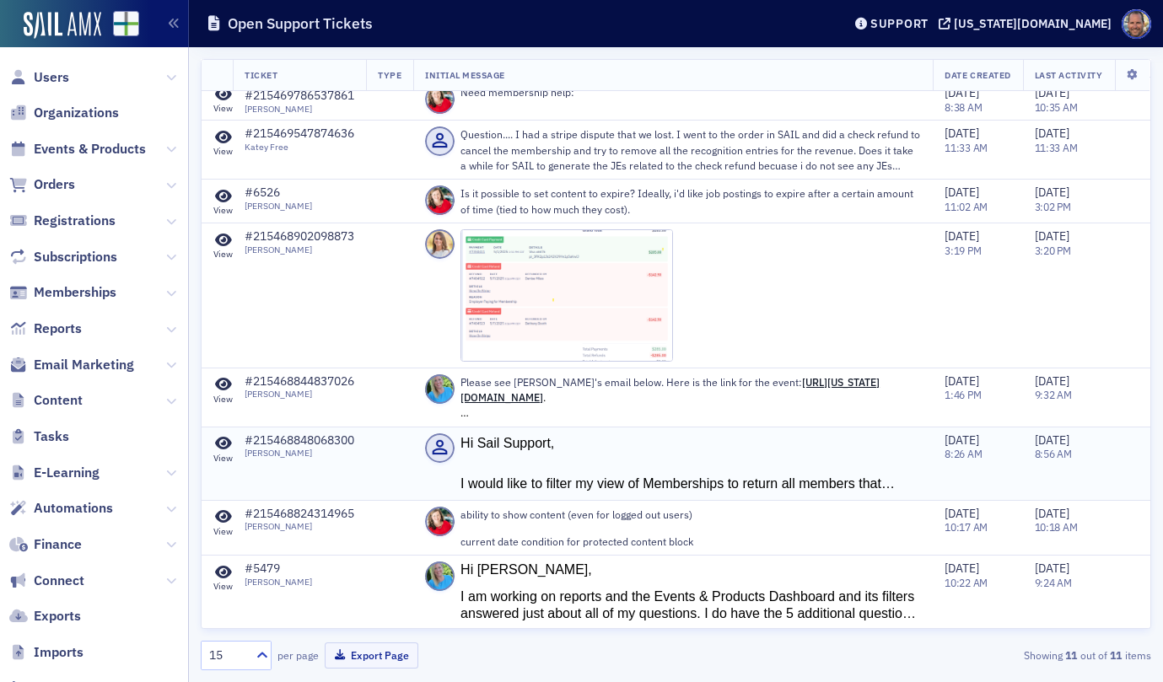
click at [216, 441] on icon at bounding box center [223, 443] width 17 height 15
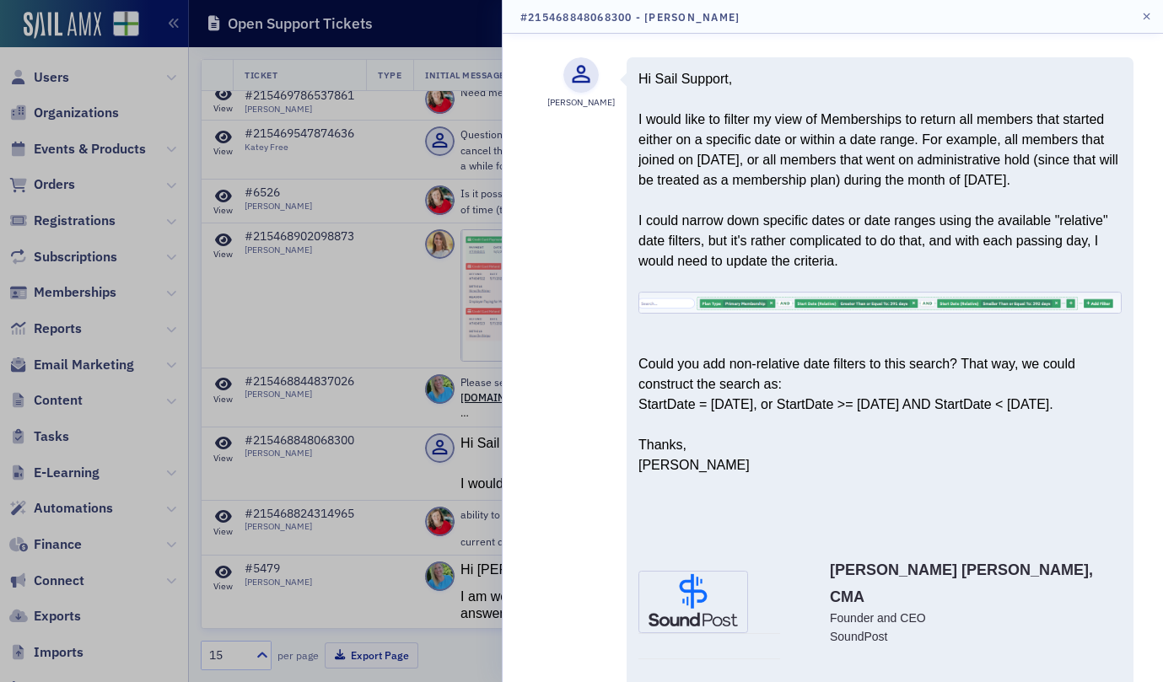
click at [329, 320] on div at bounding box center [581, 341] width 1163 height 682
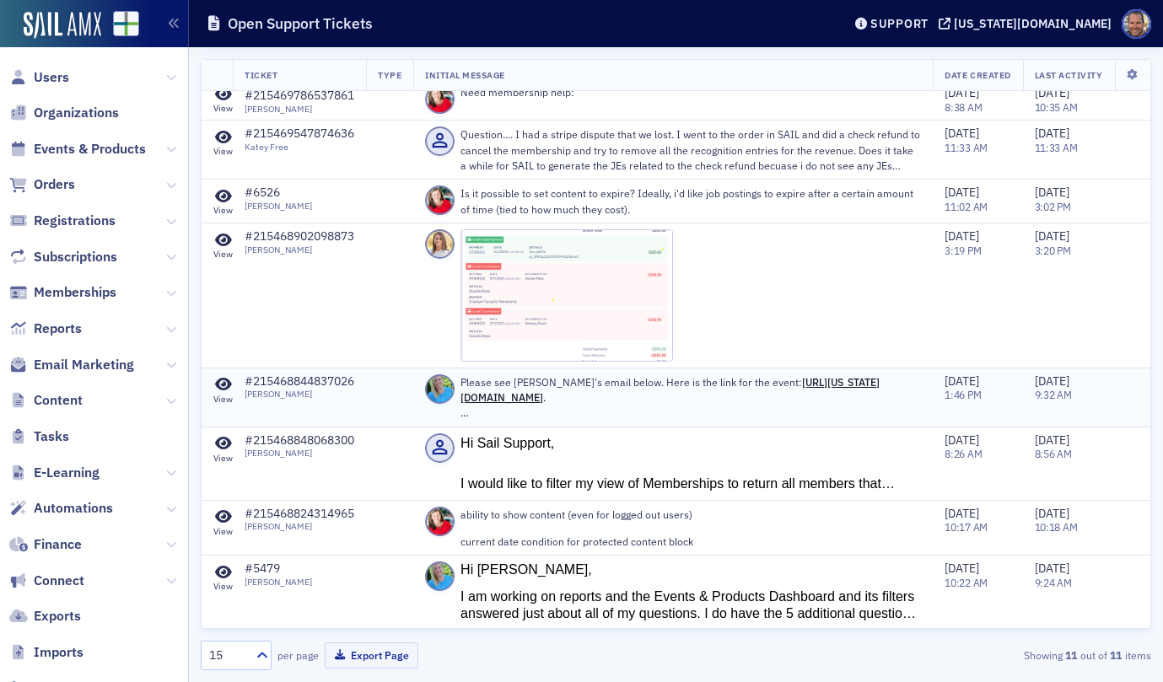
click at [221, 384] on icon at bounding box center [223, 384] width 17 height 15
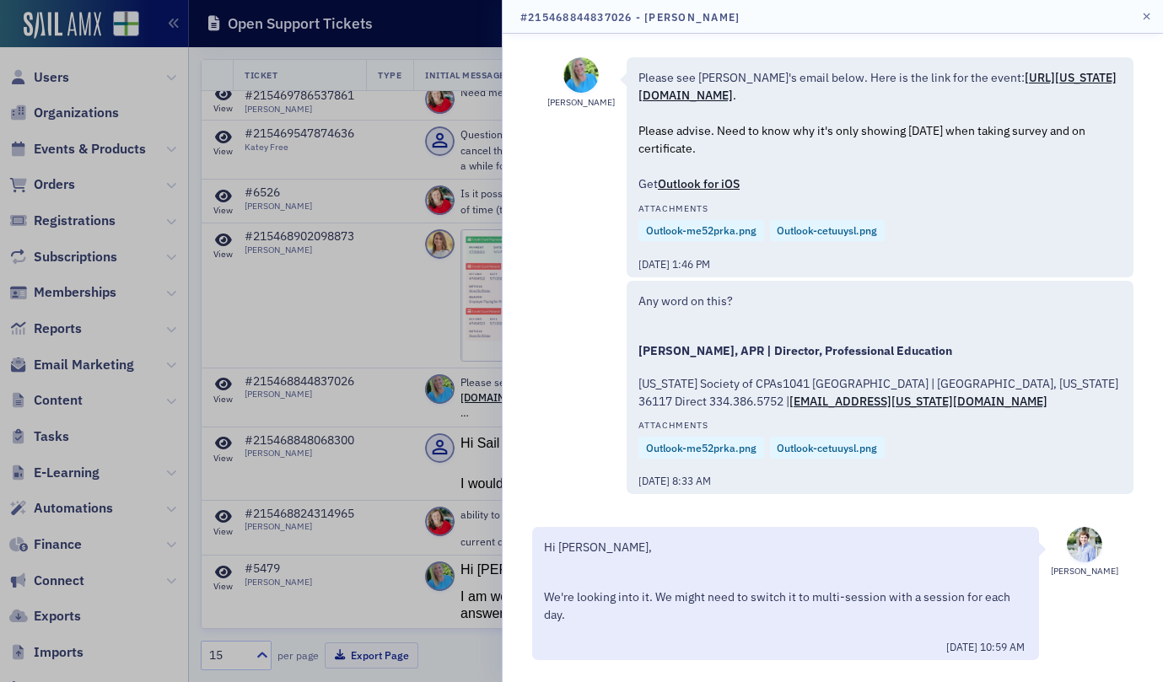
click at [402, 286] on div at bounding box center [581, 341] width 1163 height 682
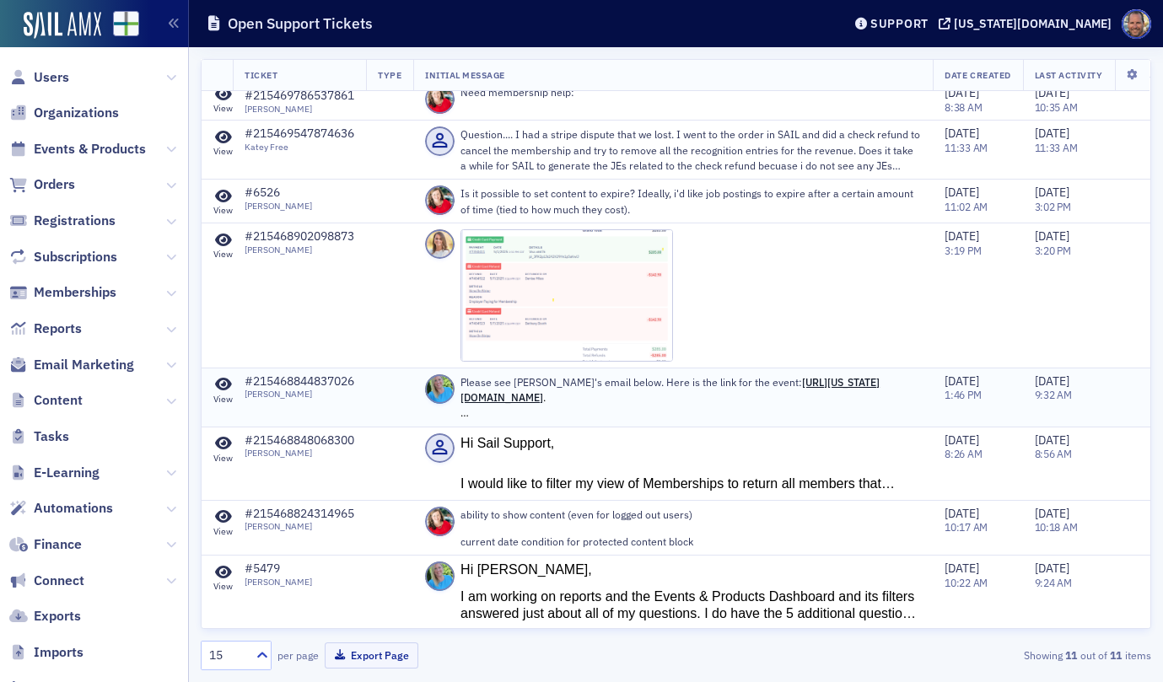
click at [226, 384] on icon at bounding box center [223, 384] width 17 height 15
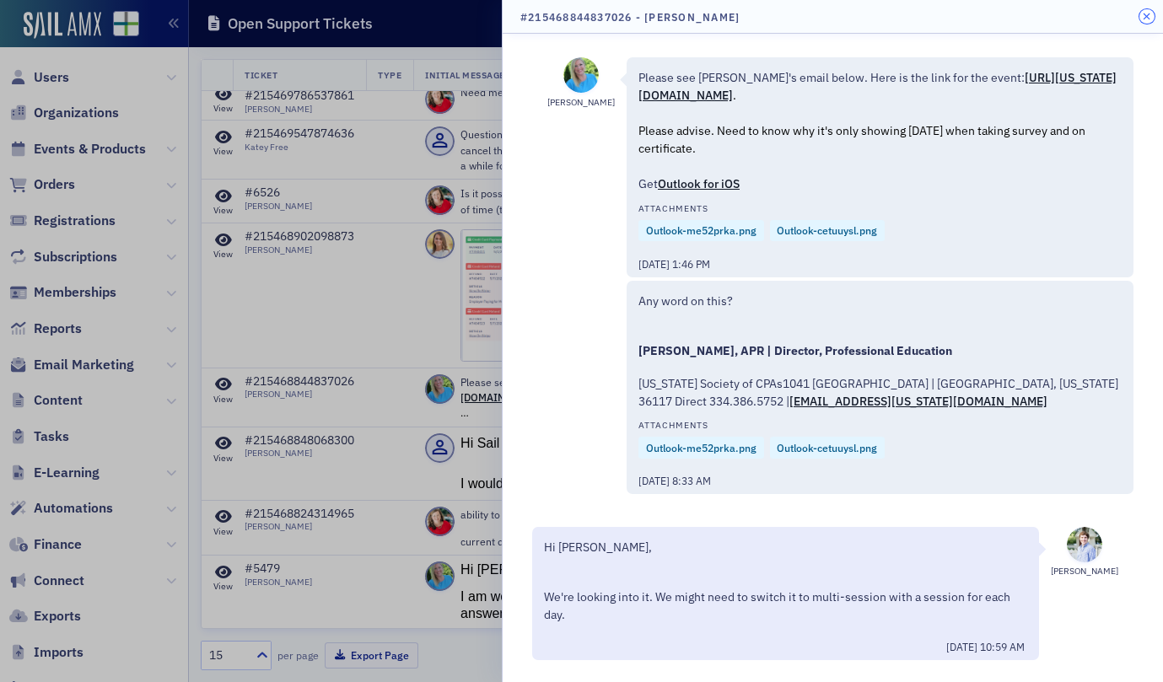
click at [1146, 15] on icon "button" at bounding box center [1147, 17] width 8 height 10
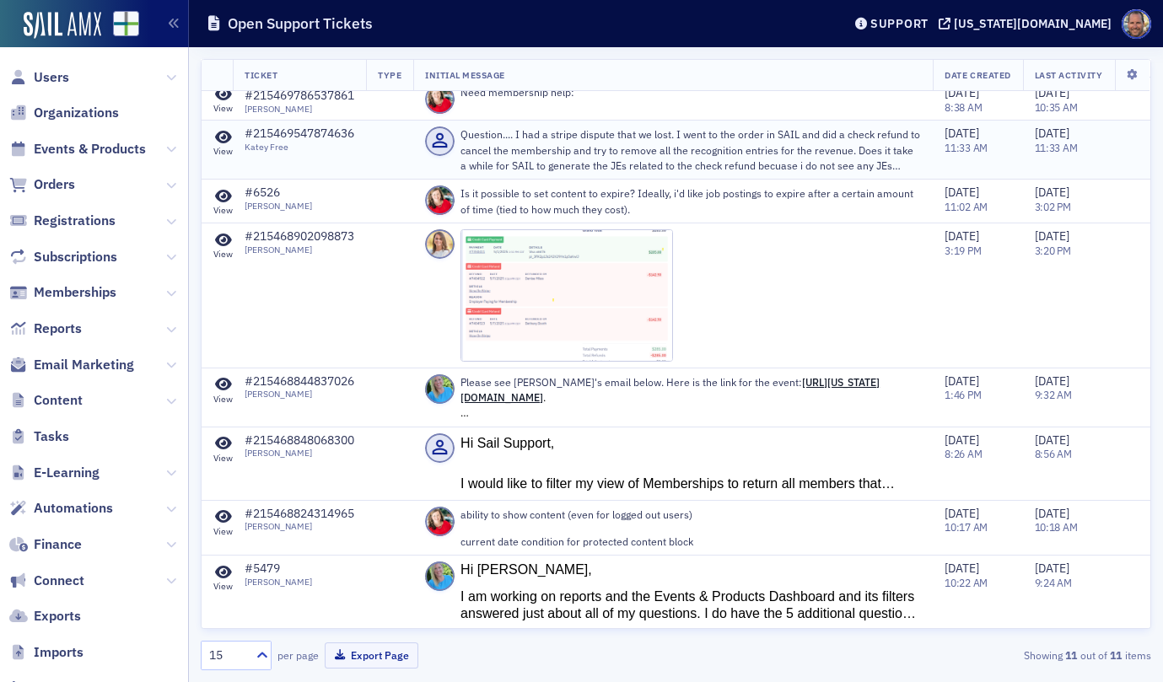
scroll to position [189, 0]
click at [220, 383] on icon at bounding box center [223, 384] width 17 height 15
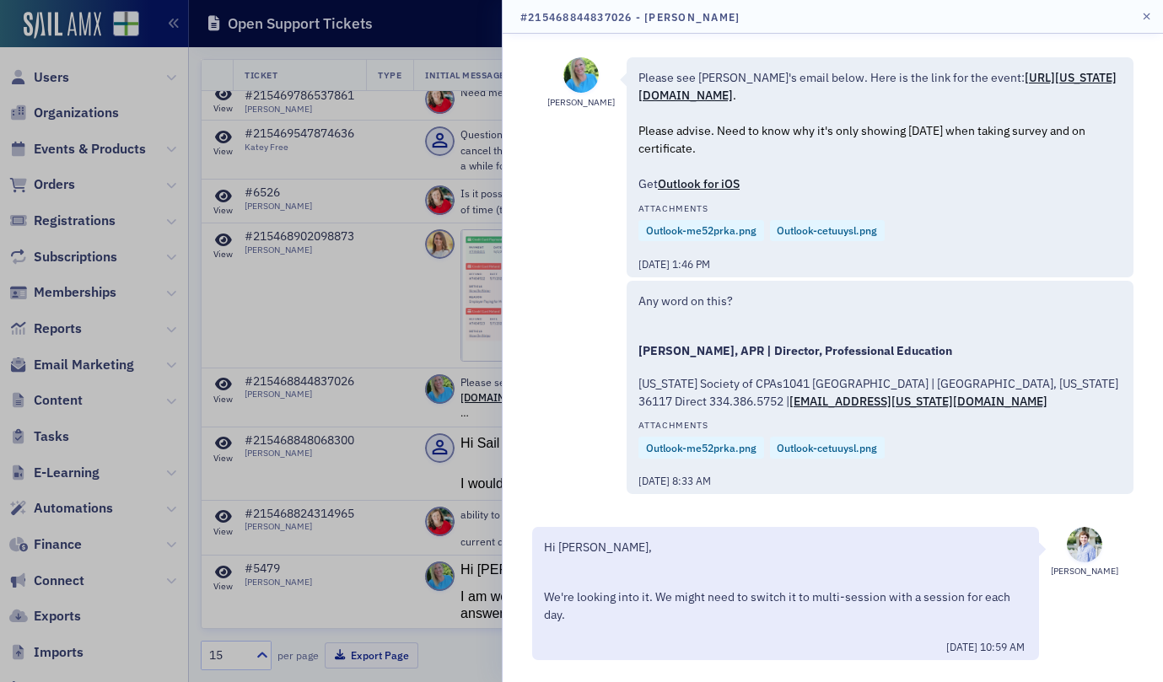
click at [375, 301] on div at bounding box center [581, 341] width 1163 height 682
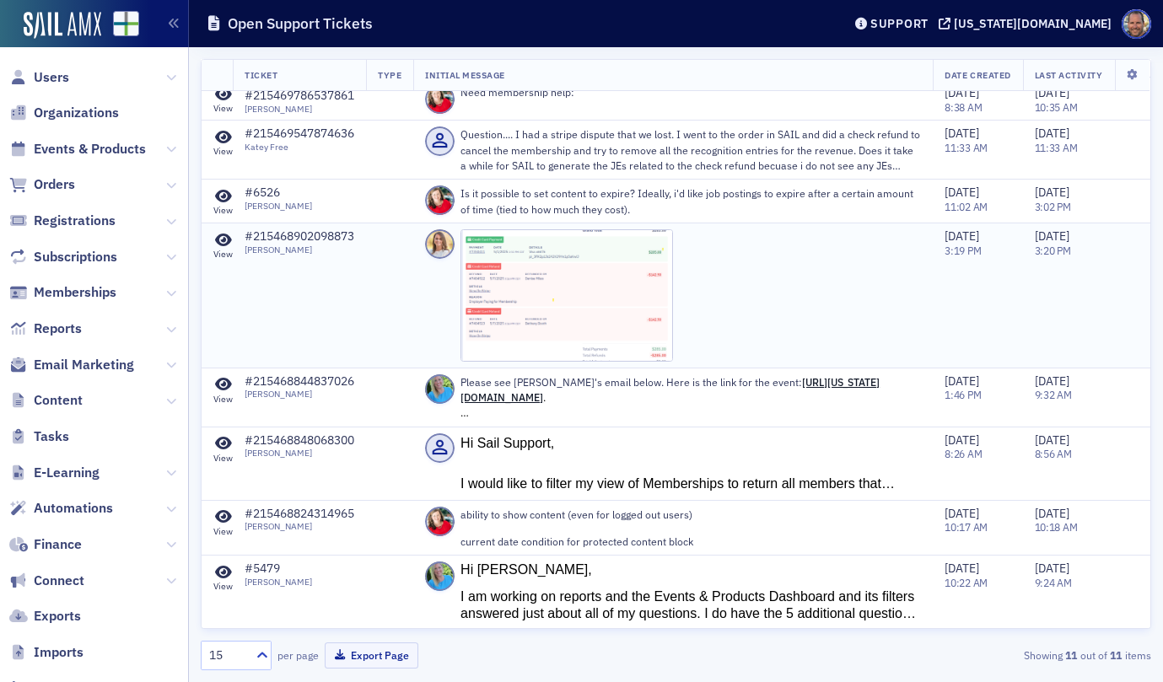
click at [218, 236] on icon at bounding box center [223, 240] width 17 height 15
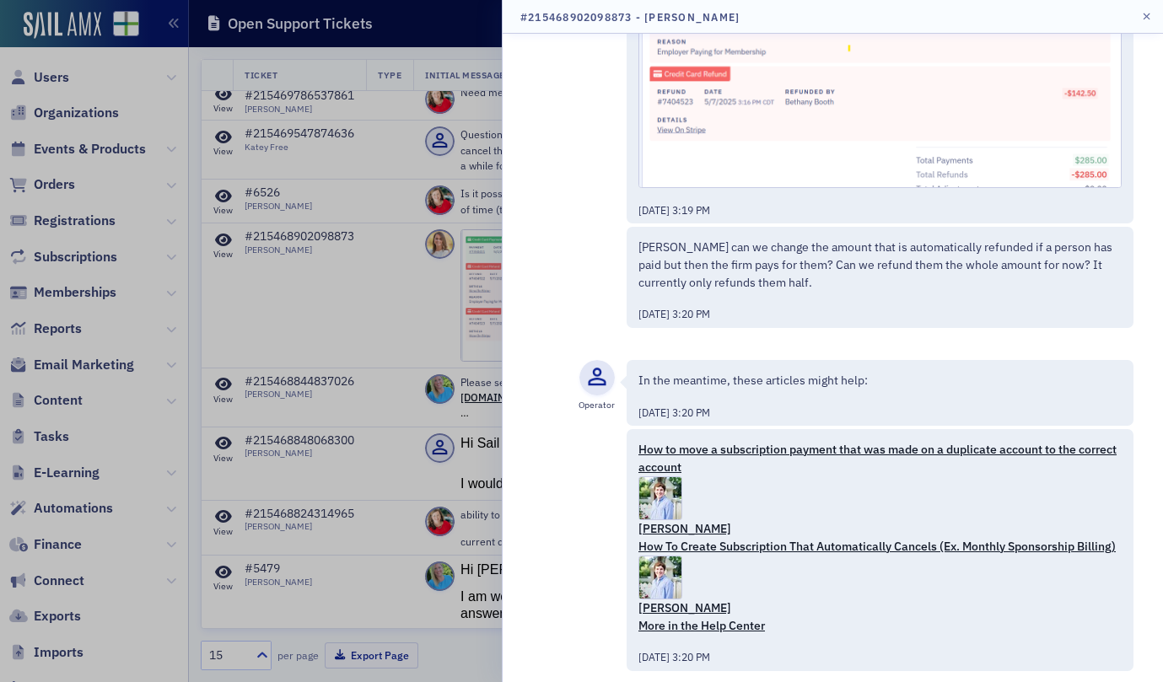
scroll to position [214, 0]
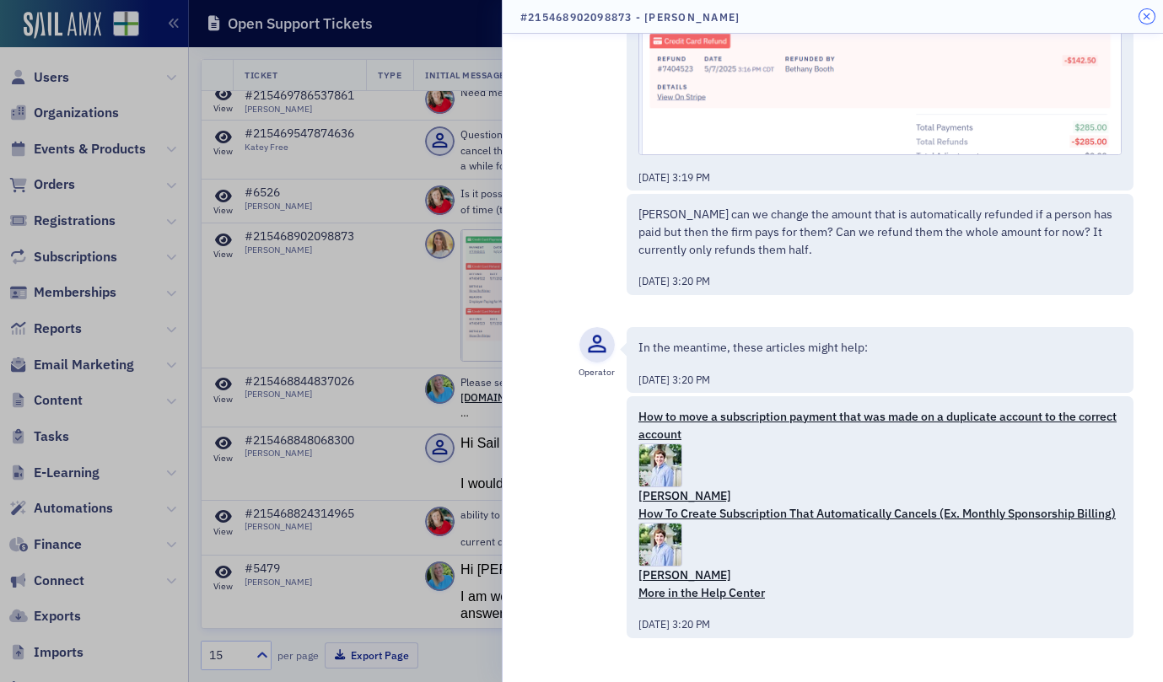
click at [1146, 17] on icon "button" at bounding box center [1147, 17] width 8 height 10
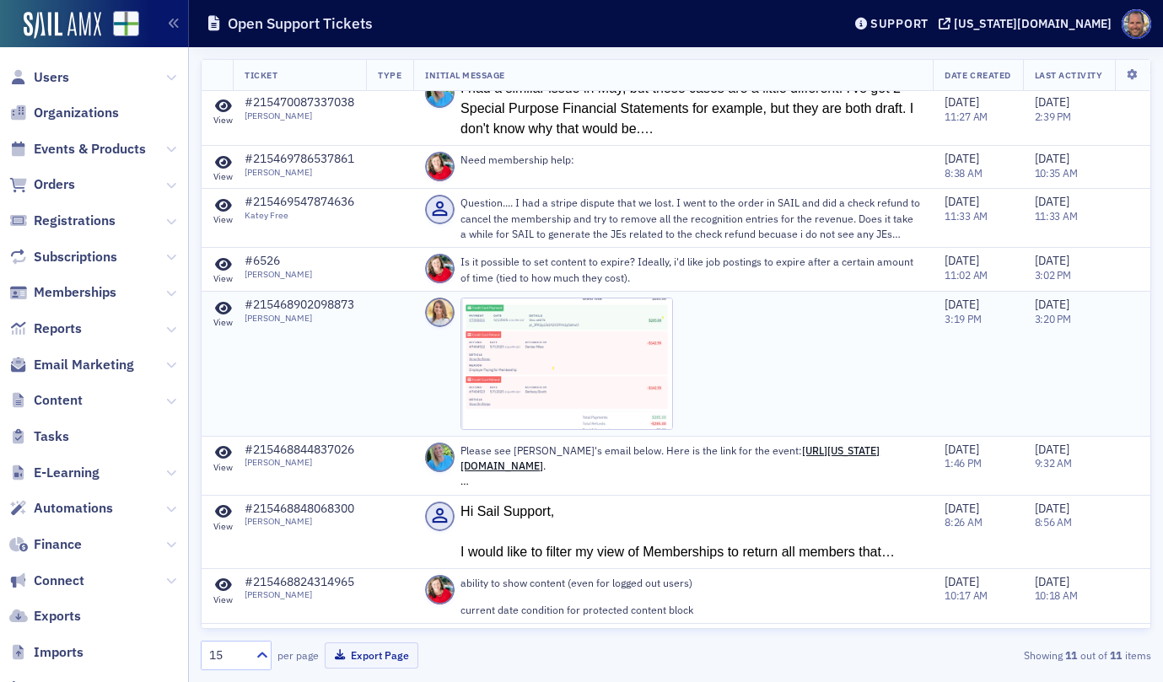
scroll to position [116, 0]
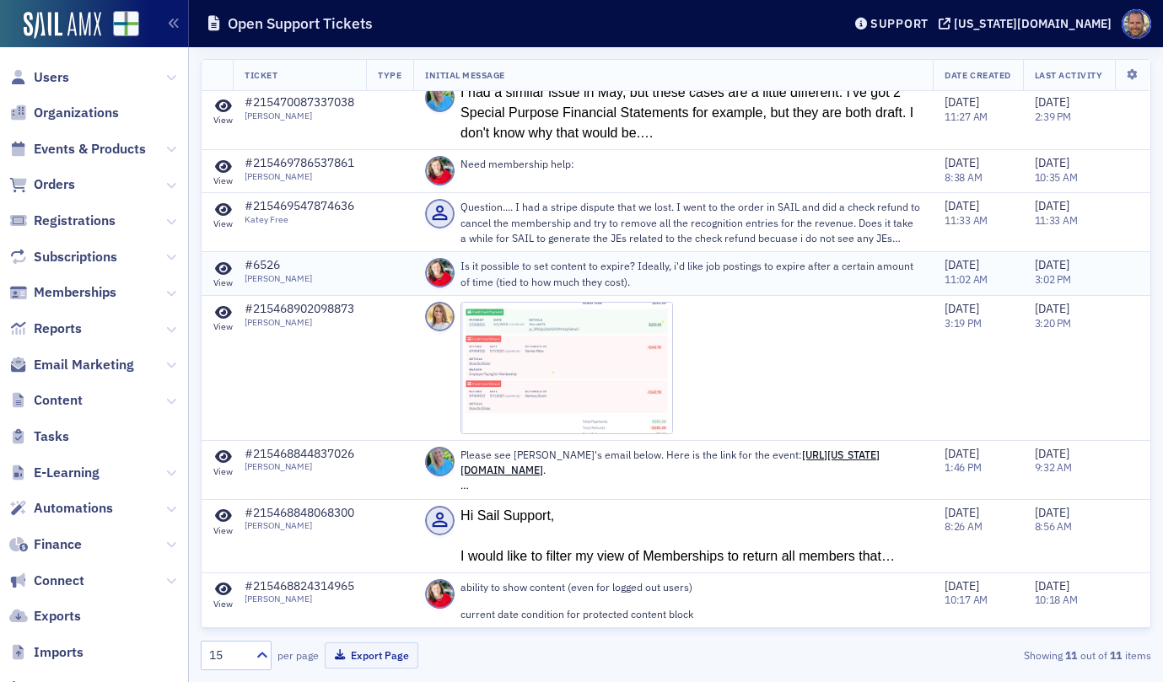
click at [223, 268] on icon at bounding box center [223, 268] width 17 height 15
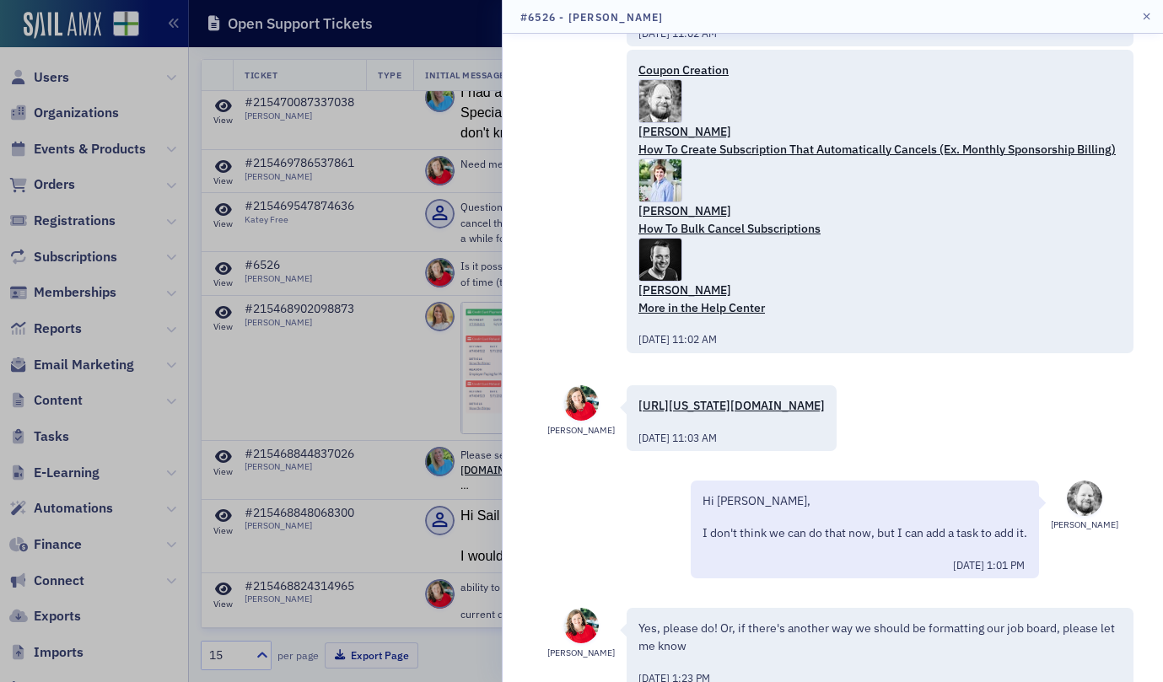
scroll to position [219, 0]
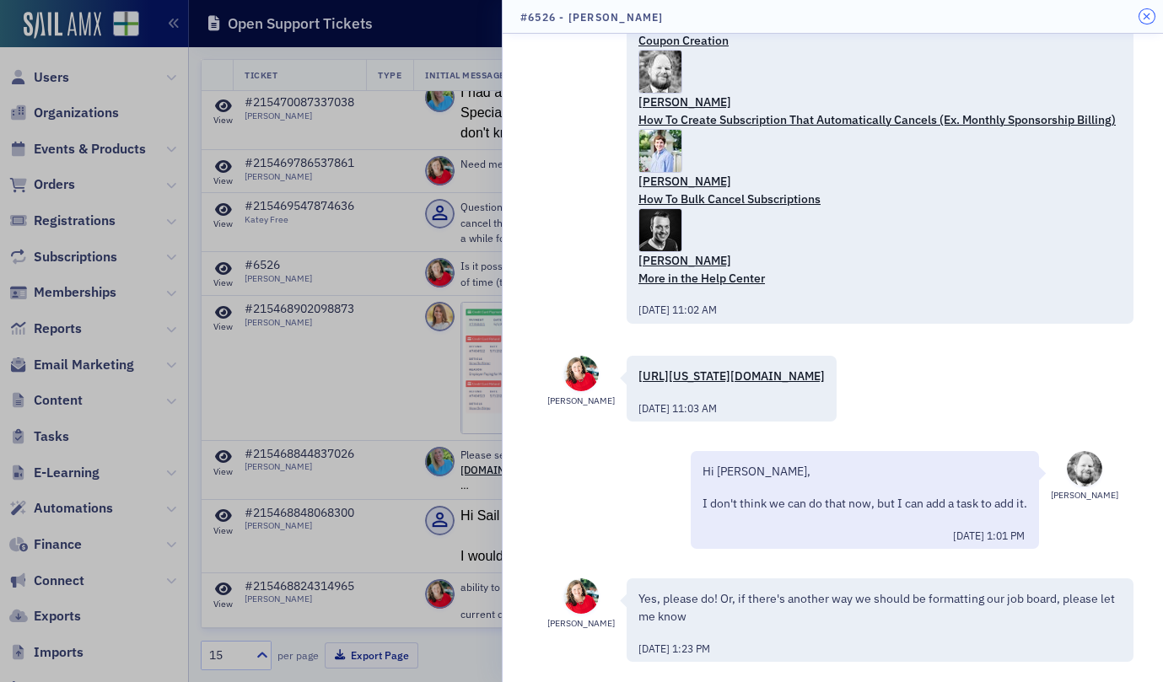
click at [1143, 17] on icon "button" at bounding box center [1147, 17] width 8 height 10
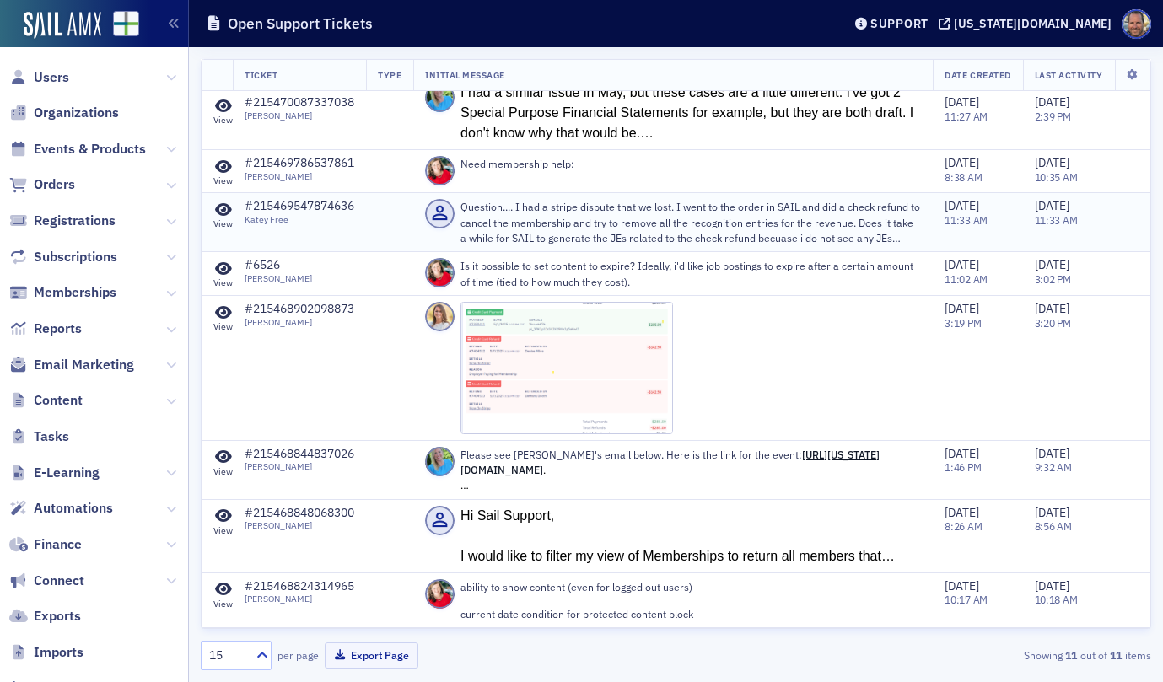
click at [227, 213] on icon at bounding box center [223, 209] width 17 height 15
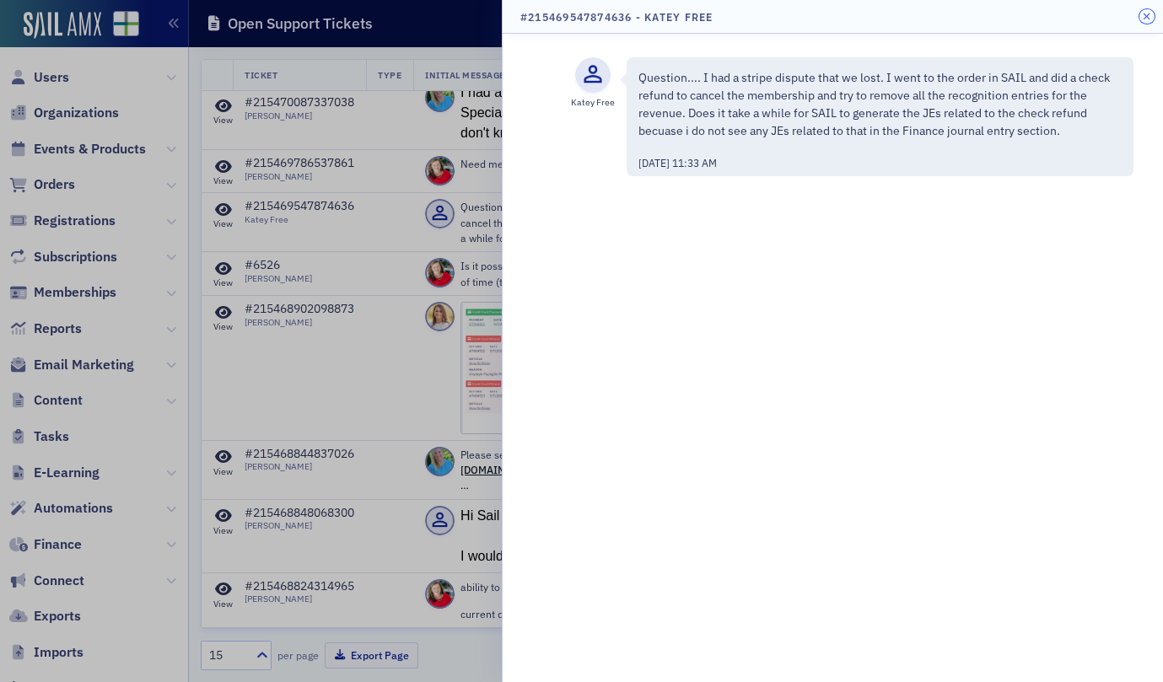
click at [1148, 15] on icon "button" at bounding box center [1147, 17] width 8 height 10
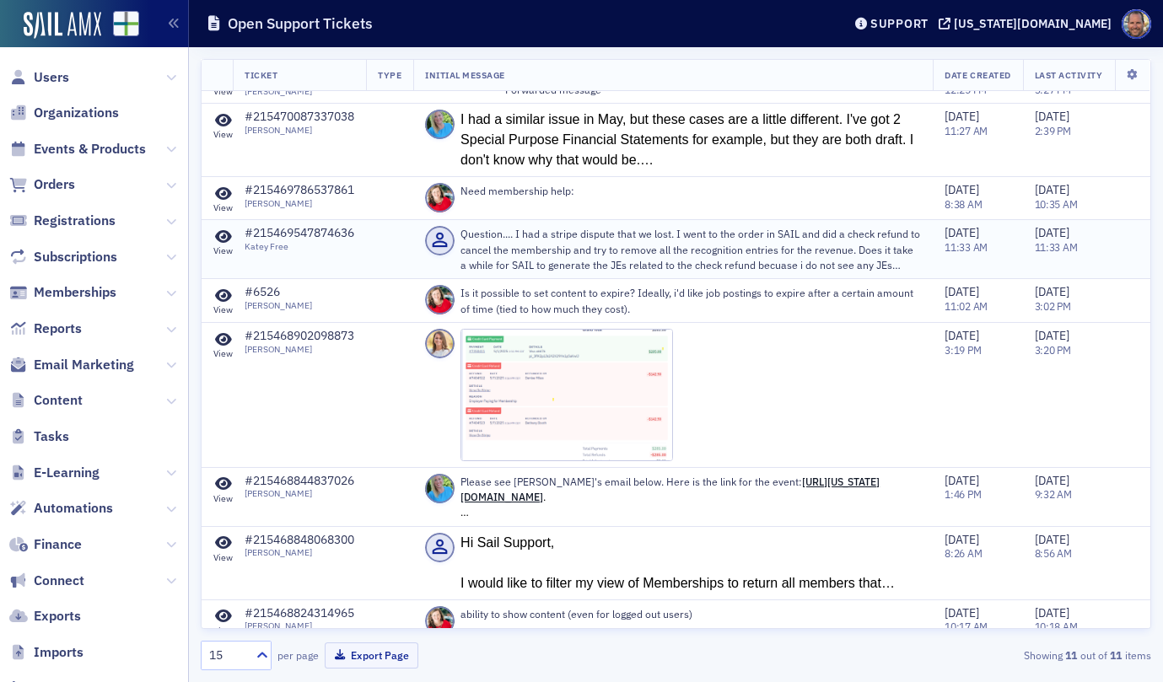
scroll to position [0, 0]
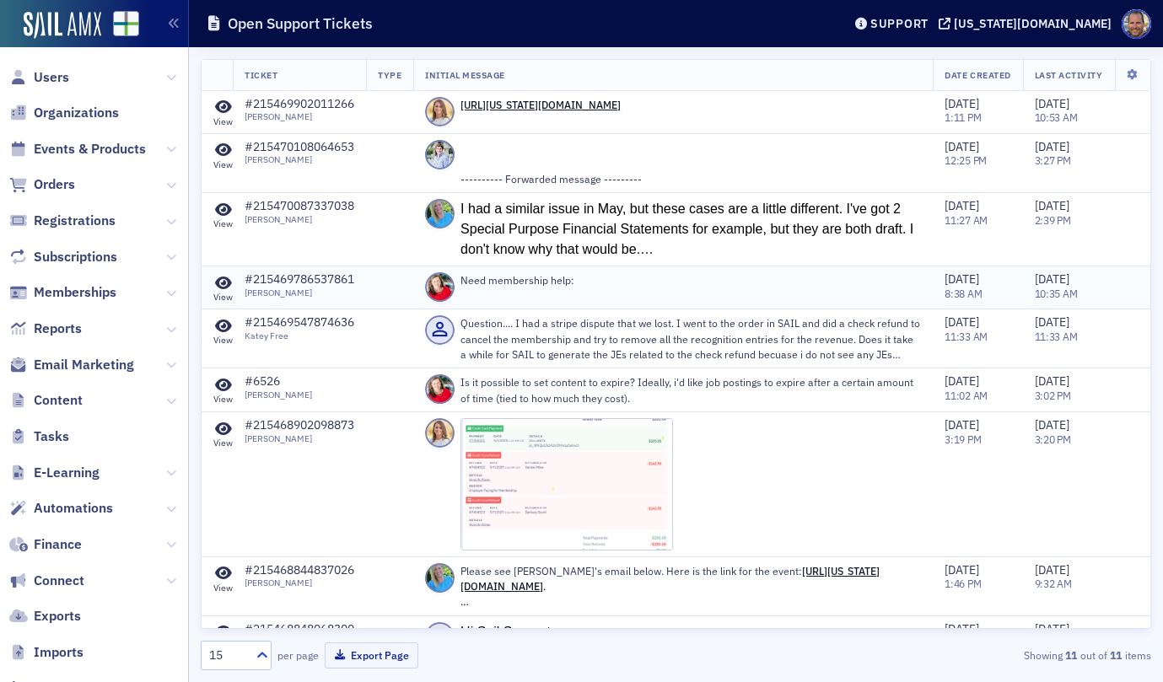
click at [223, 286] on icon at bounding box center [223, 283] width 17 height 15
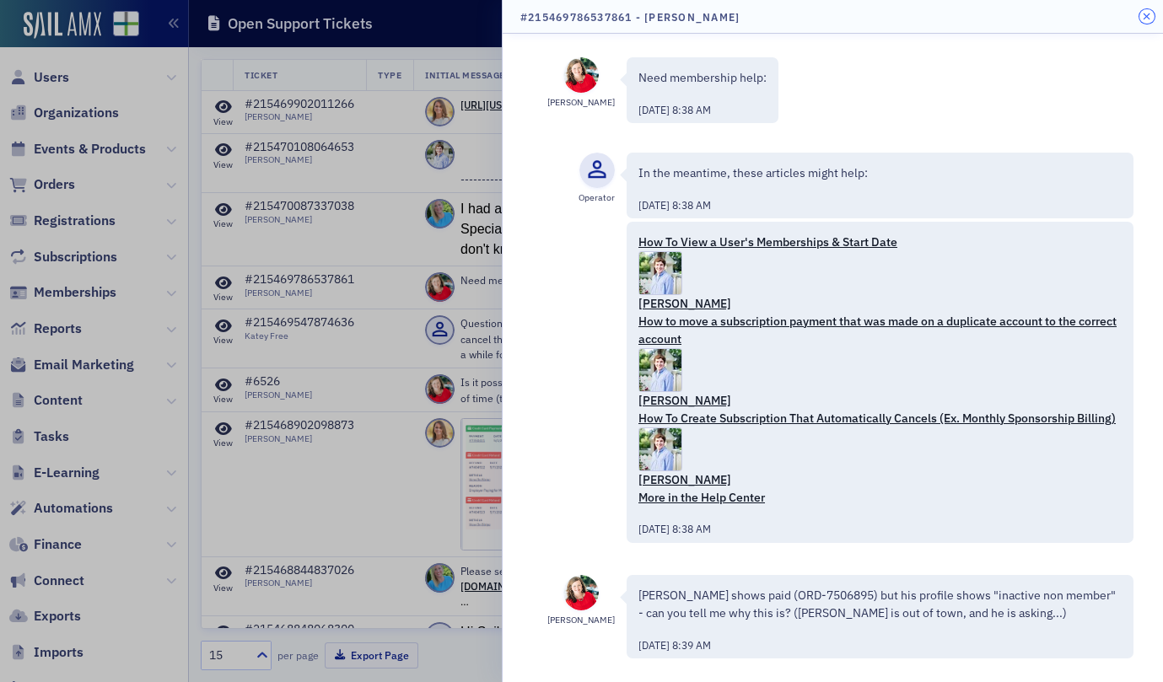
click at [1146, 16] on icon "button" at bounding box center [1147, 17] width 8 height 10
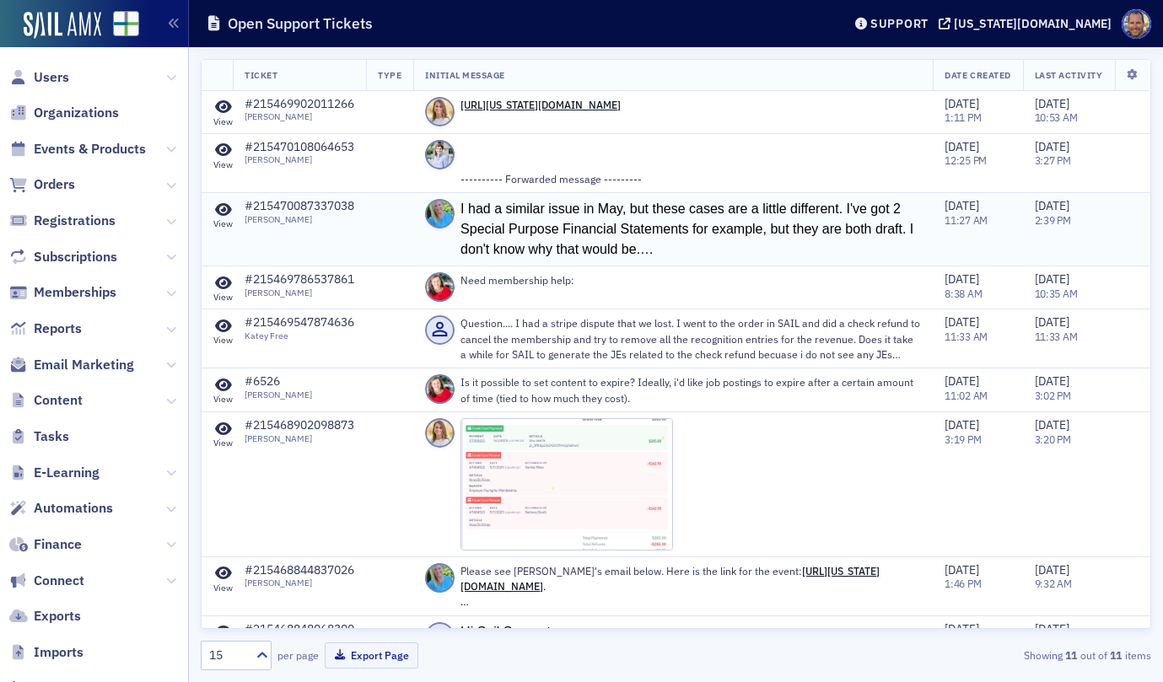
click at [223, 210] on icon at bounding box center [223, 209] width 17 height 15
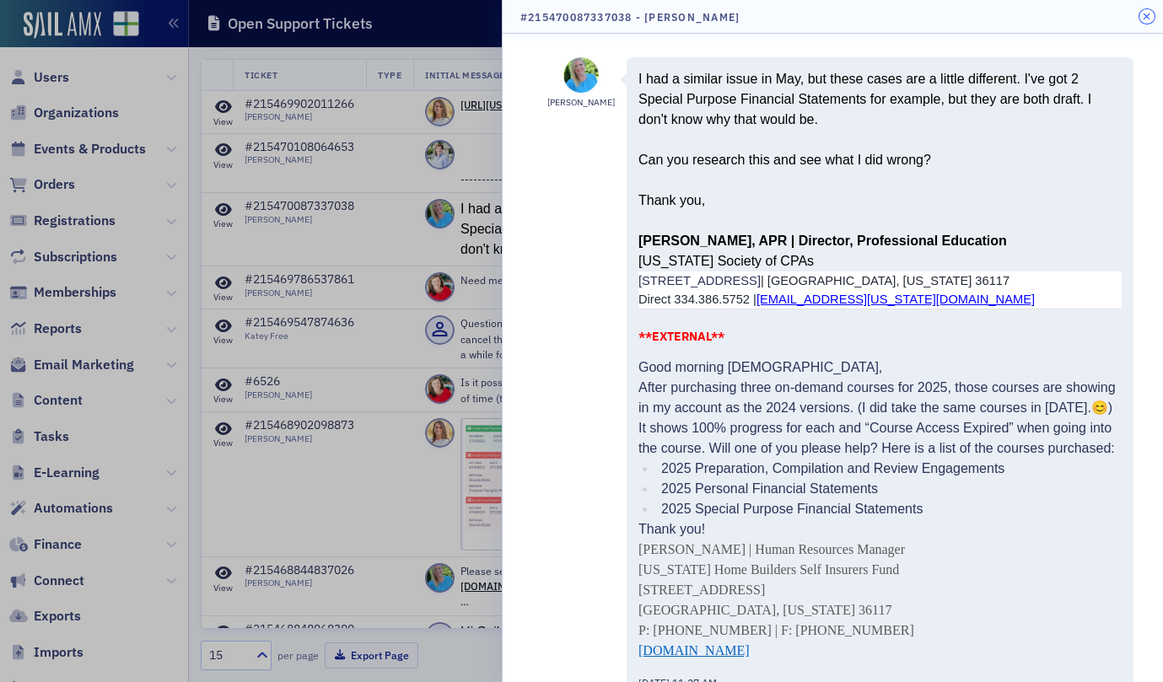
click at [1147, 13] on icon "button" at bounding box center [1147, 17] width 8 height 10
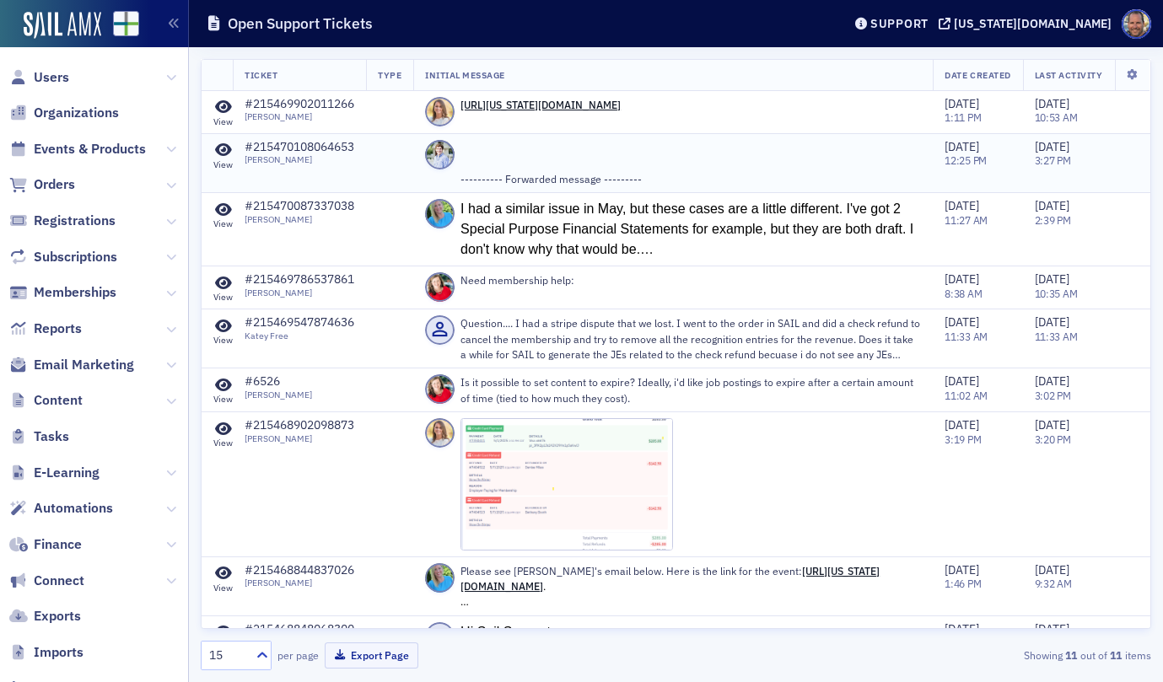
click at [223, 149] on icon at bounding box center [223, 149] width 17 height 15
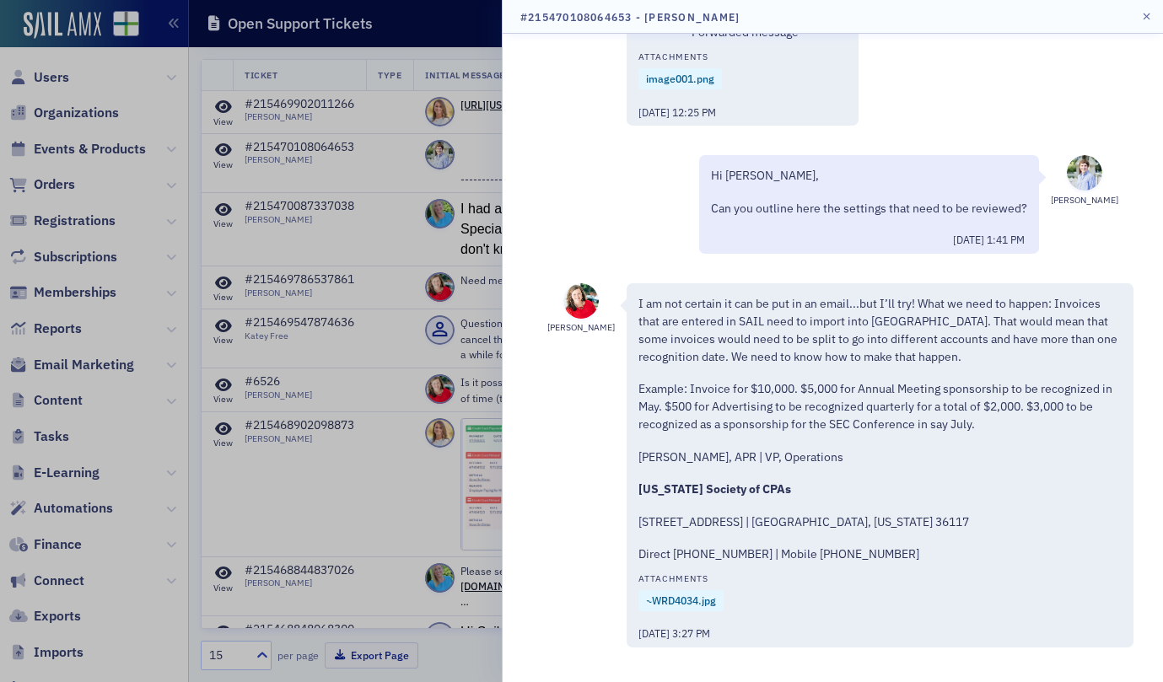
scroll to position [88, 0]
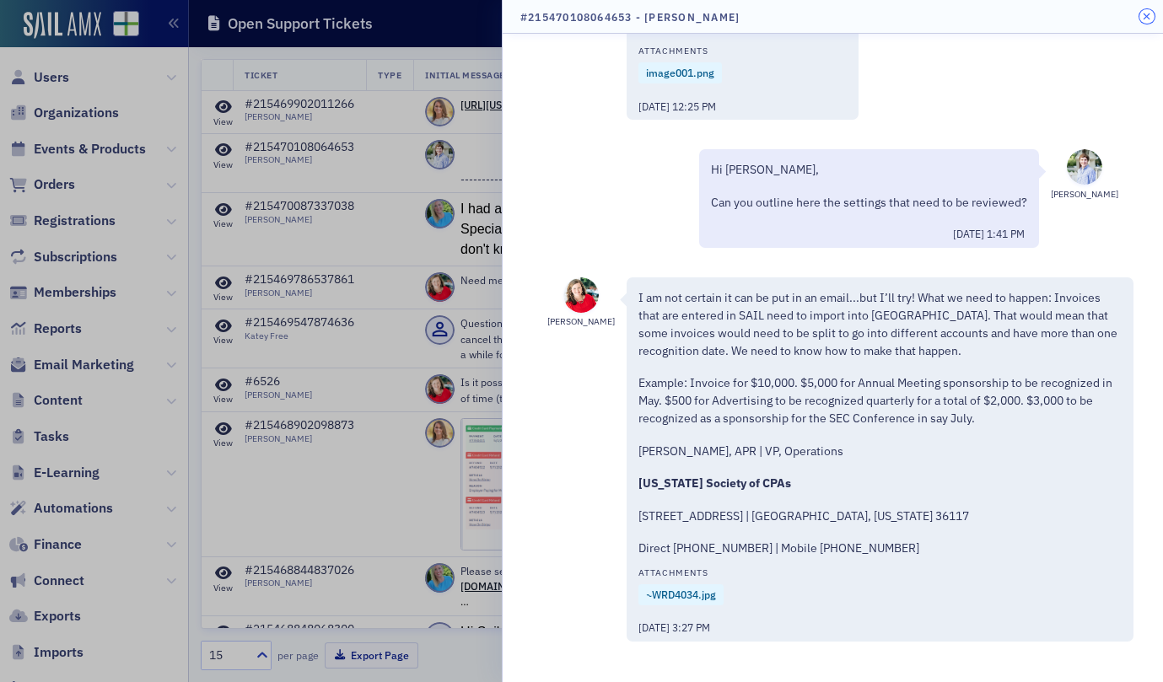
click at [1143, 13] on icon "button" at bounding box center [1147, 17] width 8 height 10
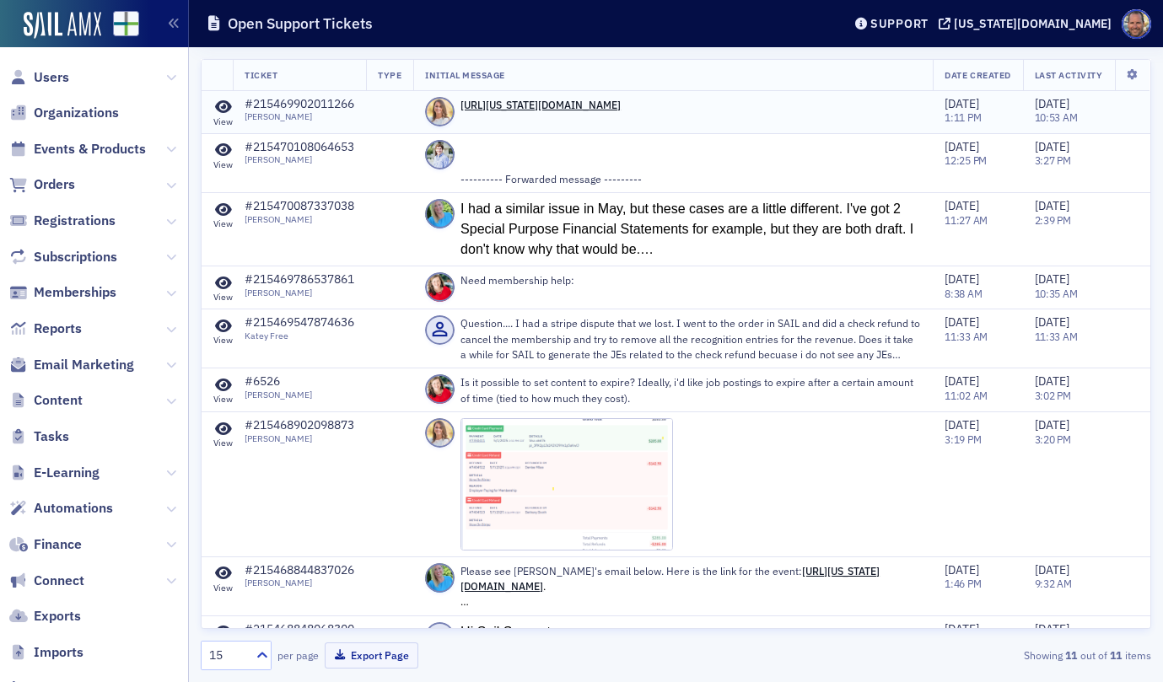
click at [221, 110] on icon at bounding box center [223, 106] width 17 height 15
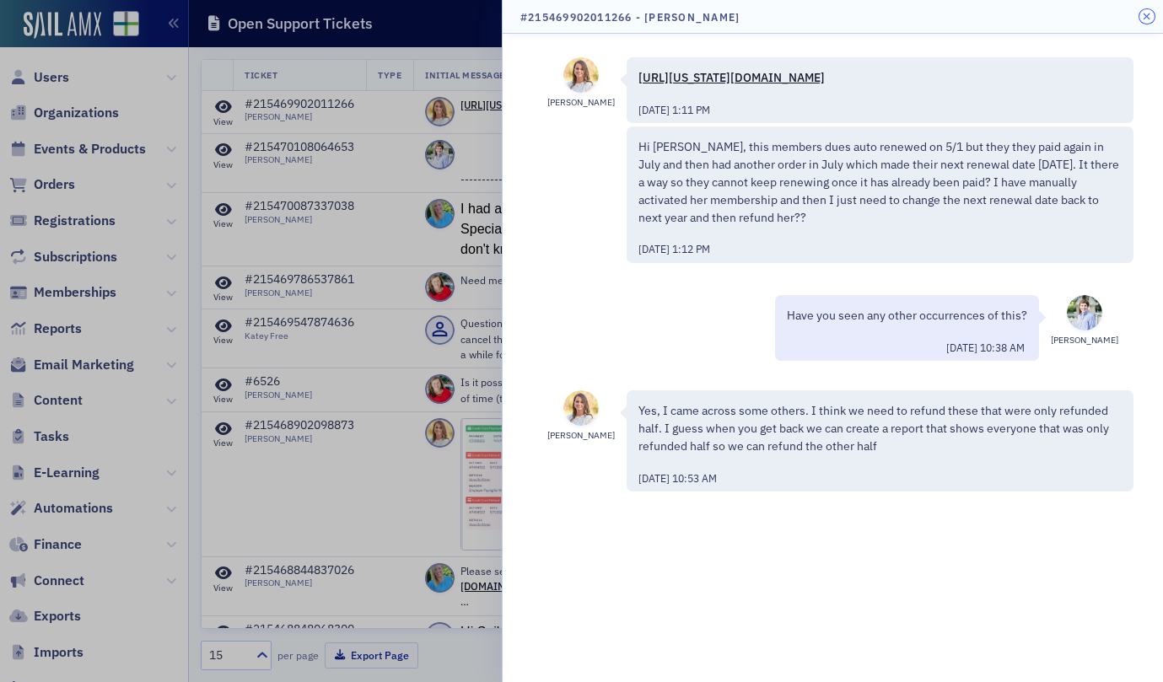
click at [1148, 13] on icon "button" at bounding box center [1147, 17] width 8 height 10
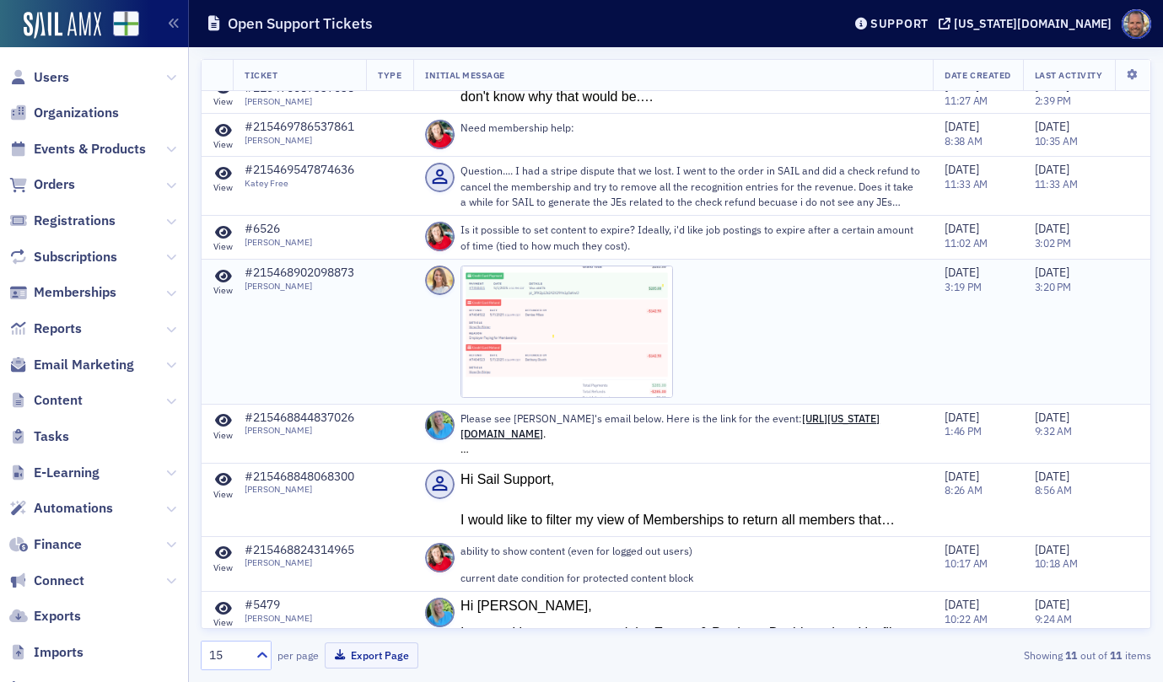
scroll to position [148, 0]
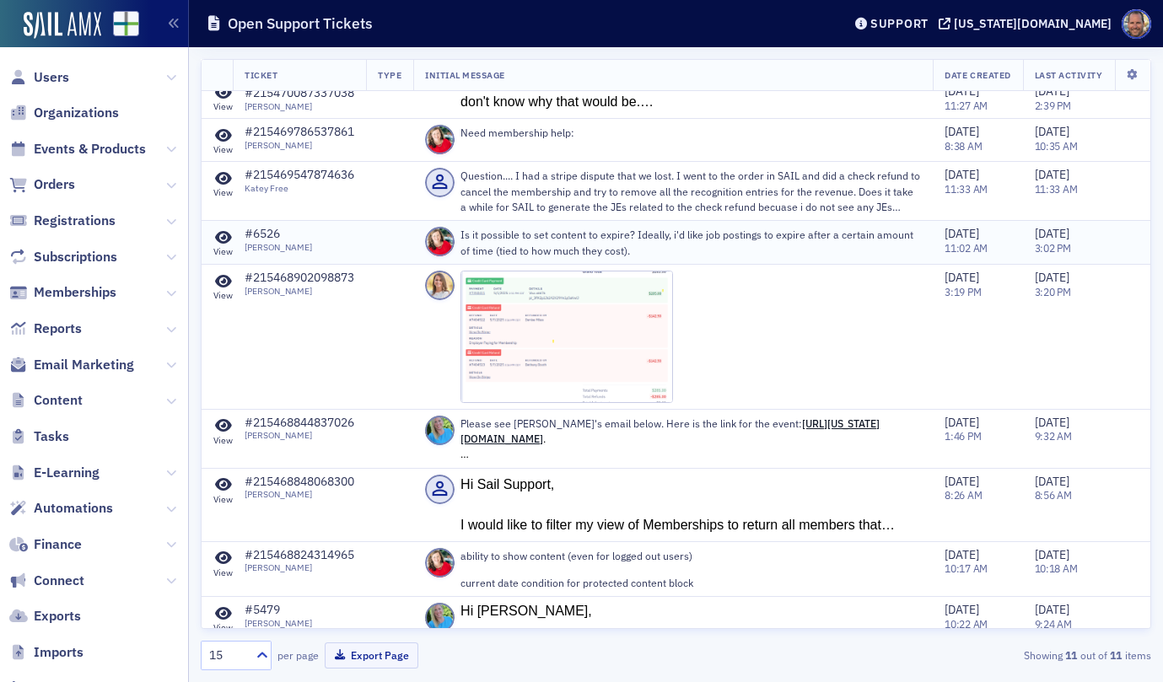
click at [229, 239] on icon at bounding box center [223, 237] width 17 height 15
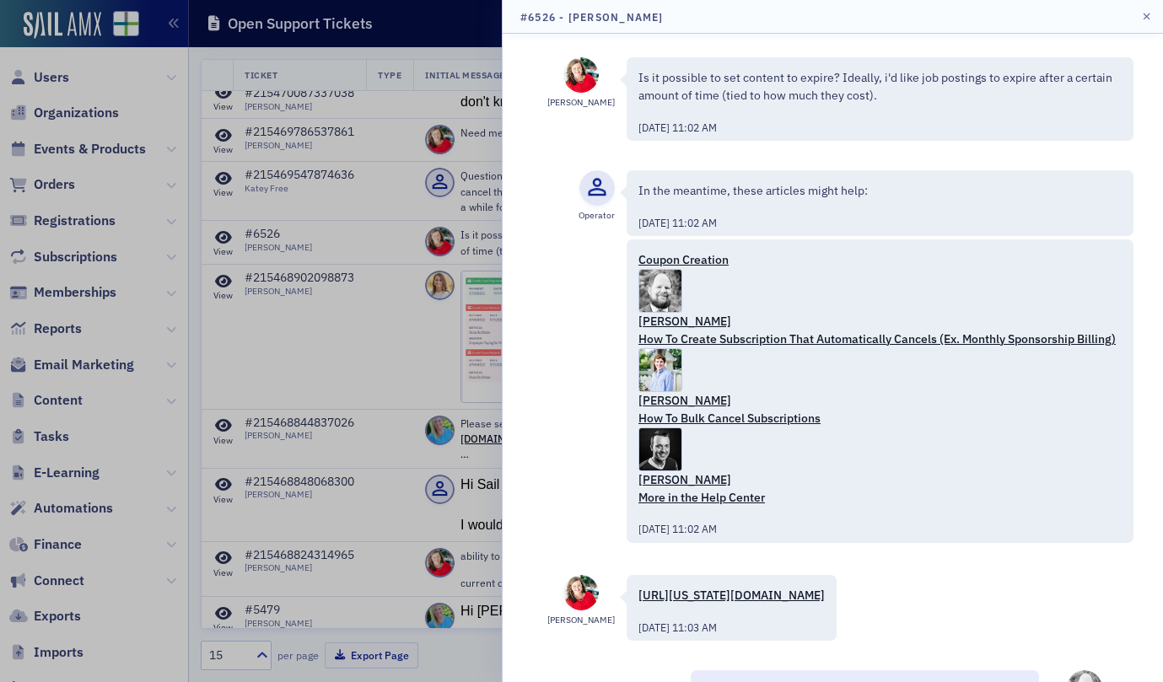
scroll to position [219, 0]
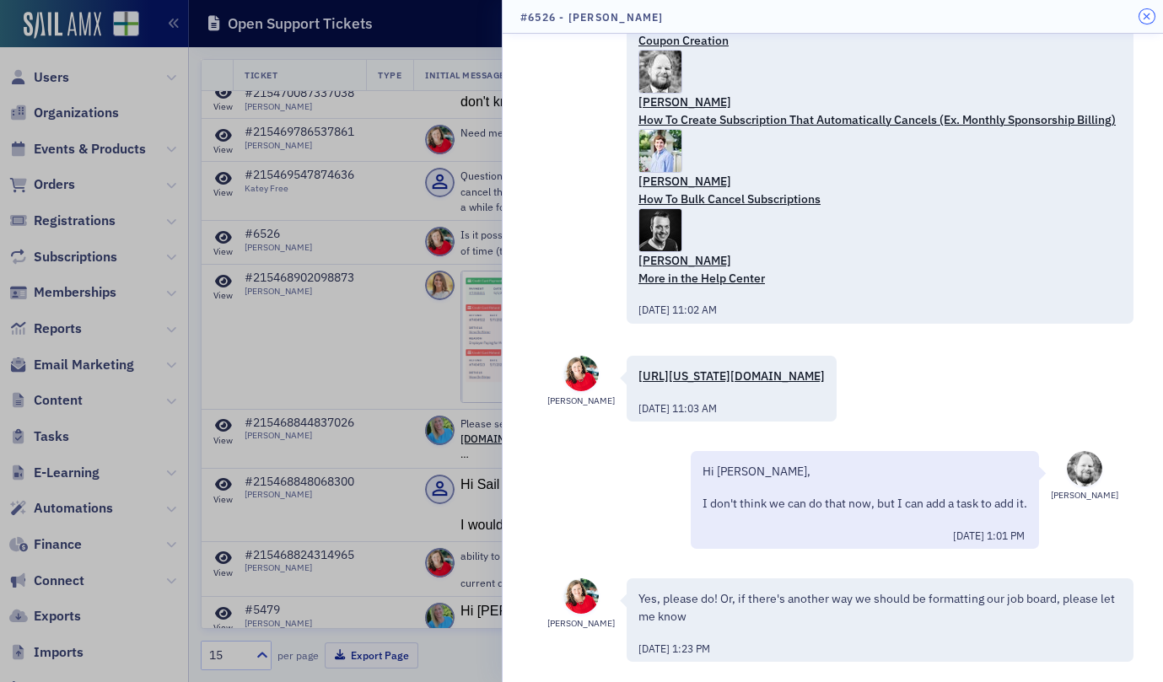
click at [1146, 13] on icon "button" at bounding box center [1147, 17] width 8 height 10
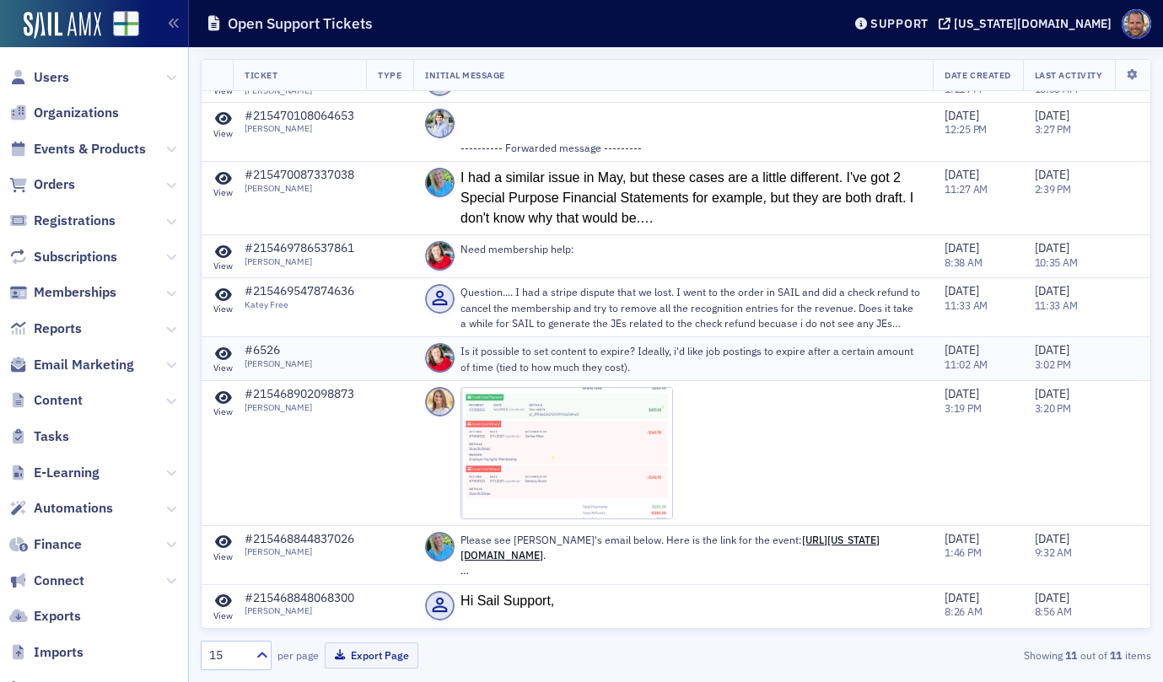
scroll to position [0, 0]
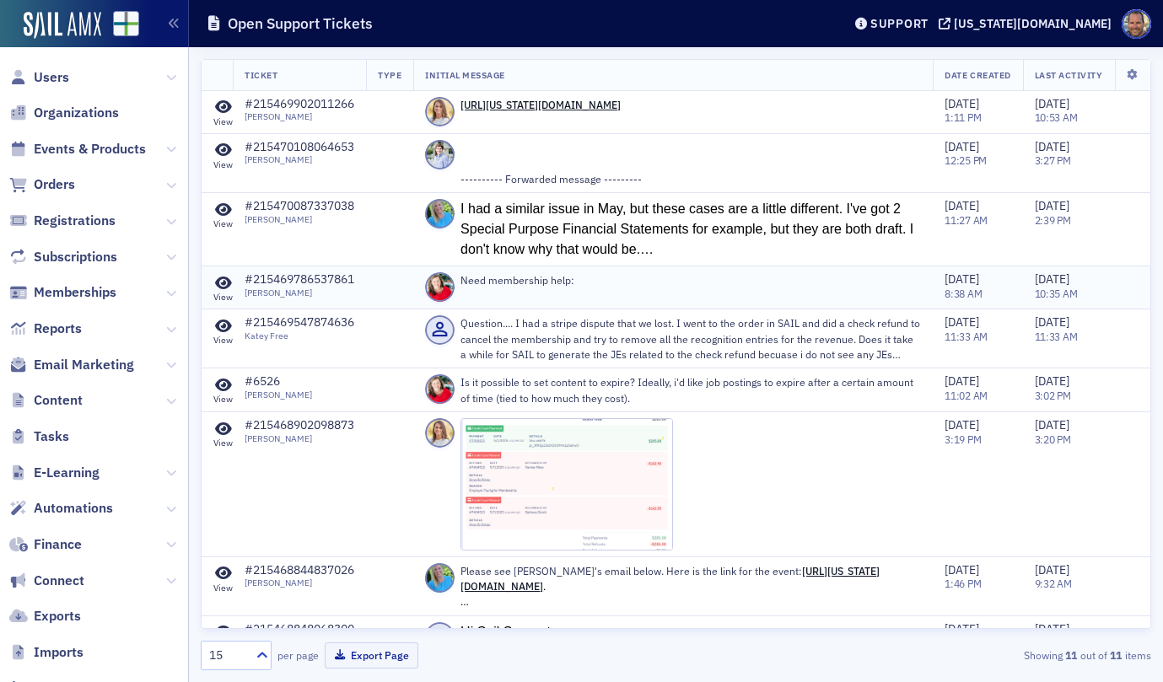
click at [222, 282] on icon at bounding box center [223, 283] width 17 height 15
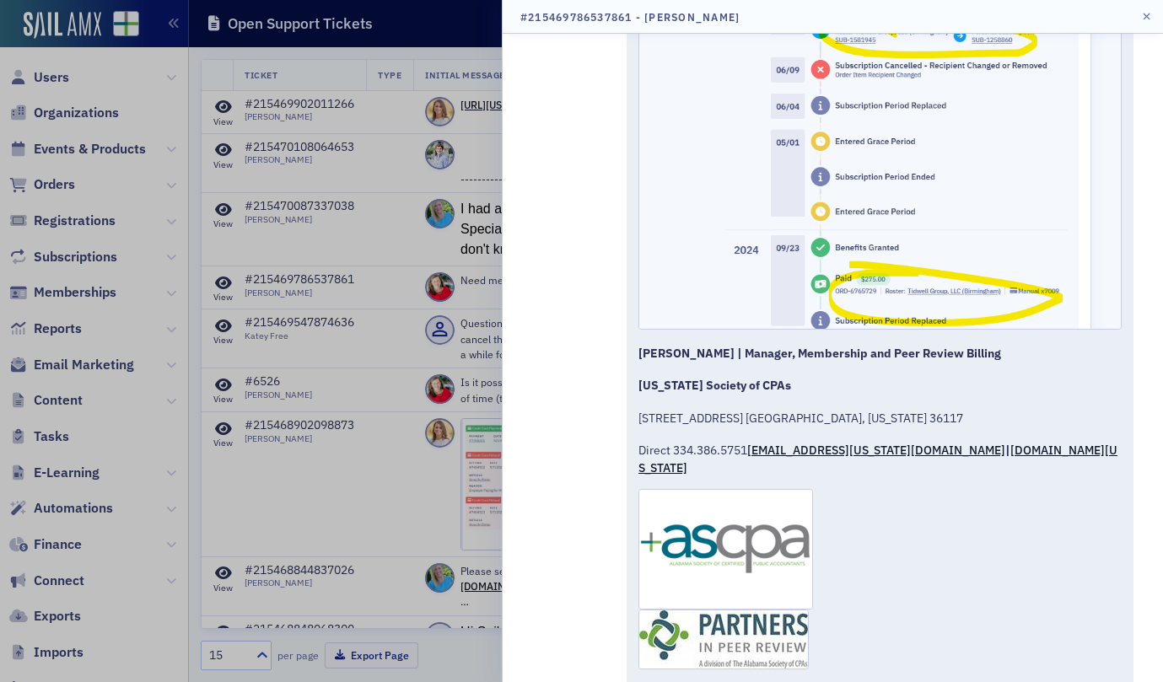
scroll to position [2810, 0]
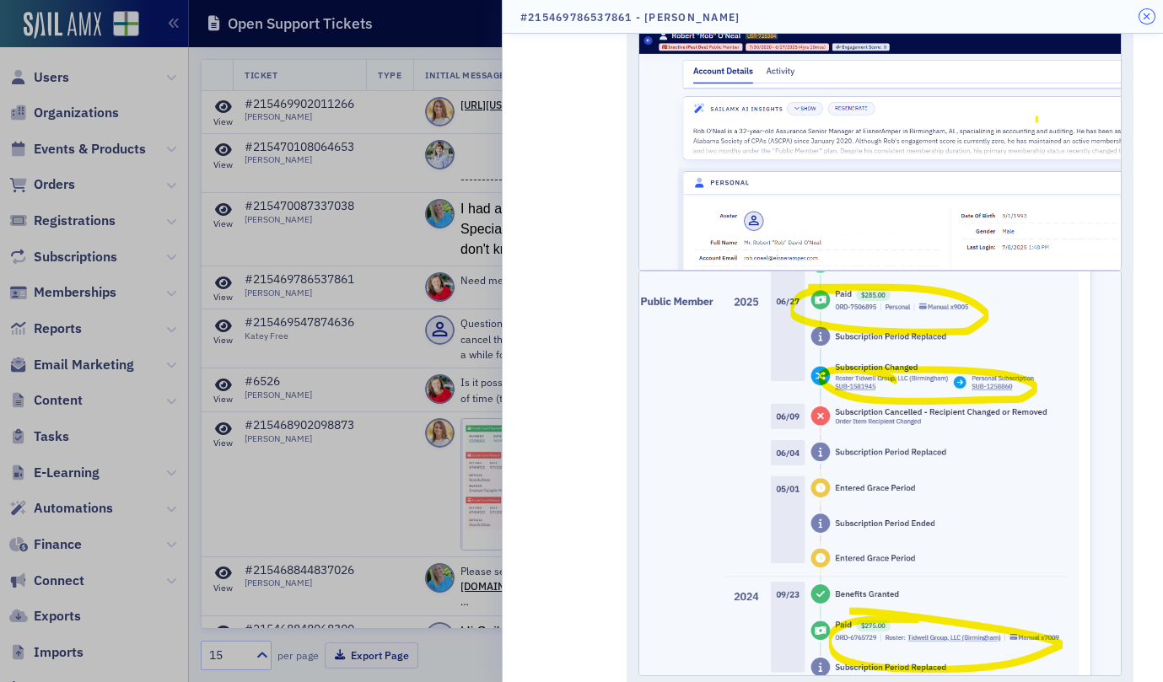
click at [1143, 18] on icon "button" at bounding box center [1147, 17] width 8 height 10
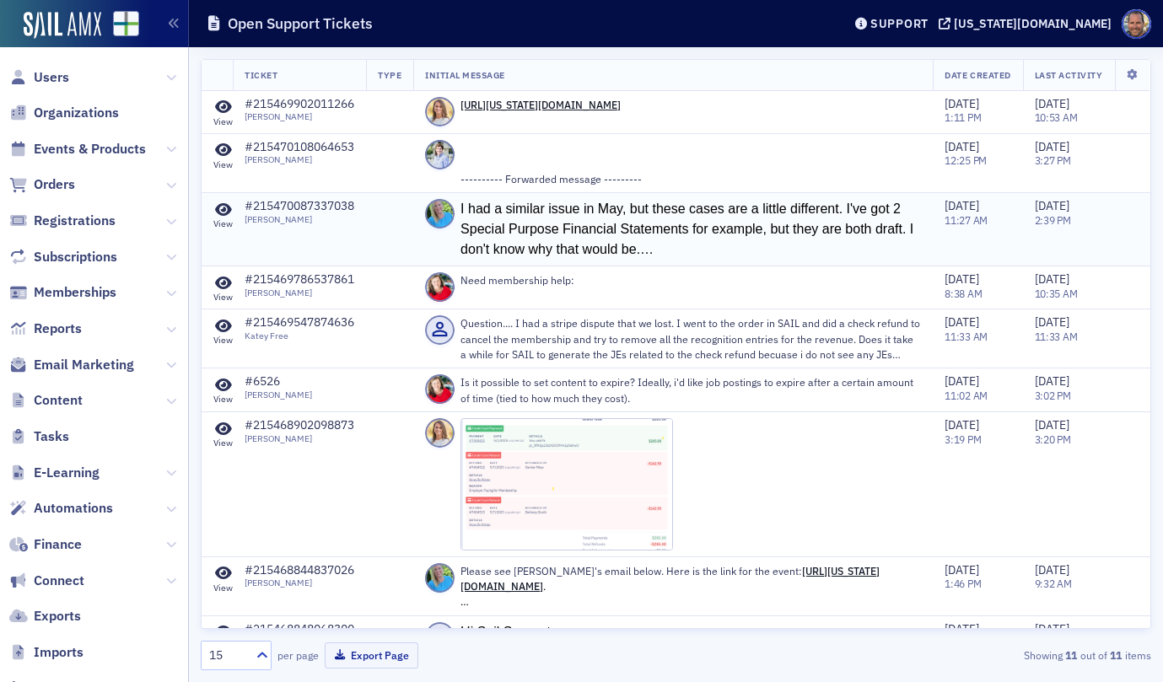
click at [222, 209] on icon at bounding box center [223, 209] width 17 height 15
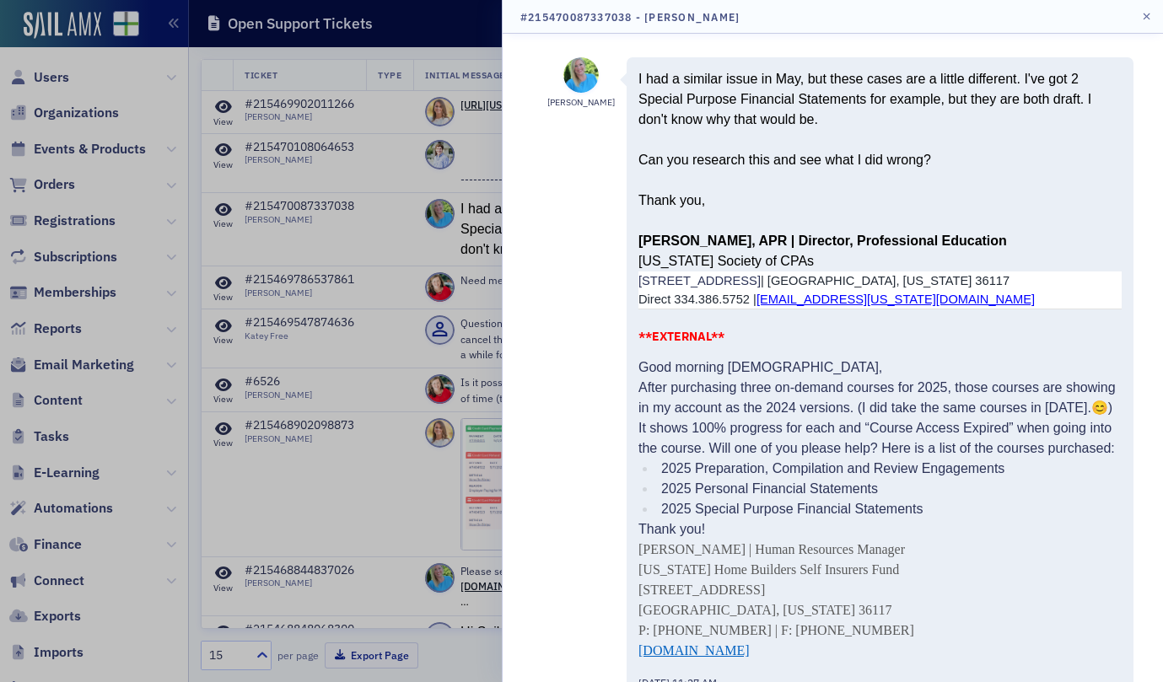
scroll to position [35, 0]
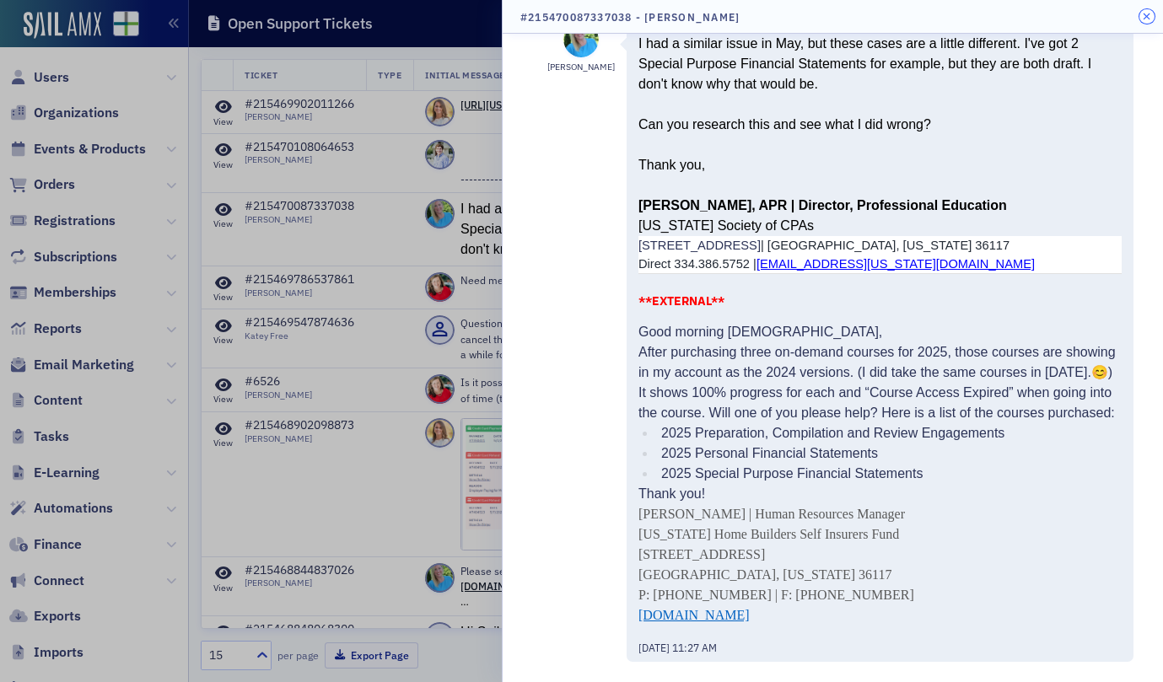
click at [1144, 15] on icon "button" at bounding box center [1147, 17] width 8 height 10
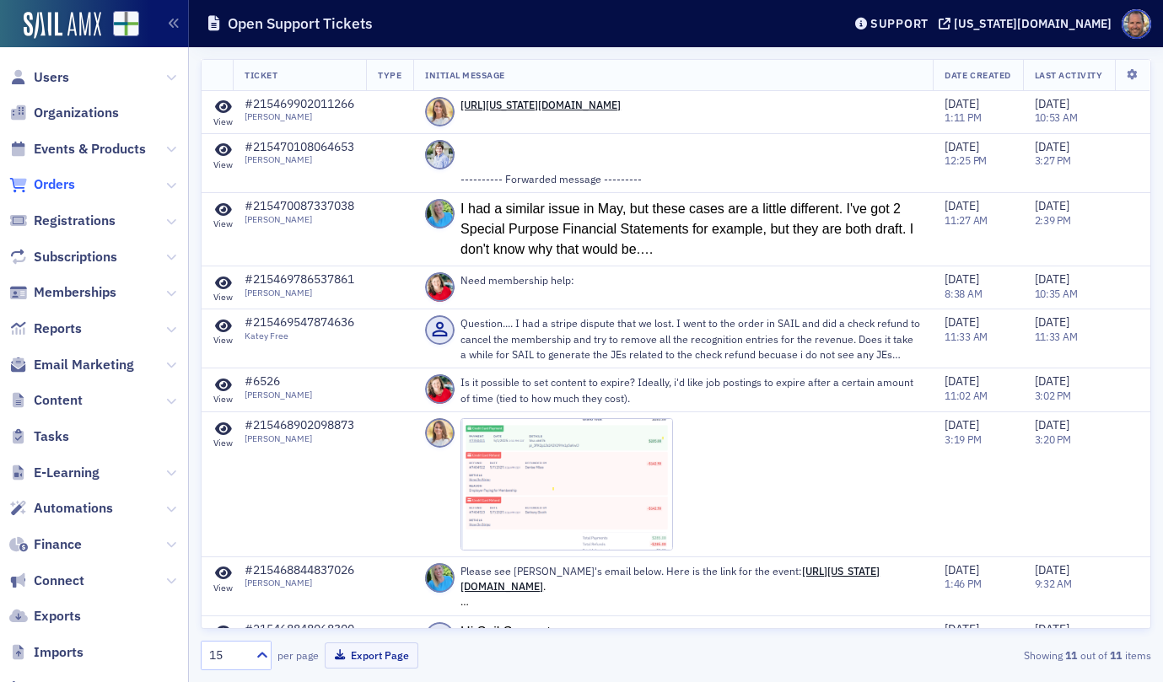
click at [44, 183] on span "Orders" at bounding box center [54, 184] width 41 height 19
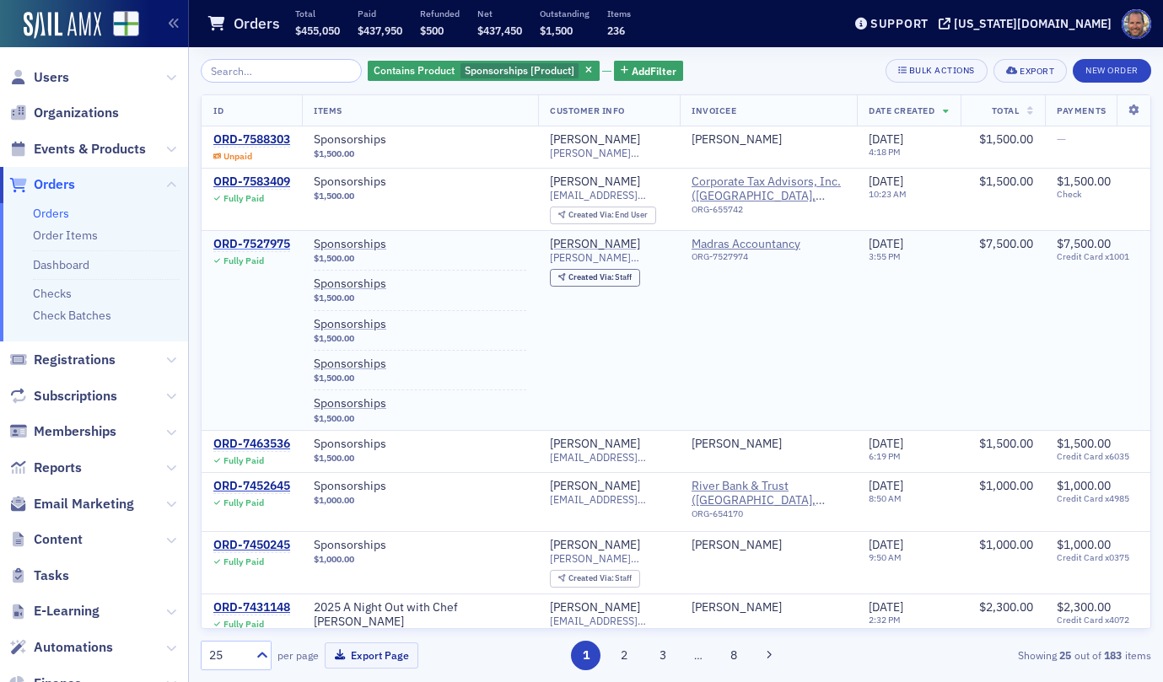
click at [250, 247] on div "ORD-7527975" at bounding box center [251, 244] width 77 height 15
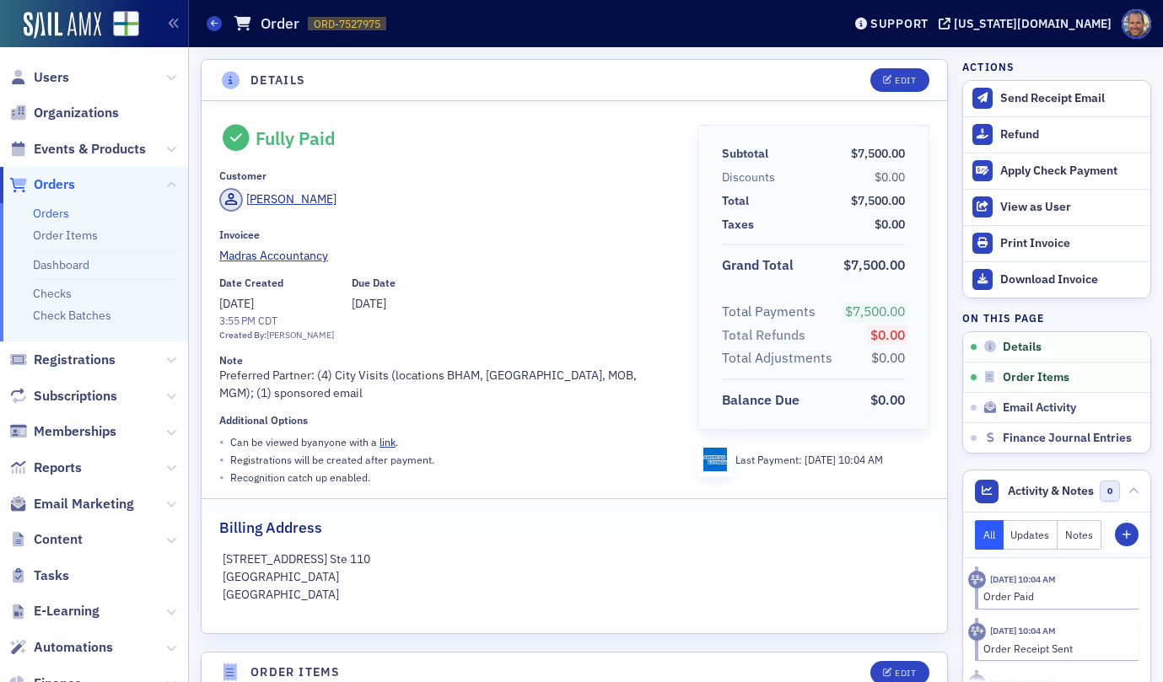
scroll to position [1069, 0]
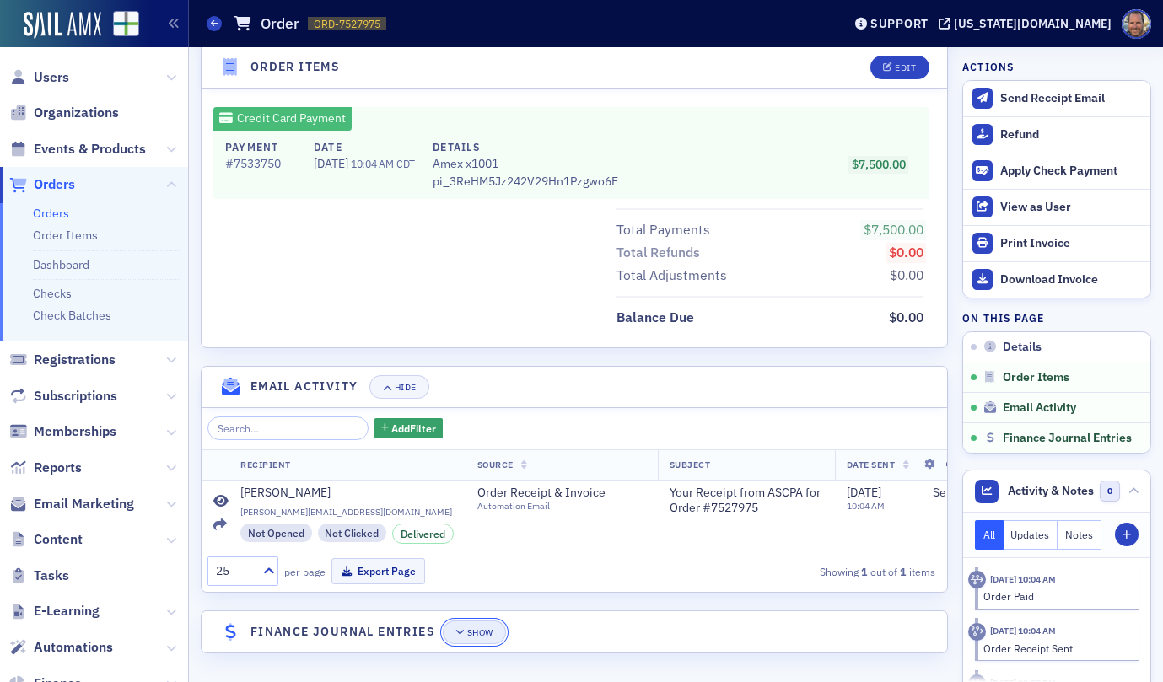
click at [462, 631] on icon "button" at bounding box center [460, 632] width 10 height 9
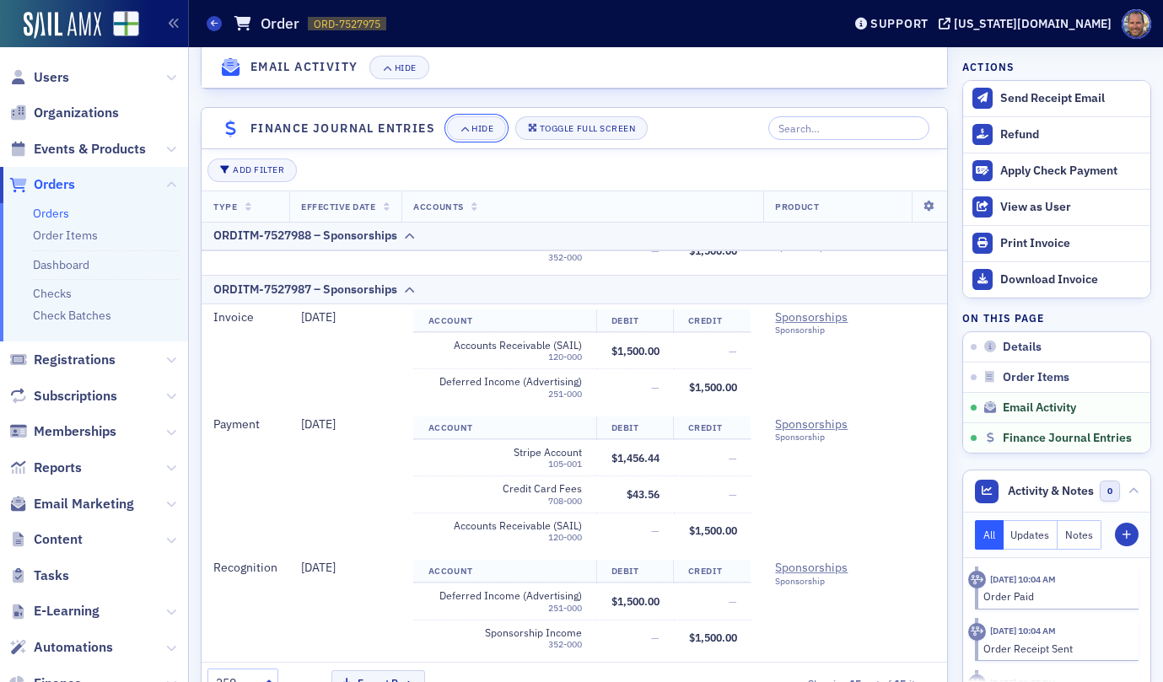
scroll to position [1624, 0]
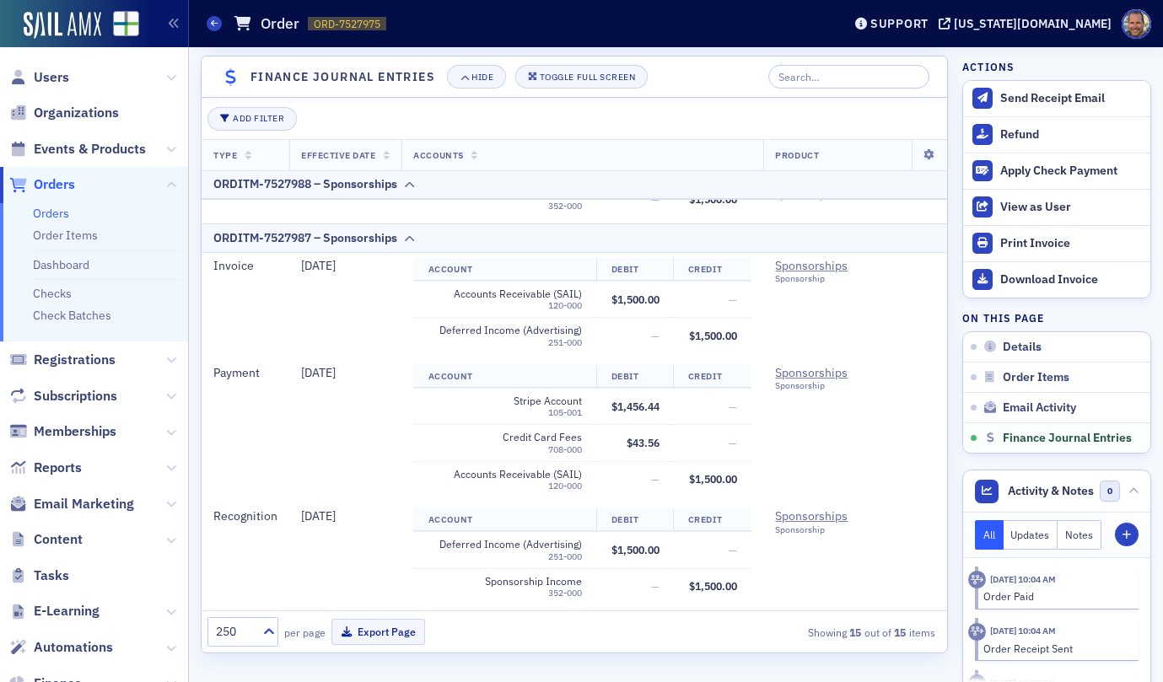
click at [550, 487] on div "120-000" at bounding box center [504, 486] width 153 height 11
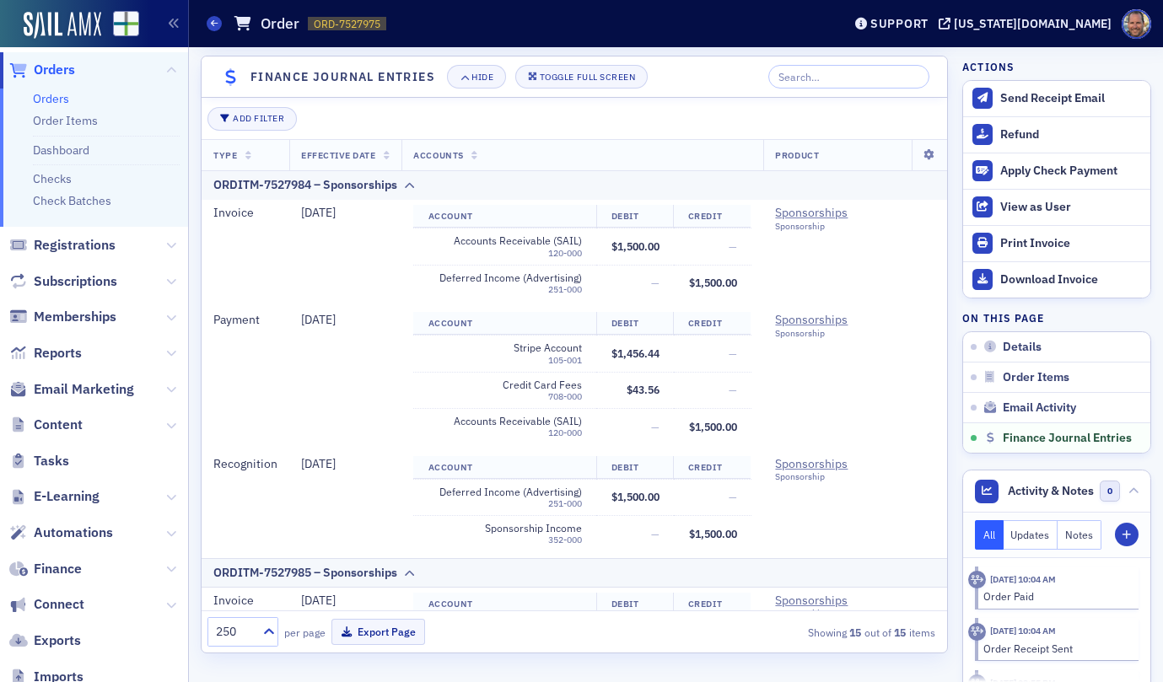
scroll to position [164, 0]
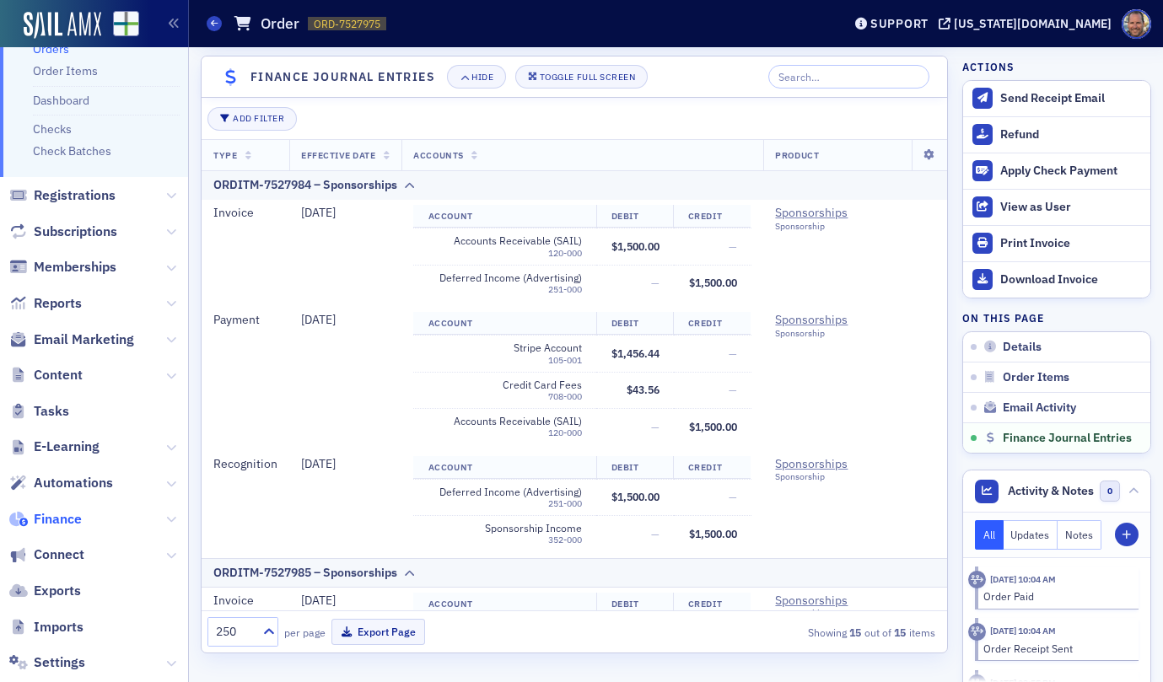
click at [51, 522] on span "Finance" at bounding box center [58, 519] width 48 height 19
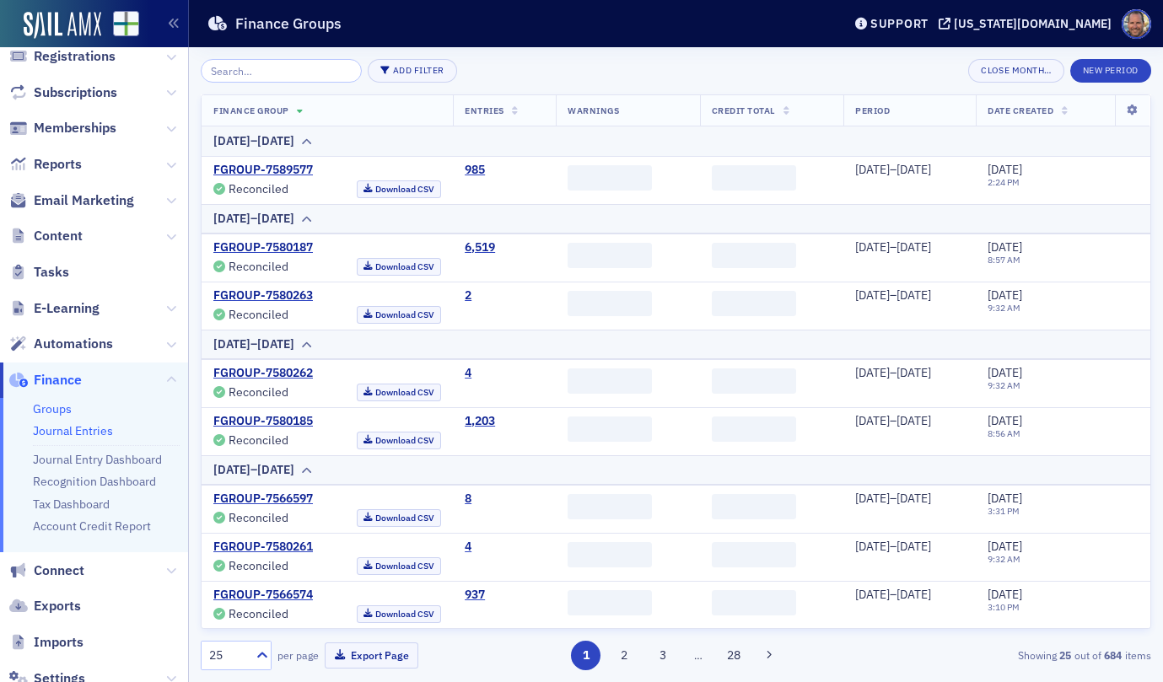
click at [63, 432] on link "Journal Entries" at bounding box center [73, 430] width 80 height 15
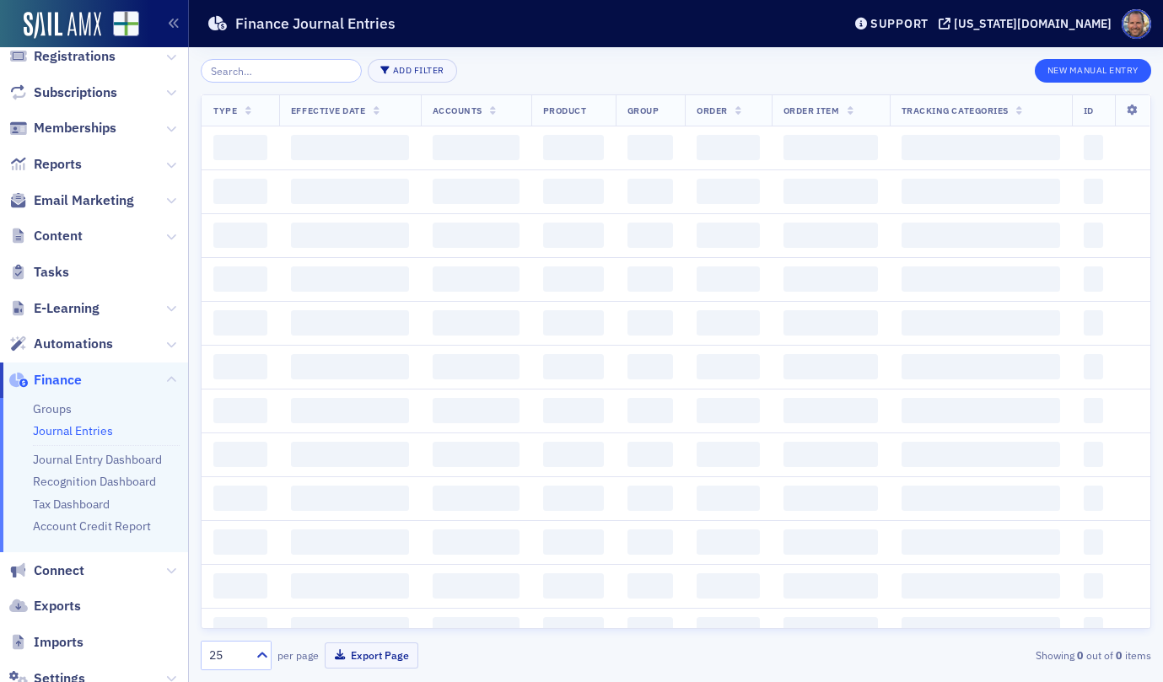
click at [1079, 74] on button "New Manual Entry" at bounding box center [1093, 71] width 116 height 24
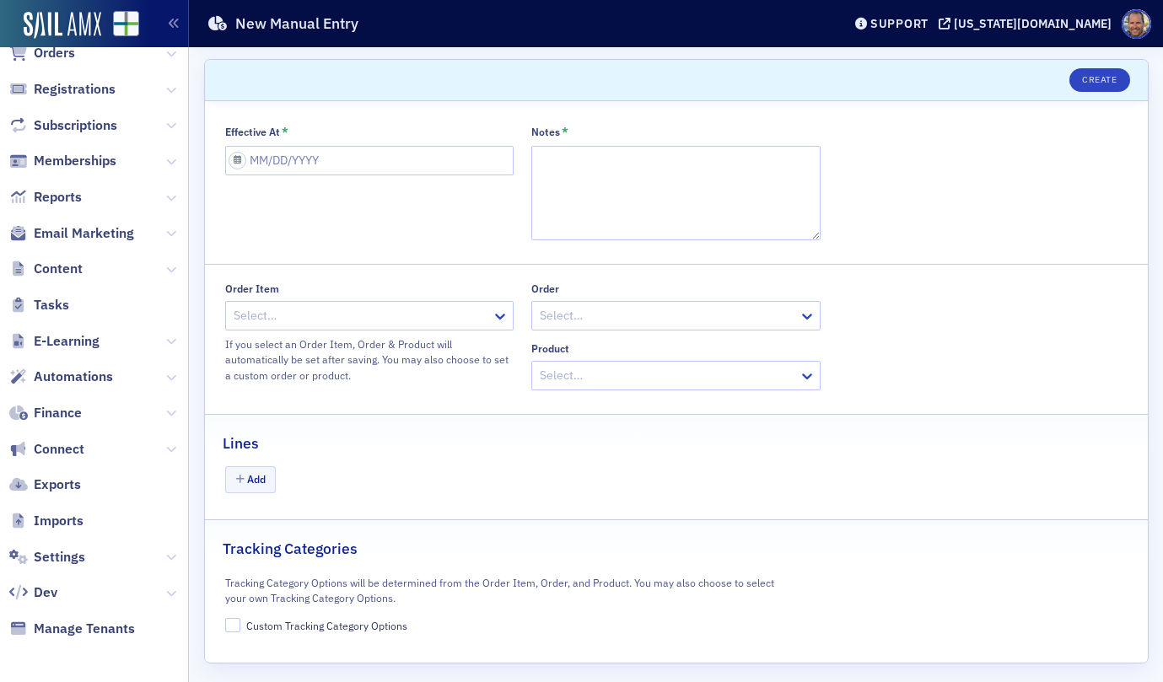
scroll to position [10, 0]
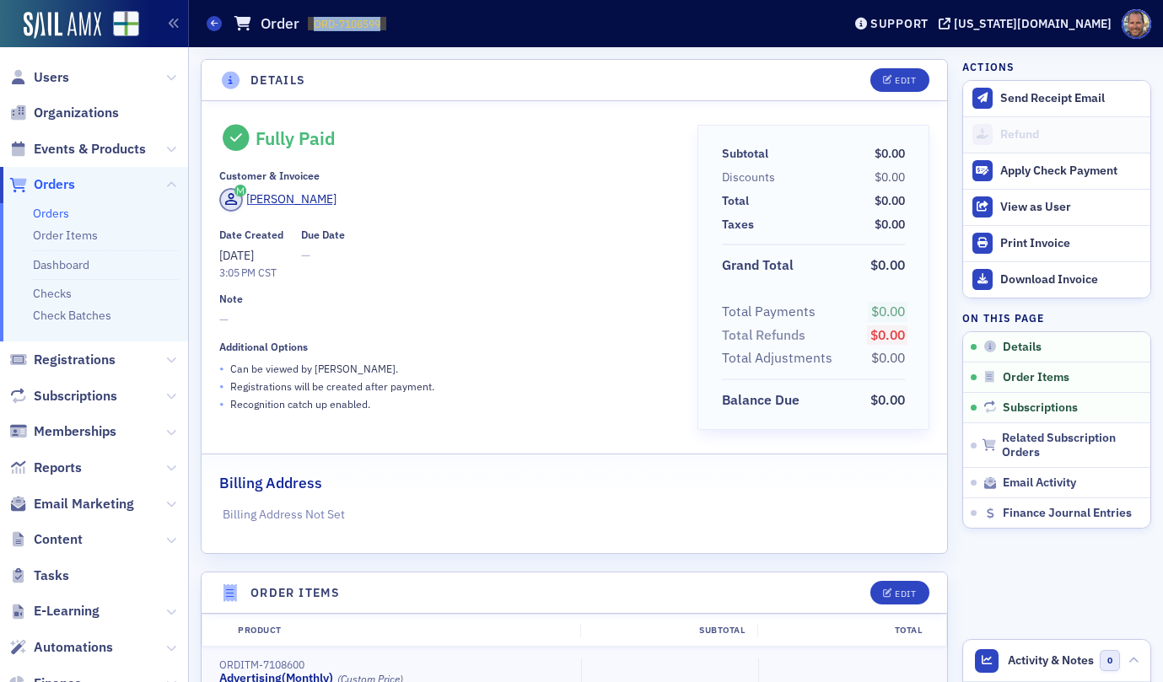
scroll to position [412, 0]
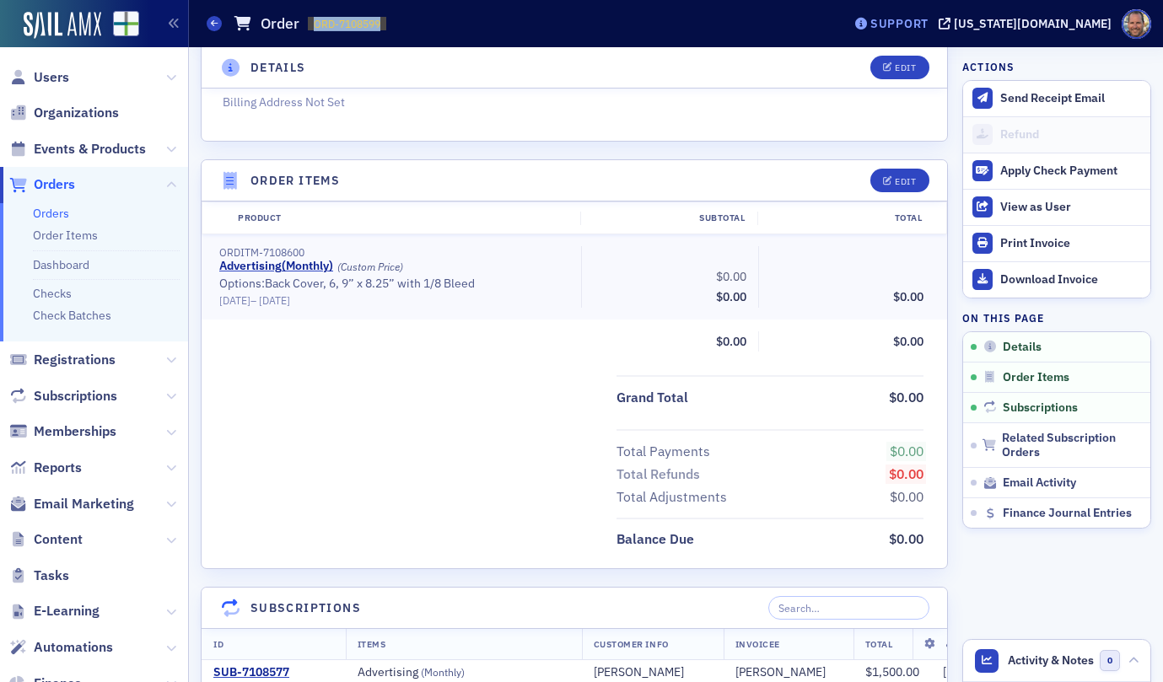
click at [928, 29] on div "Support" at bounding box center [899, 23] width 58 height 15
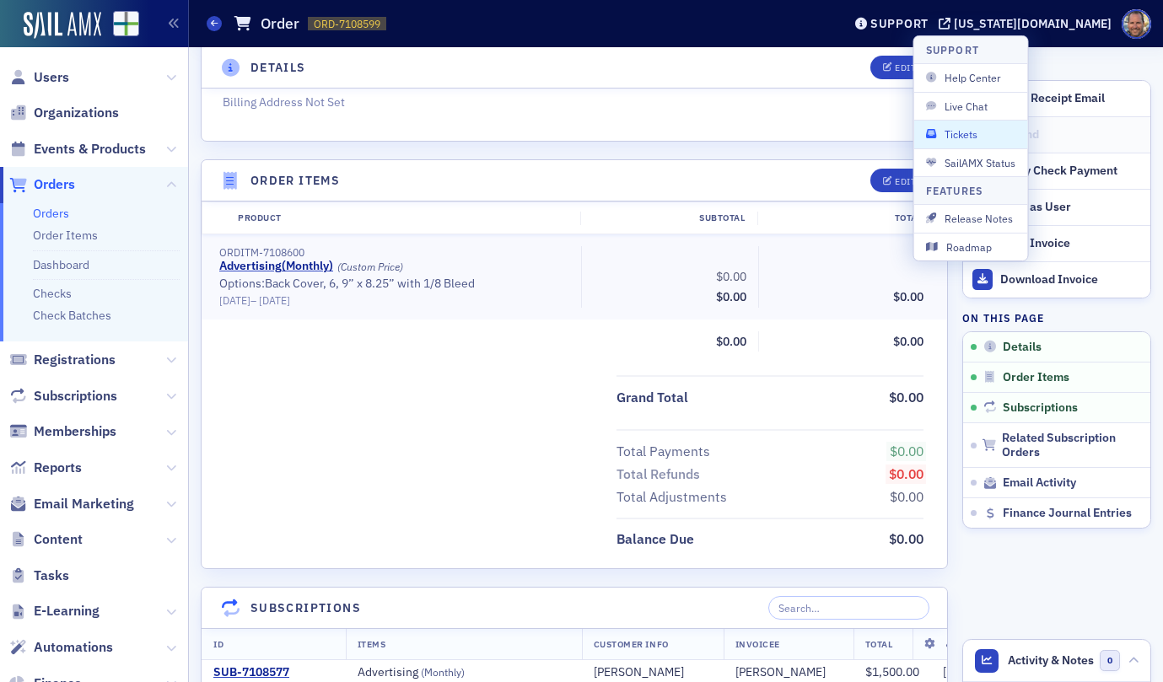
click at [950, 132] on span "Tickets" at bounding box center [971, 133] width 90 height 15
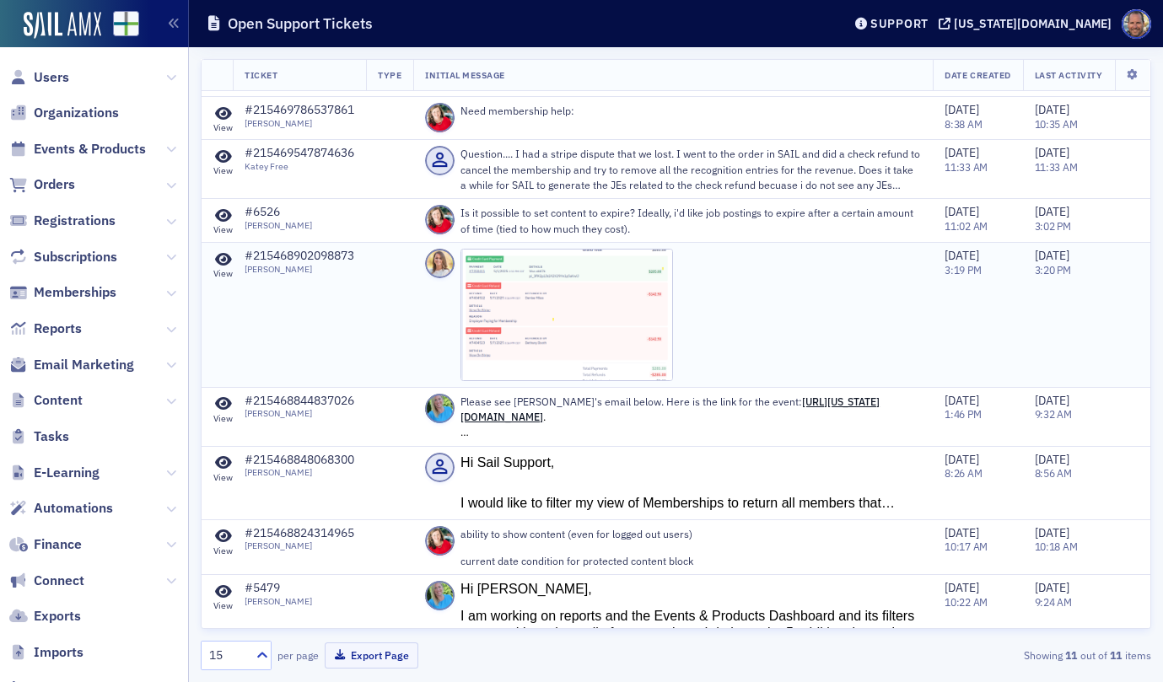
scroll to position [189, 0]
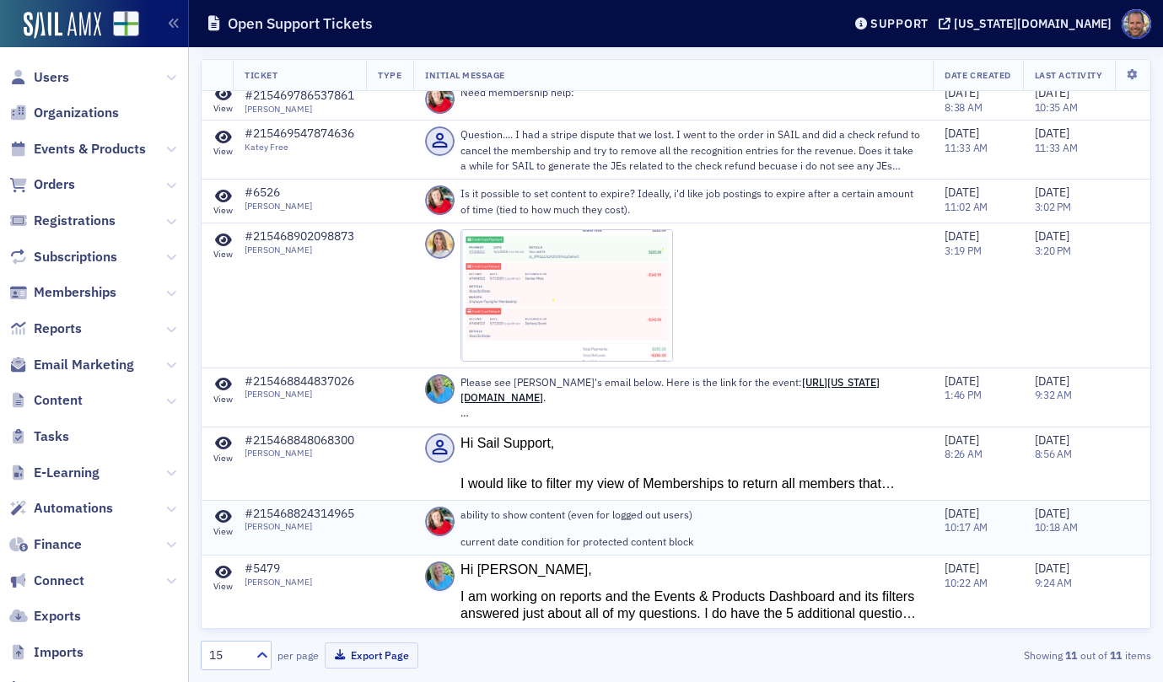
click at [220, 515] on icon at bounding box center [223, 516] width 17 height 15
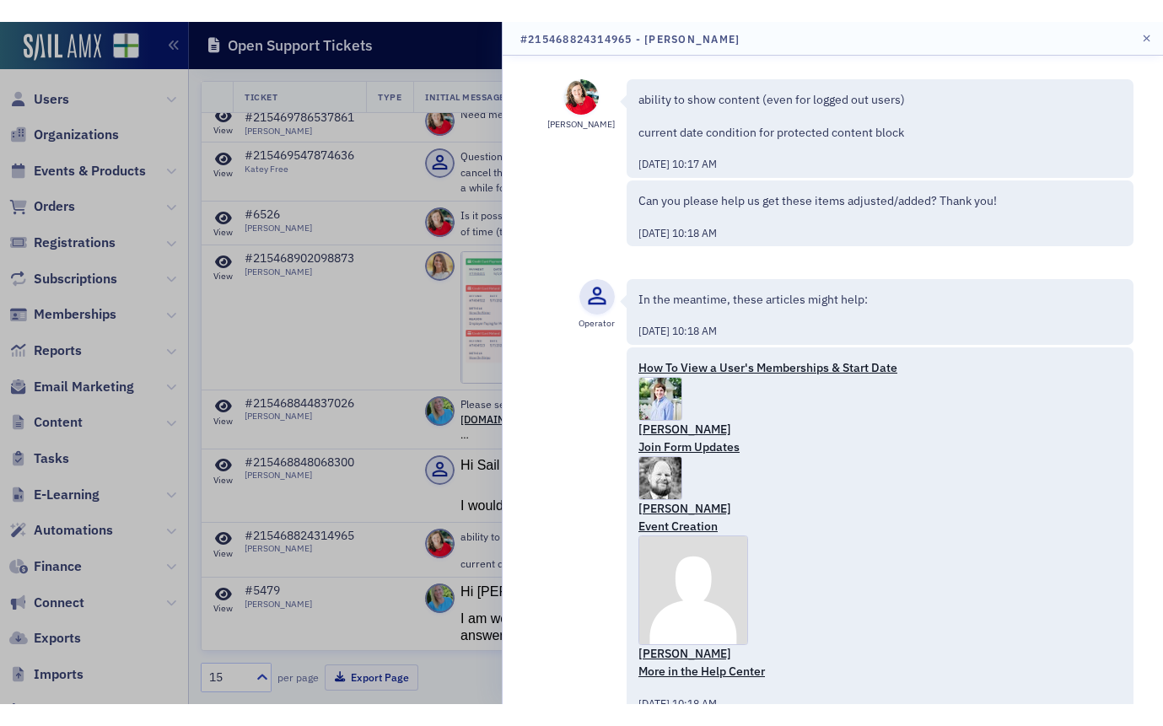
scroll to position [145, 0]
